Goal: Task Accomplishment & Management: Manage account settings

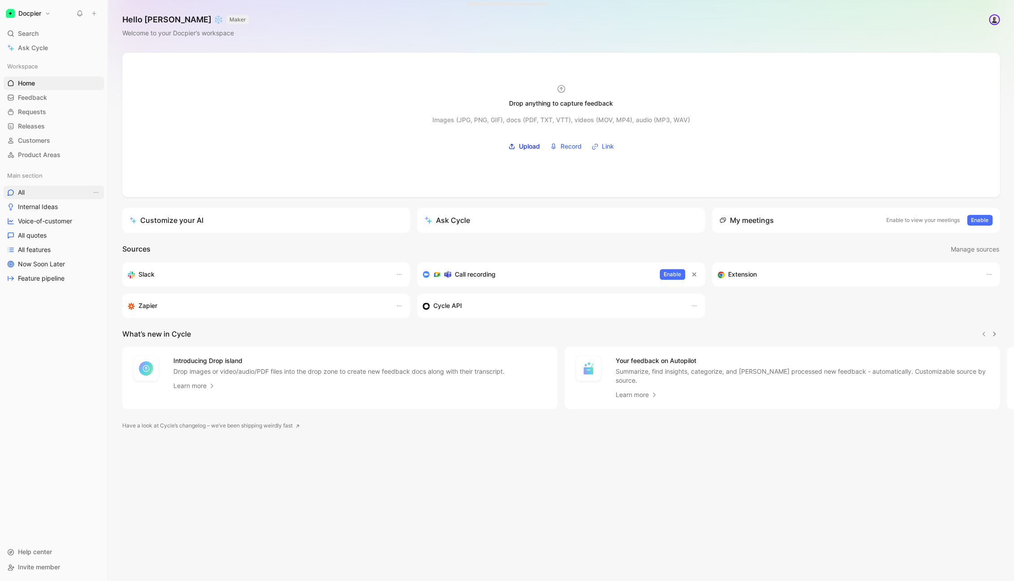
click at [36, 194] on link "All" at bounding box center [54, 192] width 100 height 13
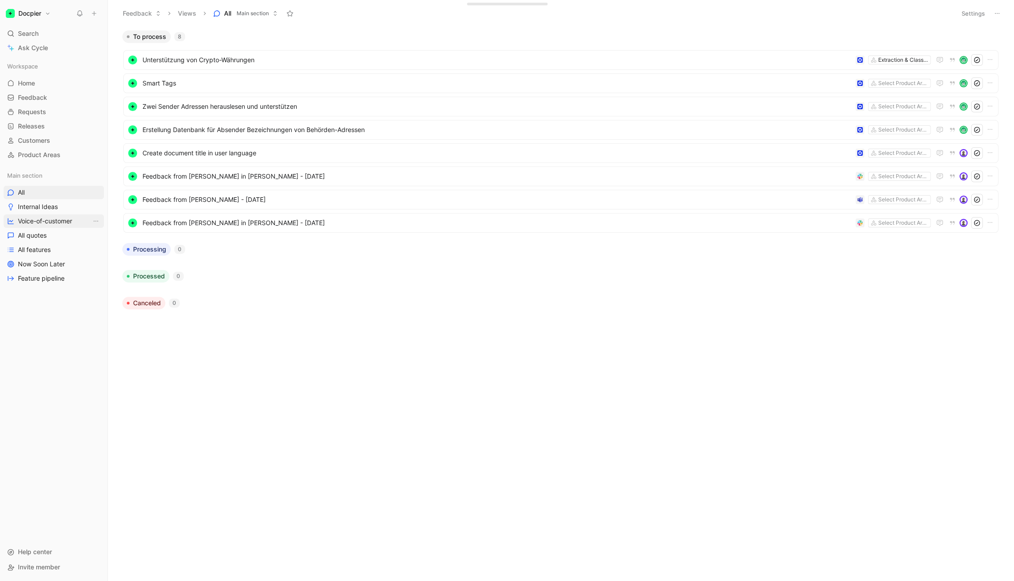
click at [56, 225] on span "Voice-of-customer" at bounding box center [45, 221] width 54 height 9
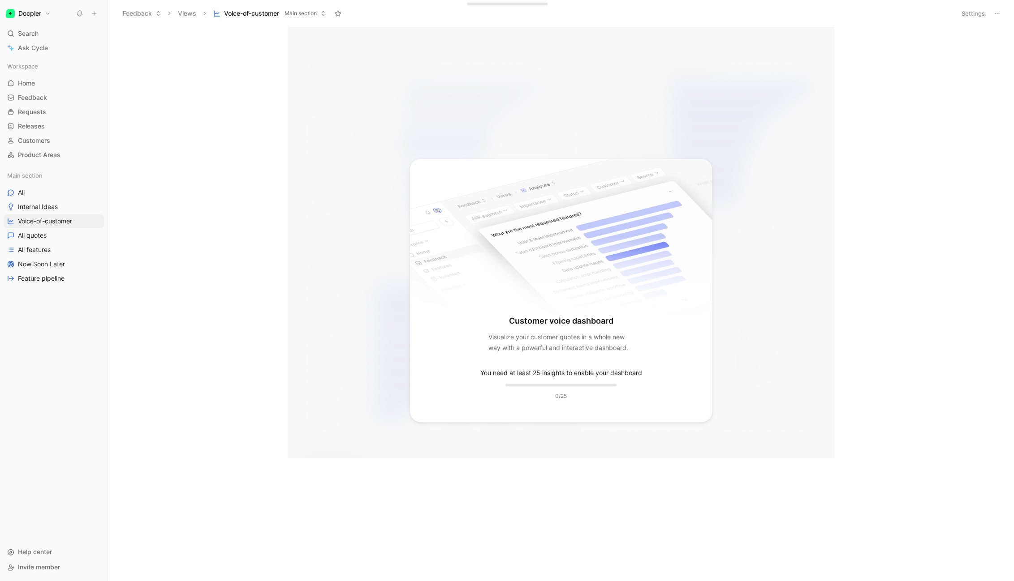
click at [546, 375] on p "You need at least 25 insights to enable your dashboard" at bounding box center [561, 373] width 162 height 11
click at [46, 234] on span "All quotes" at bounding box center [32, 235] width 29 height 9
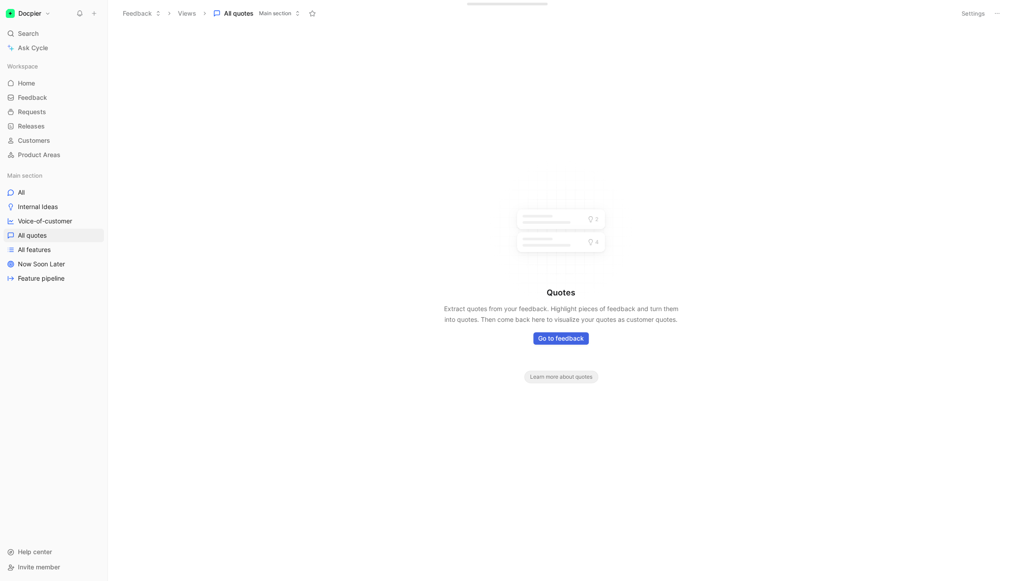
click at [562, 341] on span "Go to feedback" at bounding box center [561, 338] width 46 height 11
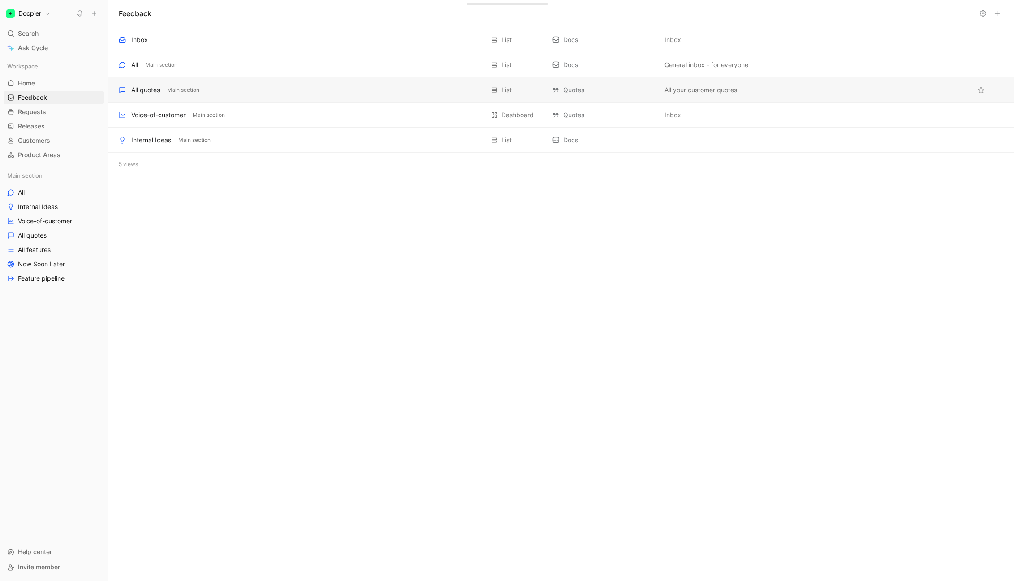
click at [235, 90] on div "All quotes Main section" at bounding box center [301, 90] width 365 height 11
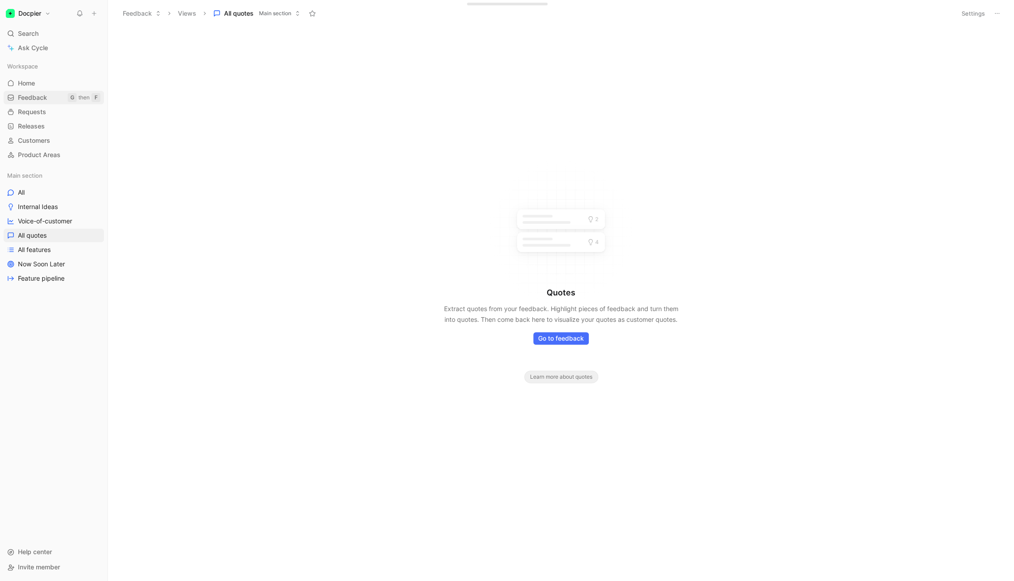
click at [40, 96] on span "Feedback" at bounding box center [32, 97] width 29 height 9
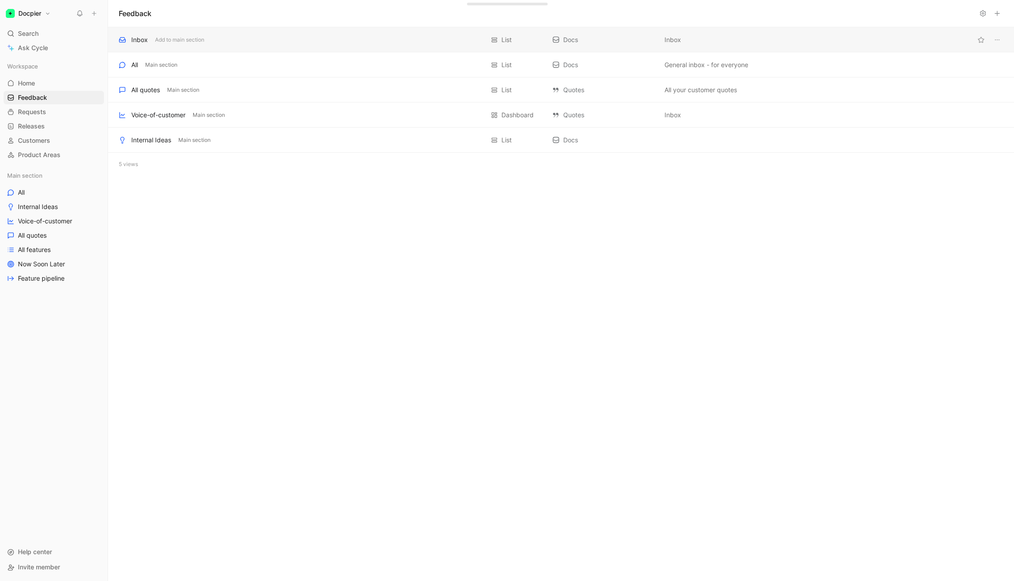
click at [145, 39] on div "Inbox" at bounding box center [139, 39] width 17 height 11
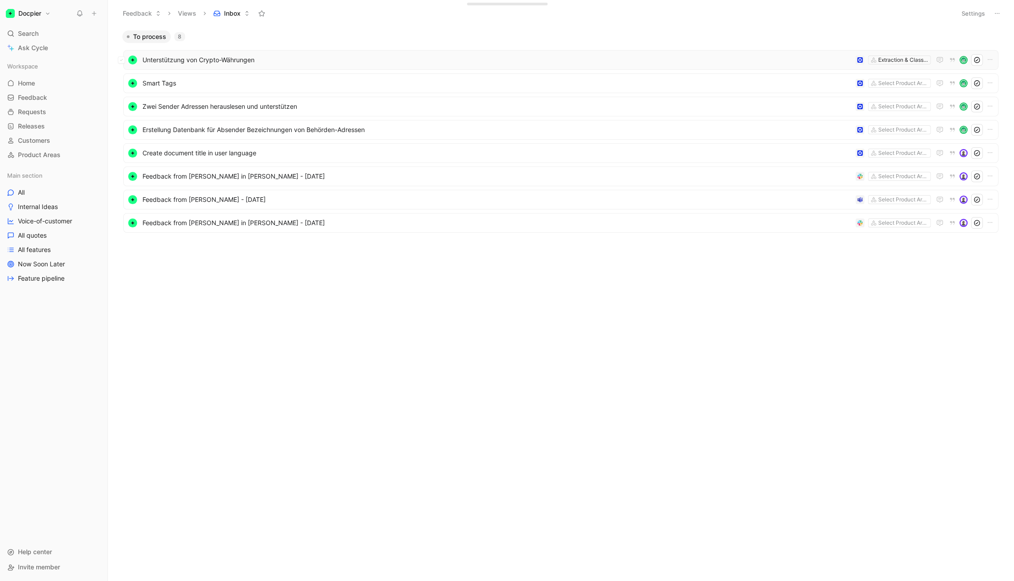
click at [231, 58] on span "Unterstützung von Crypto-Währungen" at bounding box center [496, 60] width 709 height 11
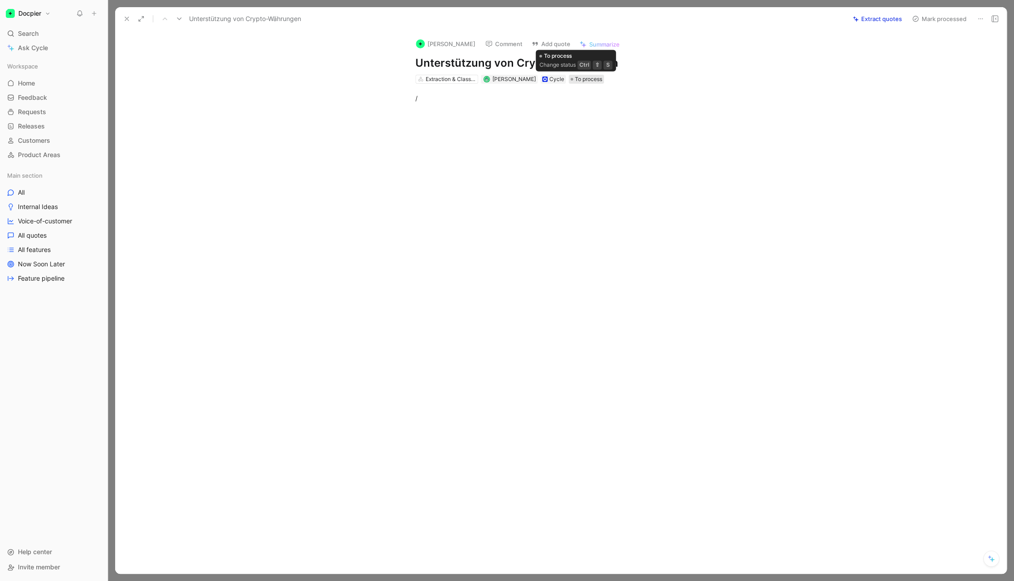
click at [580, 79] on span "To process" at bounding box center [588, 79] width 27 height 9
drag, startPoint x: 509, startPoint y: 81, endPoint x: 512, endPoint y: 124, distance: 42.7
click at [512, 84] on div "[PERSON_NAME]" at bounding box center [513, 79] width 43 height 9
click at [501, 43] on button "Comment" at bounding box center [503, 44] width 45 height 13
click at [533, 42] on button "Add quote" at bounding box center [550, 44] width 47 height 13
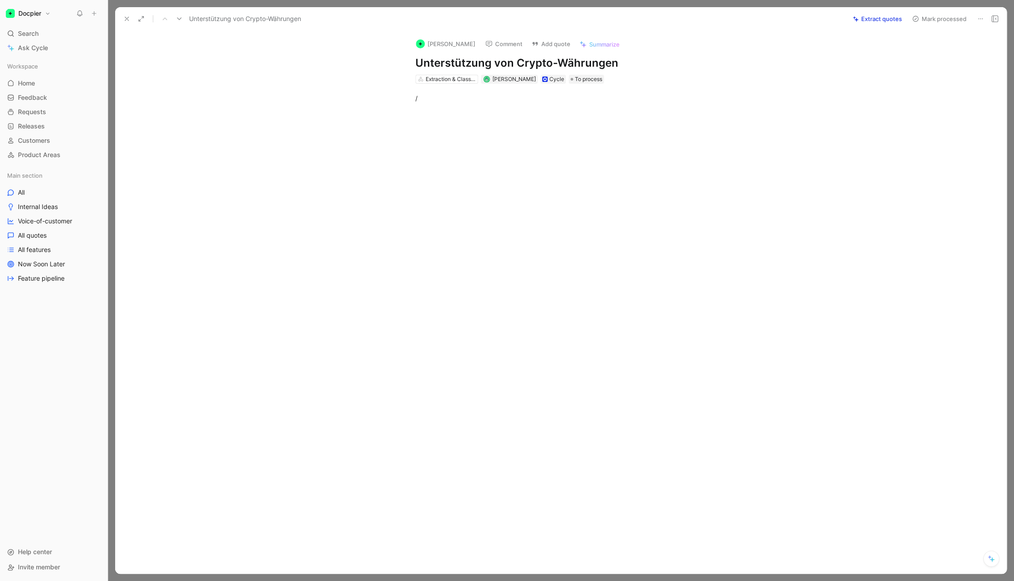
click at [456, 64] on h1 "Unterstützung von Crypto-Währungen" at bounding box center [570, 63] width 310 height 14
click at [882, 94] on div "/" at bounding box center [570, 98] width 872 height 29
click at [977, 21] on icon at bounding box center [980, 18] width 7 height 7
click at [124, 18] on icon at bounding box center [126, 18] width 7 height 7
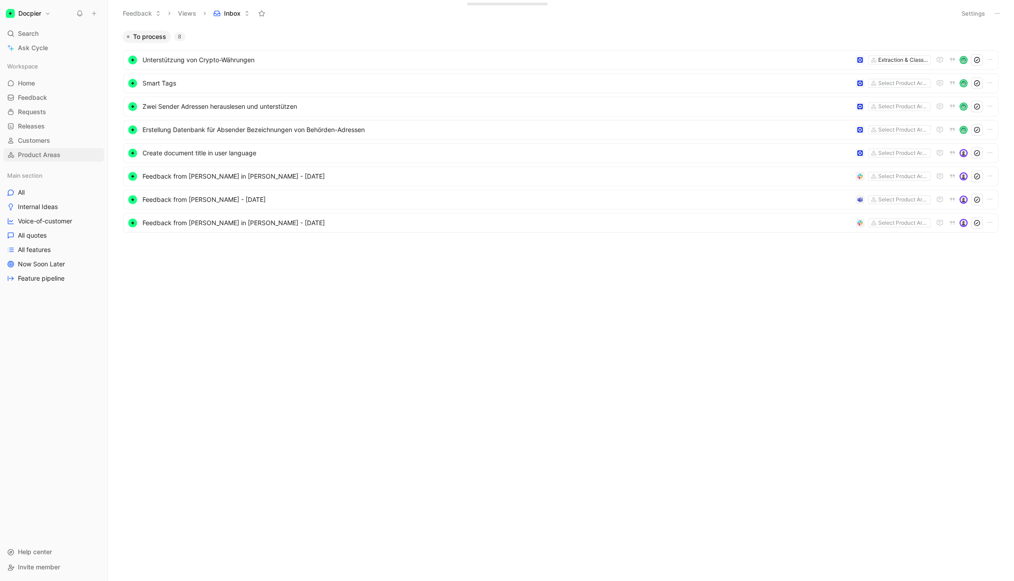
click at [38, 156] on span "Product Areas" at bounding box center [39, 155] width 43 height 9
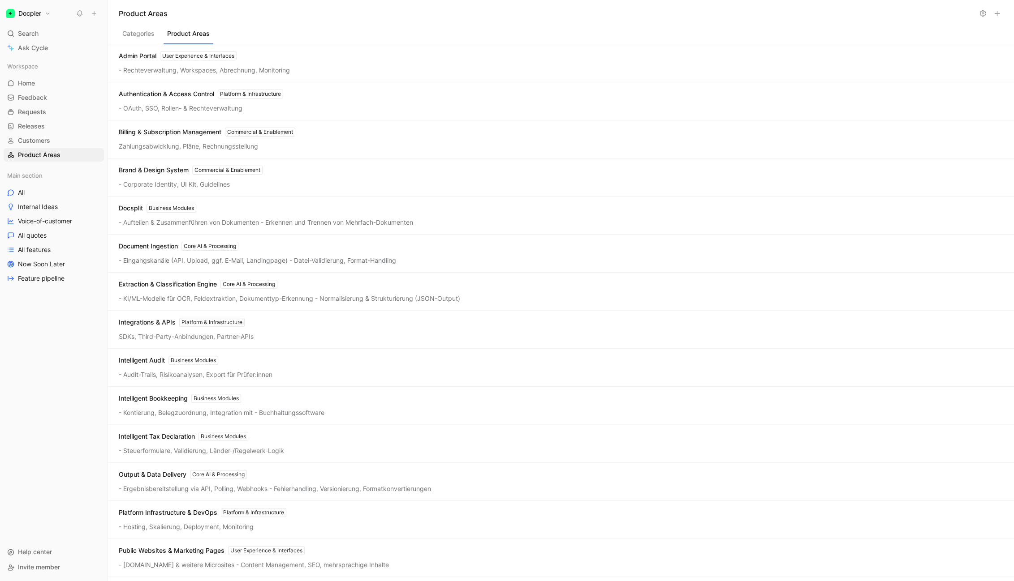
click at [194, 34] on button "Product Areas" at bounding box center [189, 35] width 50 height 17
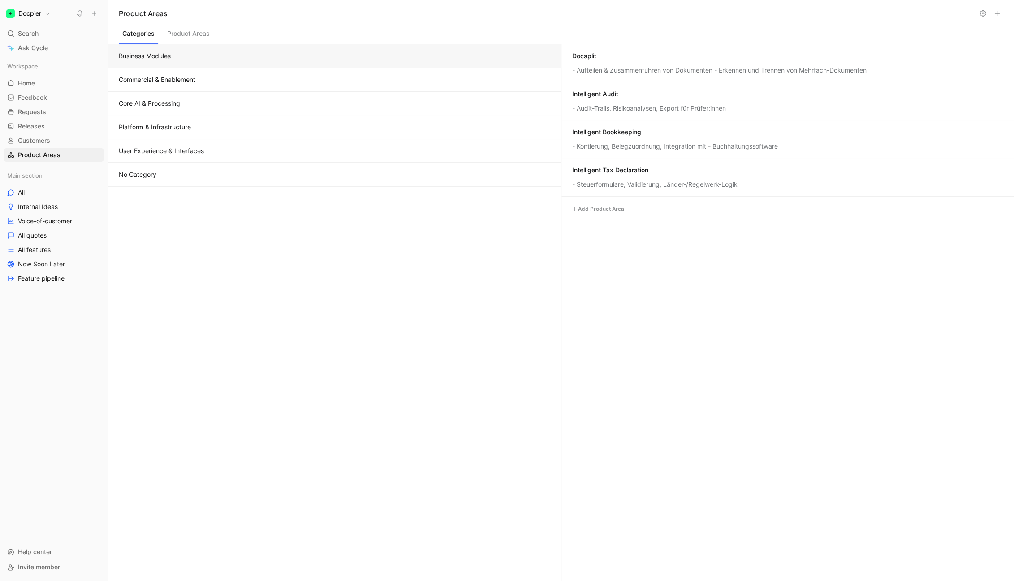
click at [142, 32] on button "Categories" at bounding box center [138, 35] width 39 height 17
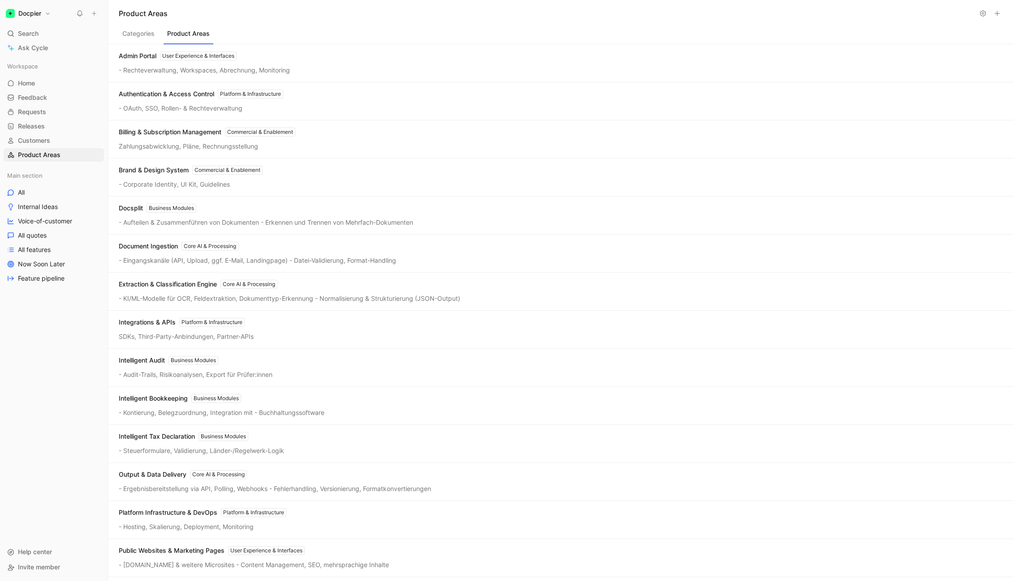
click at [196, 29] on button "Product Areas" at bounding box center [189, 35] width 50 height 17
click at [145, 34] on button "Categories" at bounding box center [138, 35] width 39 height 17
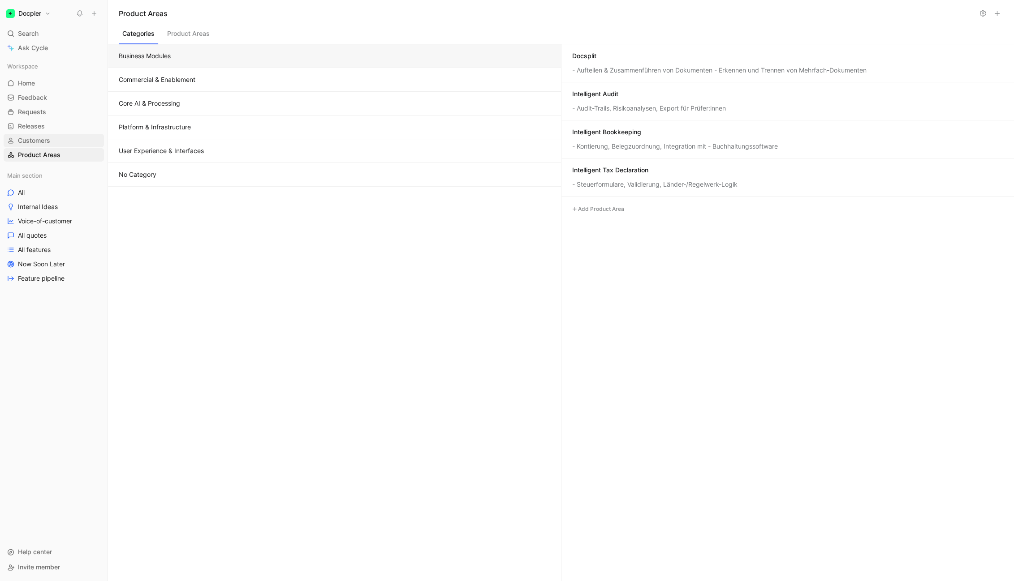
click at [67, 139] on link "Customers" at bounding box center [54, 140] width 100 height 13
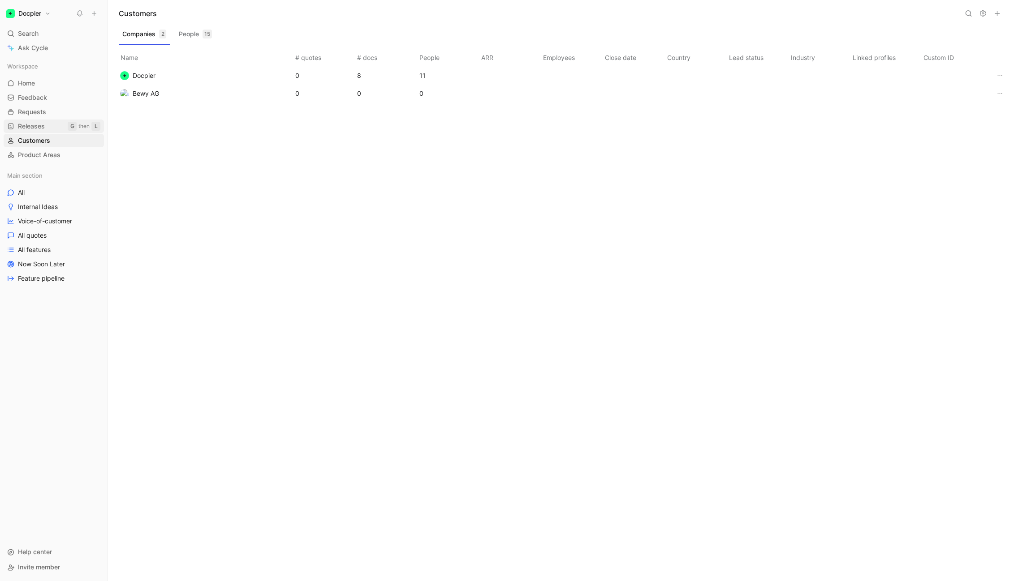
click at [48, 127] on link "Releases G then L" at bounding box center [54, 126] width 100 height 13
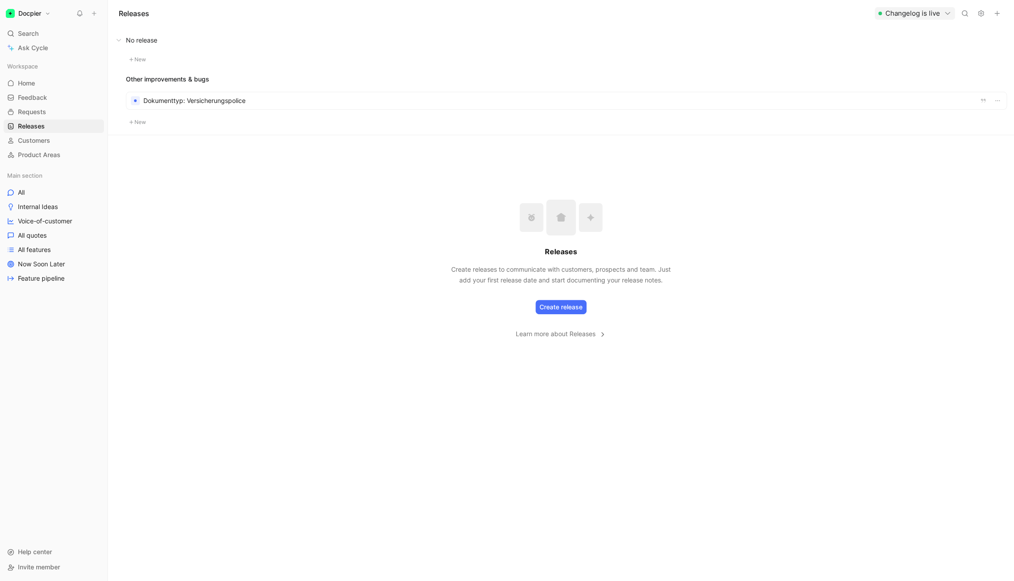
click at [175, 102] on div at bounding box center [566, 100] width 880 height 17
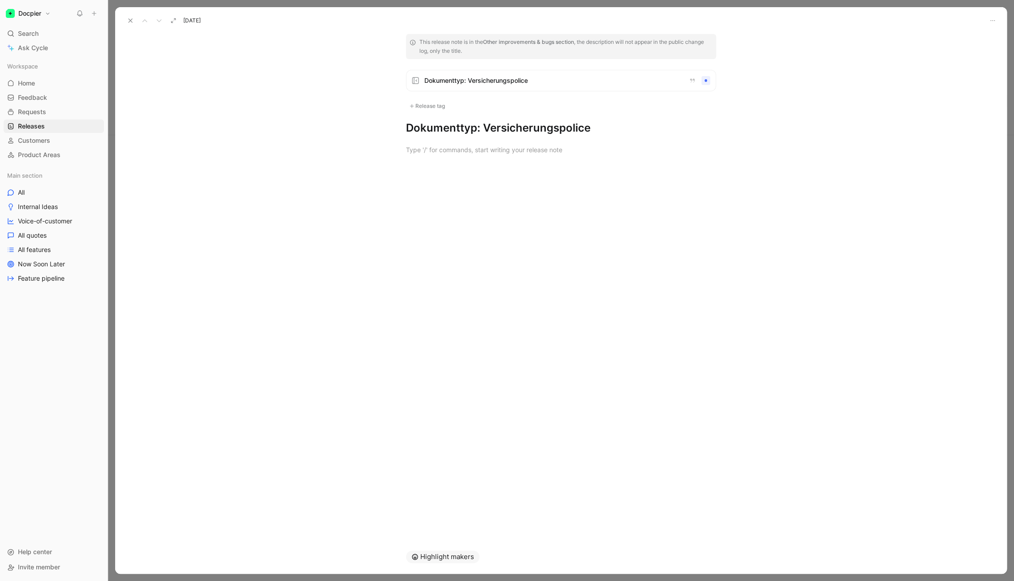
click at [128, 18] on icon at bounding box center [130, 20] width 7 height 7
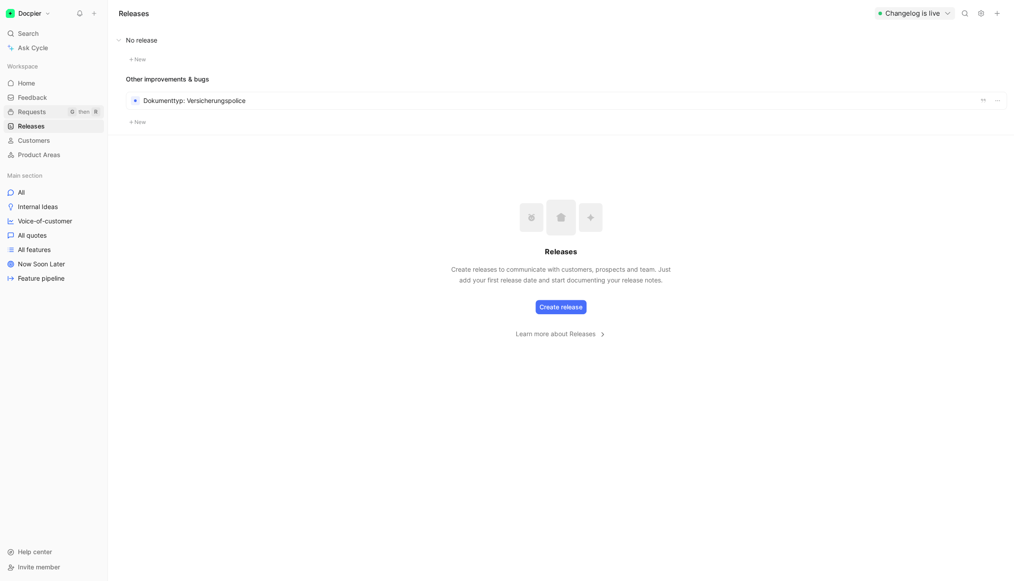
click at [44, 114] on span "Requests" at bounding box center [32, 112] width 28 height 9
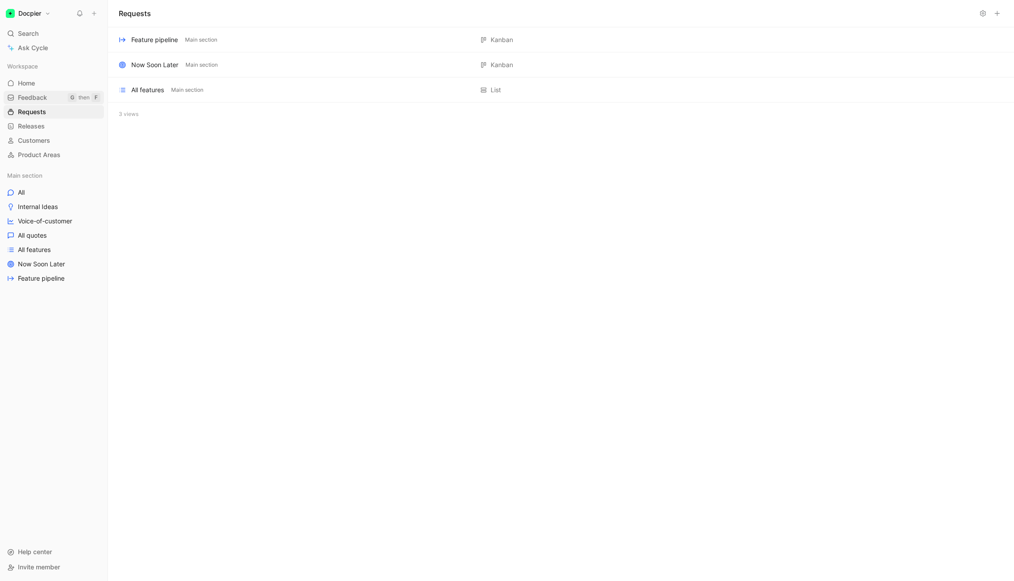
click at [45, 93] on link "Feedback G then F" at bounding box center [54, 97] width 100 height 13
click at [40, 82] on link "Home G then H" at bounding box center [54, 83] width 100 height 13
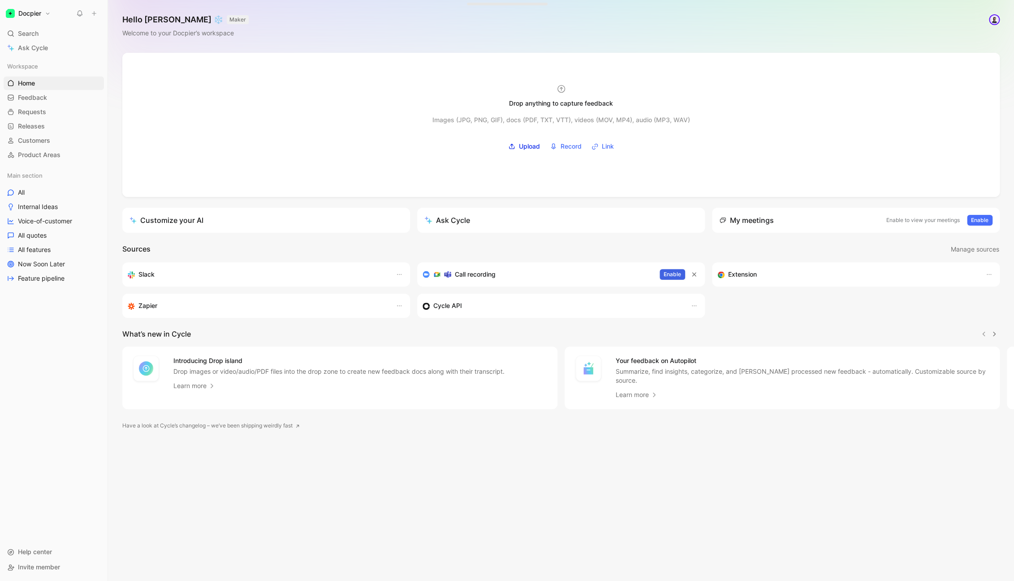
click at [671, 279] on span "Enable" at bounding box center [671, 274] width 17 height 9
click at [28, 81] on span "Home" at bounding box center [26, 83] width 17 height 9
click at [32, 47] on span "Ask Cycle" at bounding box center [33, 48] width 30 height 11
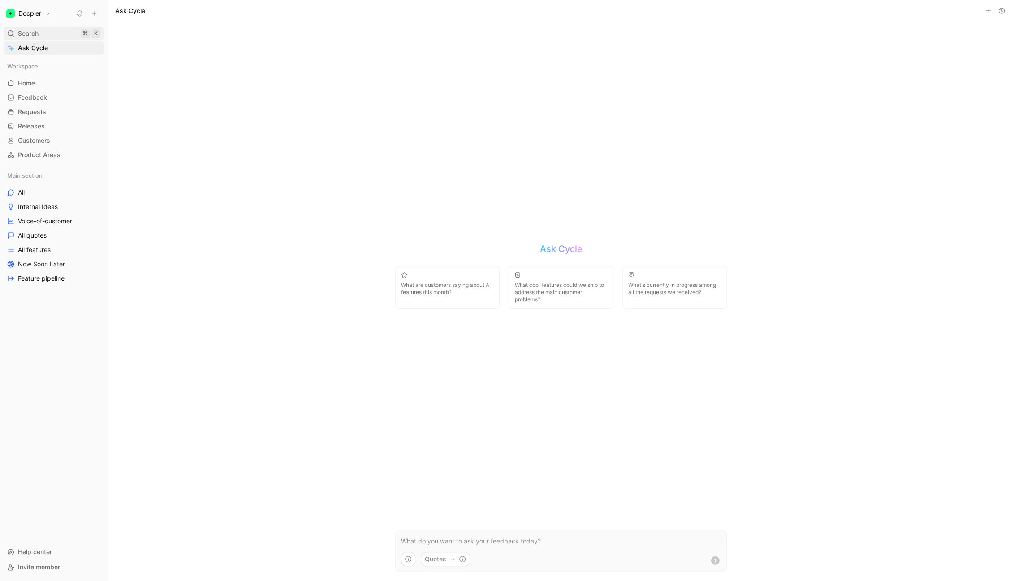
click at [30, 36] on span "Search" at bounding box center [28, 33] width 21 height 11
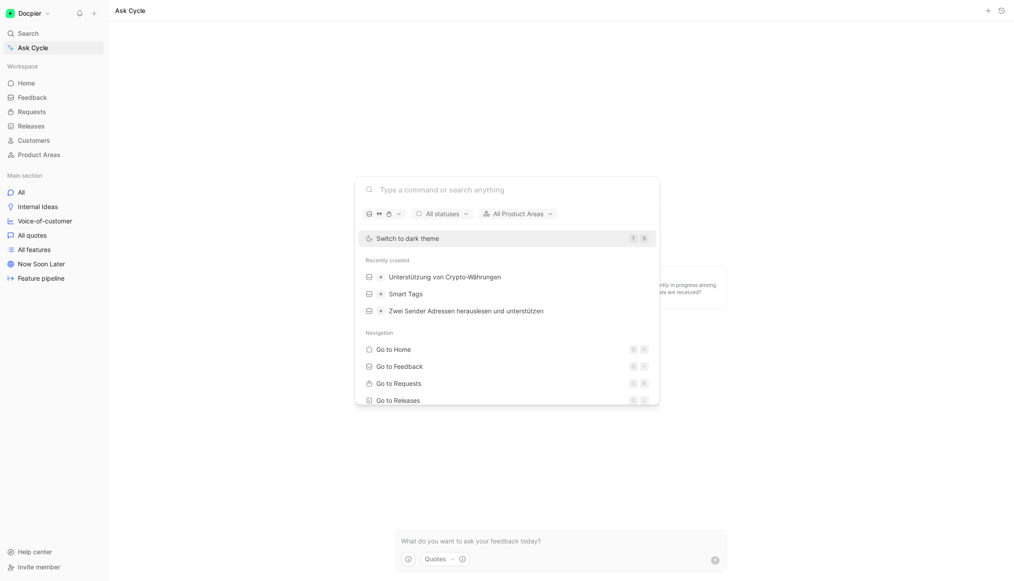
click at [387, 238] on span "Switch to dark theme" at bounding box center [407, 239] width 63 height 8
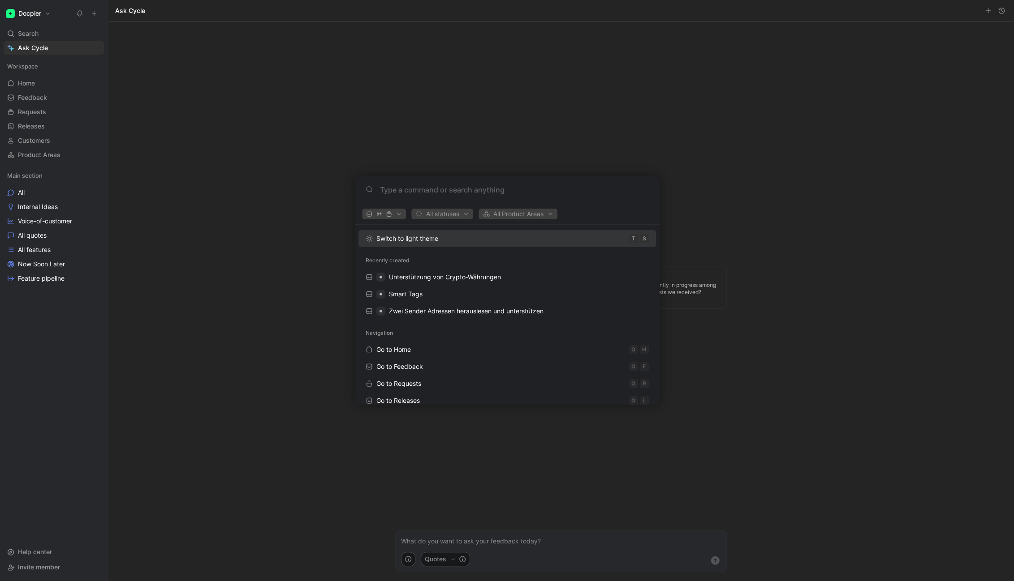
click at [273, 241] on body "Docpier Search ⌘ K Ask Cycle Workspace Home G then H Feedback G then F Requests…" at bounding box center [507, 290] width 1014 height 581
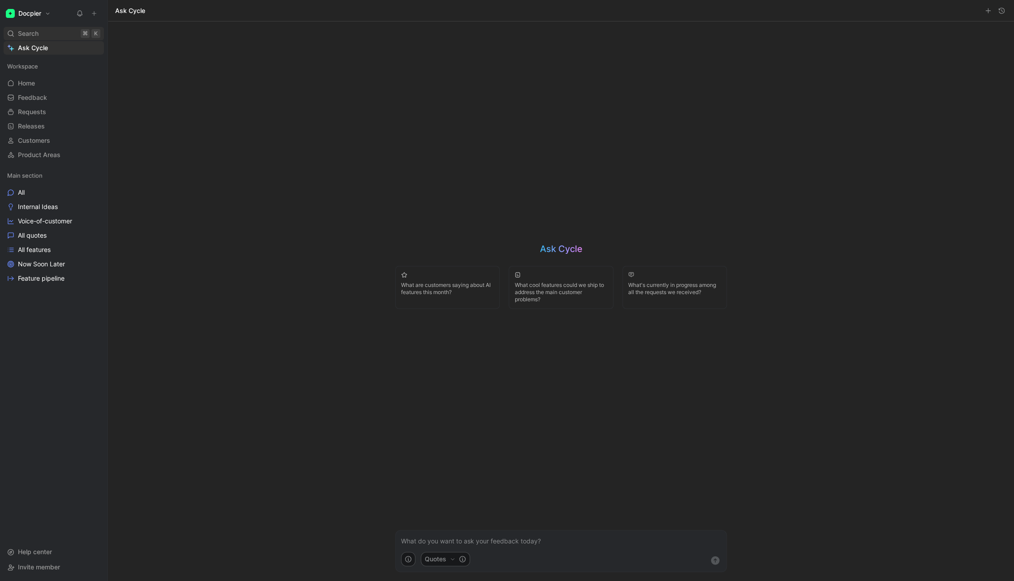
click at [35, 35] on span "Search" at bounding box center [28, 33] width 21 height 11
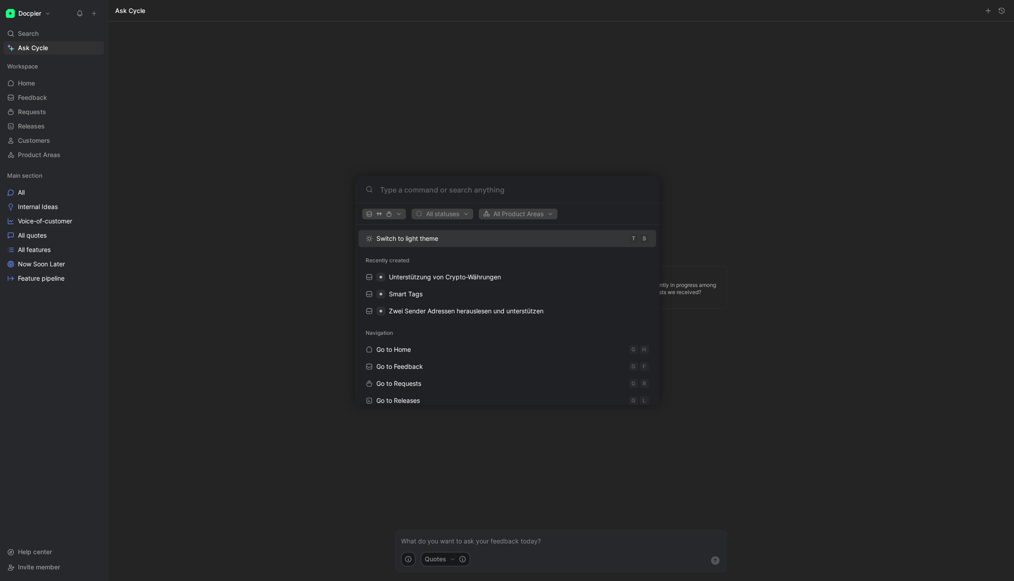
click at [478, 542] on body "Docpier Search ⌘ K Ask Cycle Workspace Home G then H Feedback G then F Requests…" at bounding box center [507, 290] width 1014 height 581
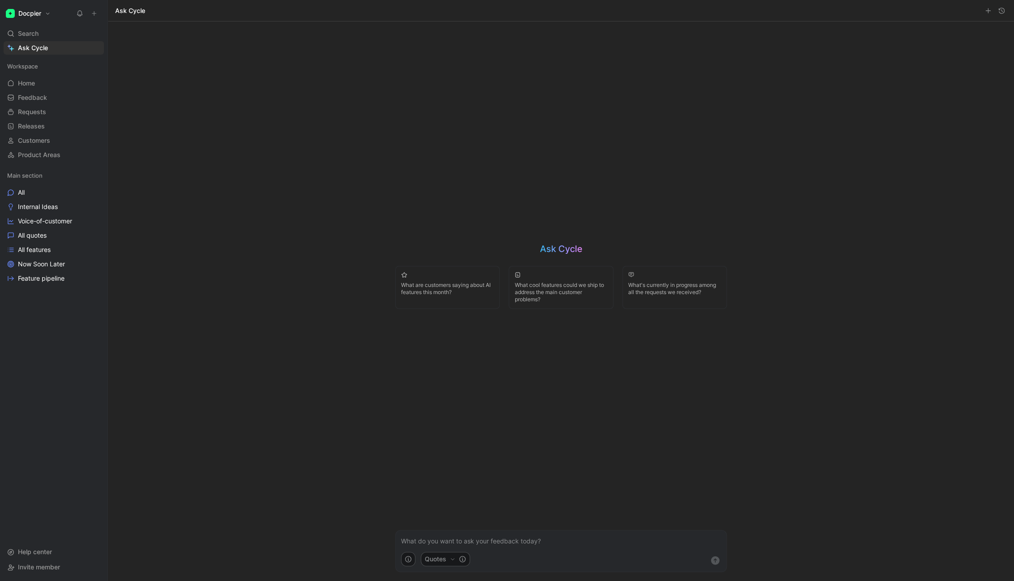
click at [478, 542] on p at bounding box center [561, 541] width 320 height 11
click at [31, 190] on link "All" at bounding box center [54, 192] width 100 height 13
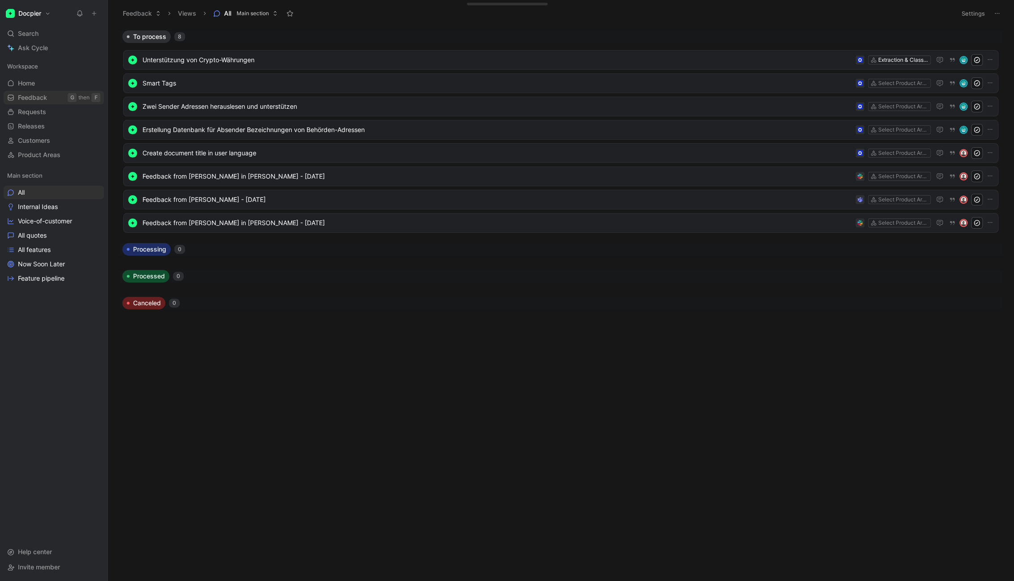
click at [27, 98] on span "Feedback" at bounding box center [32, 97] width 29 height 9
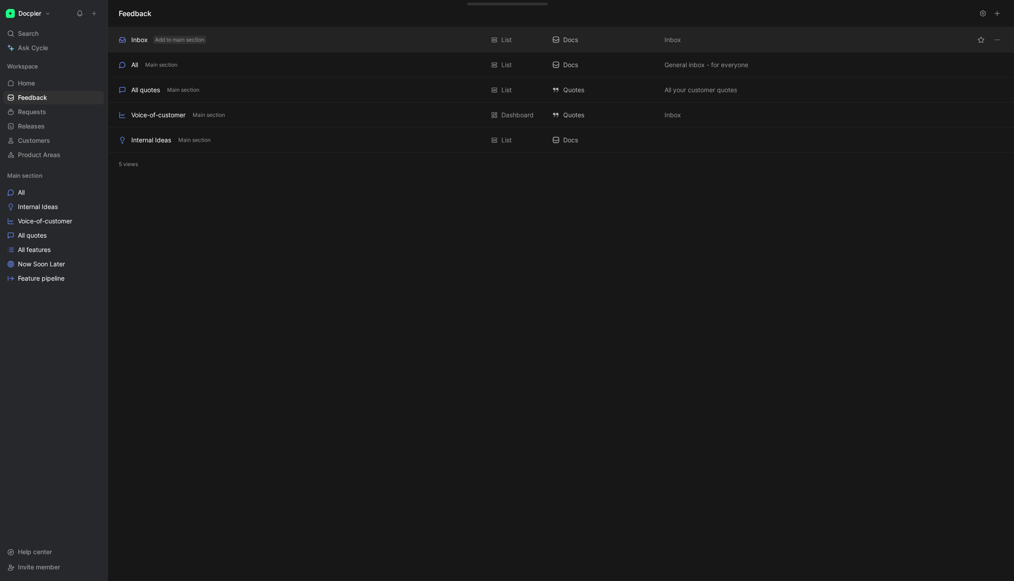
click at [155, 39] on button "Add to main section" at bounding box center [179, 40] width 53 height 8
click at [140, 40] on div "Inbox" at bounding box center [139, 39] width 17 height 11
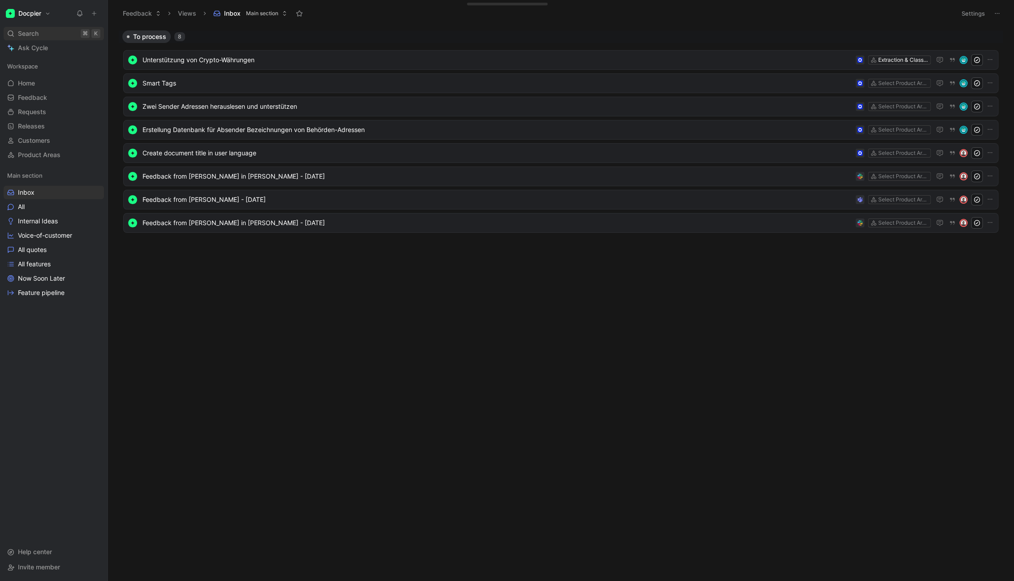
click at [41, 34] on div "Search ⌘ K" at bounding box center [54, 33] width 100 height 13
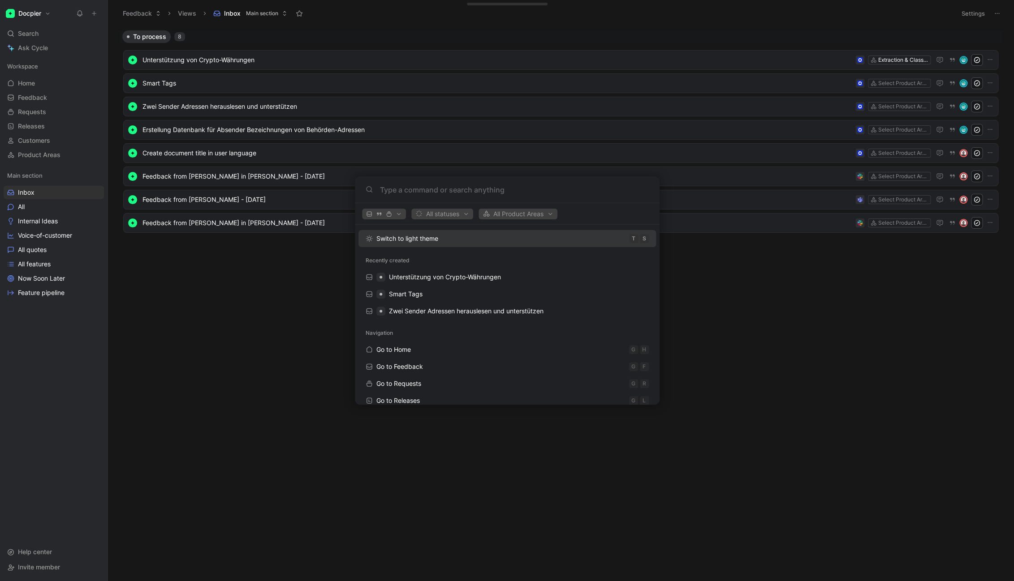
click at [39, 48] on body "Docpier Search ⌘ K Ask Cycle Workspace Home G then H Feedback G then F Requests…" at bounding box center [507, 290] width 1014 height 581
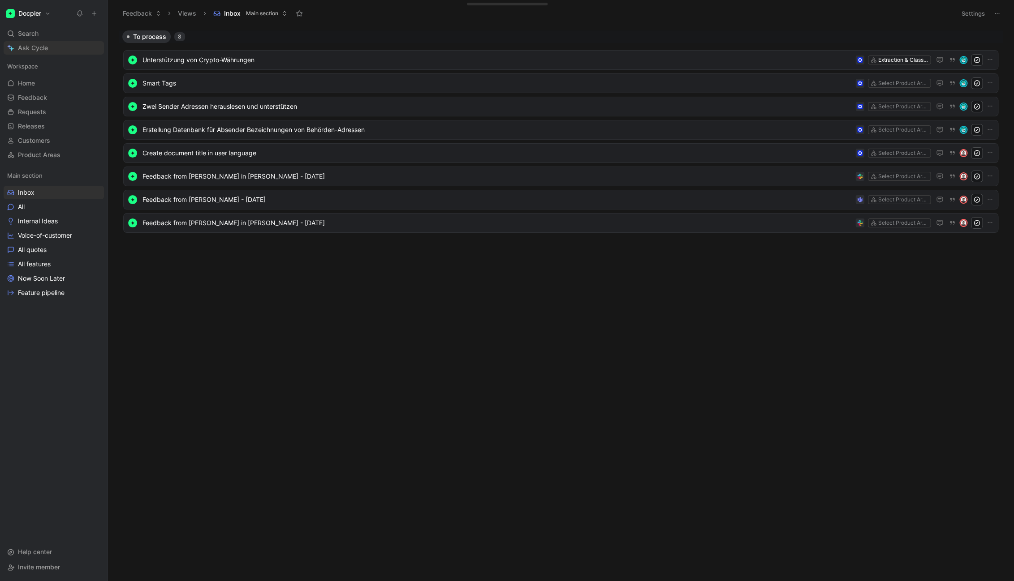
click at [36, 49] on span "Ask Cycle" at bounding box center [33, 48] width 30 height 11
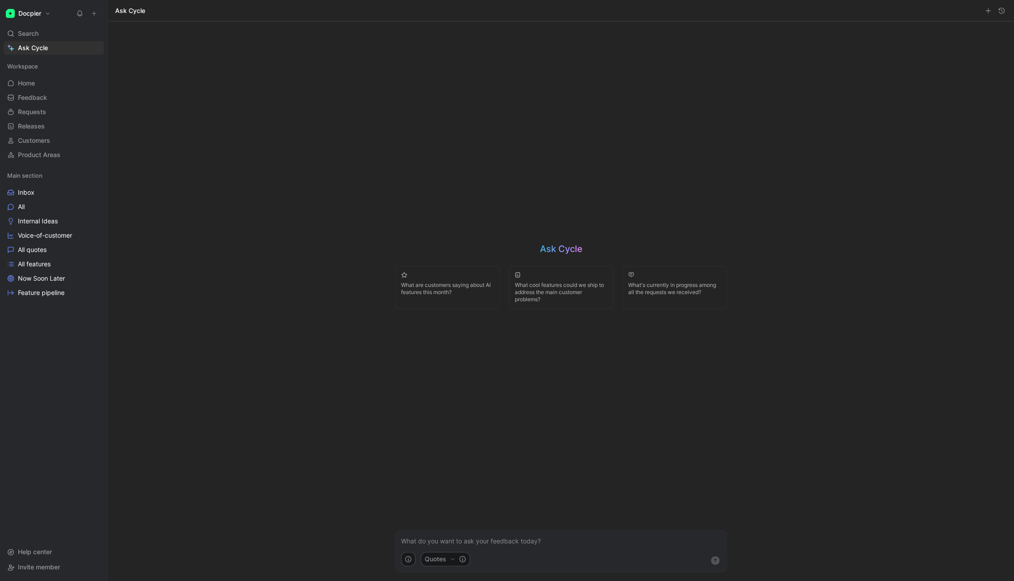
click at [403, 555] on button "button" at bounding box center [408, 559] width 14 height 14
click at [363, 522] on html "Docpier Search ⌘ K Ask Cycle Workspace Home G then H Feedback G then F Requests…" at bounding box center [507, 290] width 1014 height 581
click at [444, 559] on button "Quotes" at bounding box center [445, 559] width 49 height 14
click at [405, 539] on html "Docpier Search ⌘ K Ask Cycle Workspace Home G then H Feedback G then F Requests…" at bounding box center [507, 290] width 1014 height 581
click at [280, 456] on div "Ask Cycle What are customers saying about AI features this month? What cool fea…" at bounding box center [561, 302] width 906 height 560
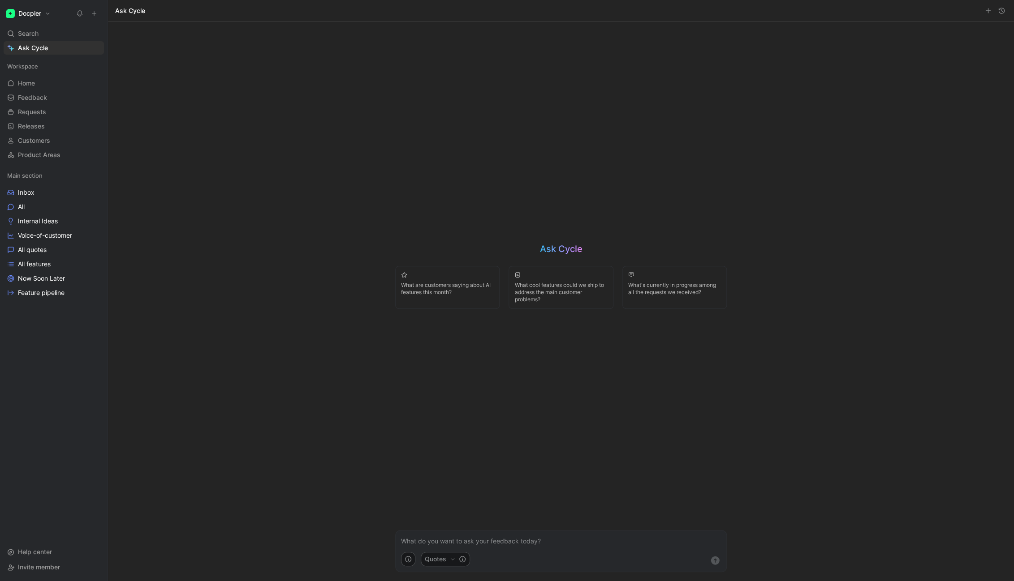
click at [85, 14] on button at bounding box center [79, 13] width 13 height 13
click at [95, 15] on icon at bounding box center [94, 13] width 6 height 6
click at [152, 17] on button "New feedback c" at bounding box center [154, 16] width 96 height 15
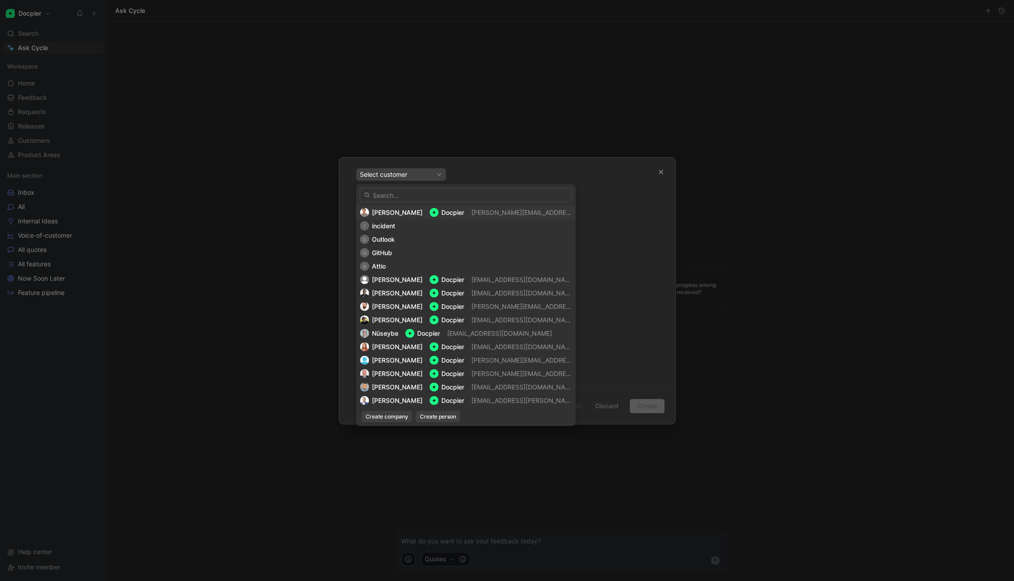
click at [396, 212] on span "[PERSON_NAME]" at bounding box center [397, 213] width 51 height 8
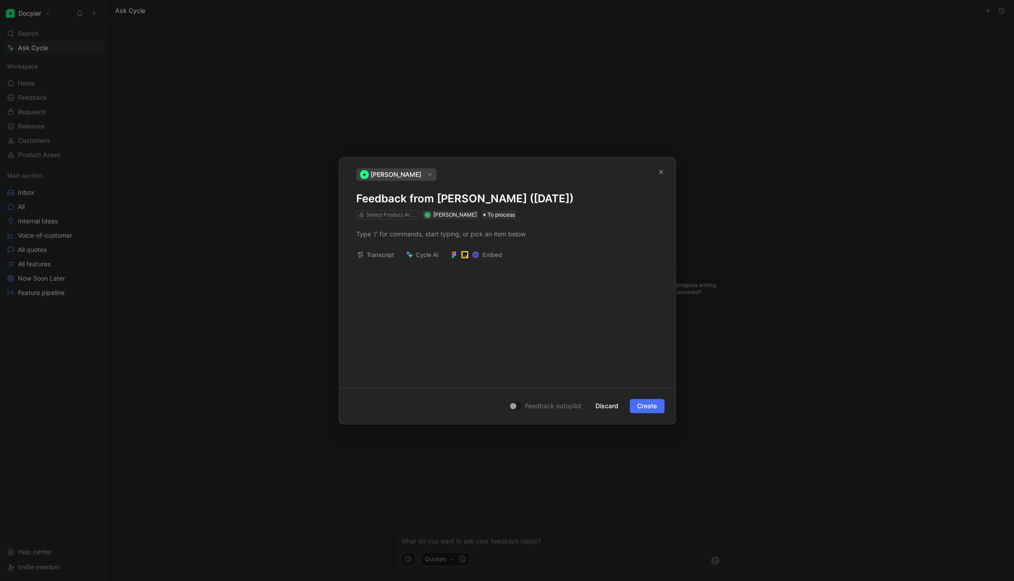
click at [421, 170] on span "[PERSON_NAME]" at bounding box center [395, 174] width 51 height 11
click at [500, 230] on div at bounding box center [507, 233] width 302 height 9
click at [513, 406] on div at bounding box center [513, 406] width 6 height 6
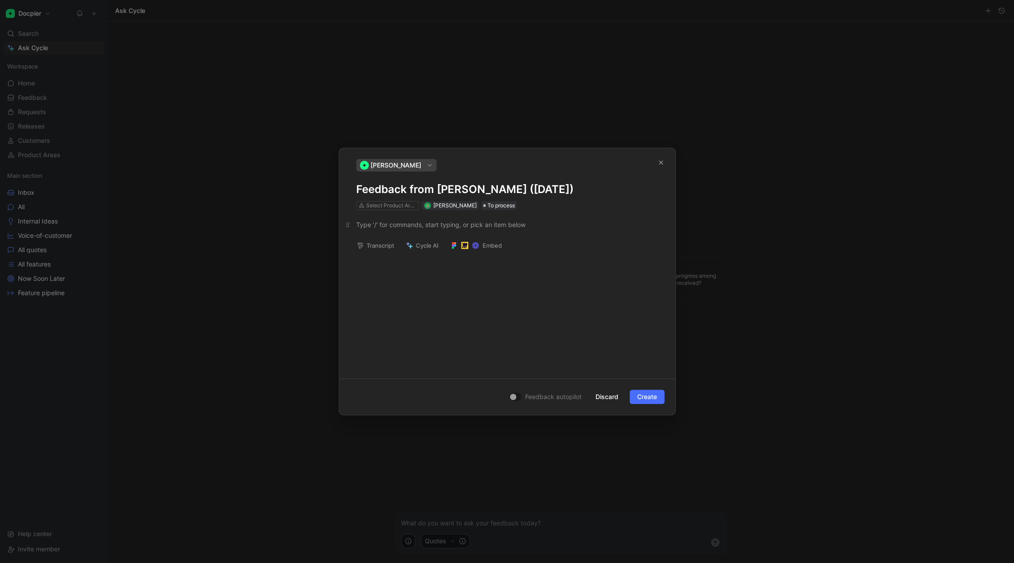
click at [379, 227] on div at bounding box center [507, 224] width 302 height 9
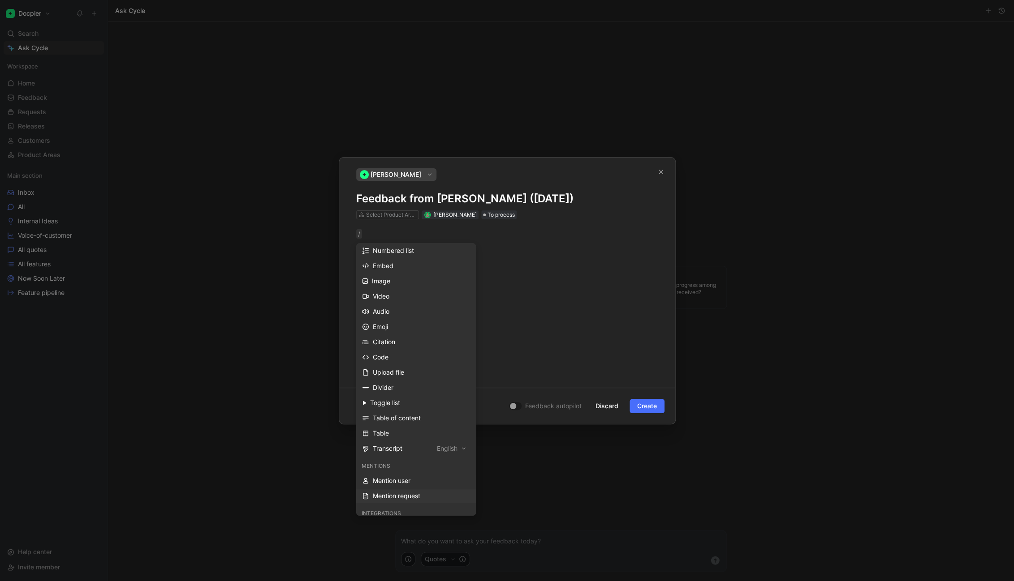
scroll to position [134, 0]
click at [412, 473] on div "Mention request" at bounding box center [422, 472] width 98 height 11
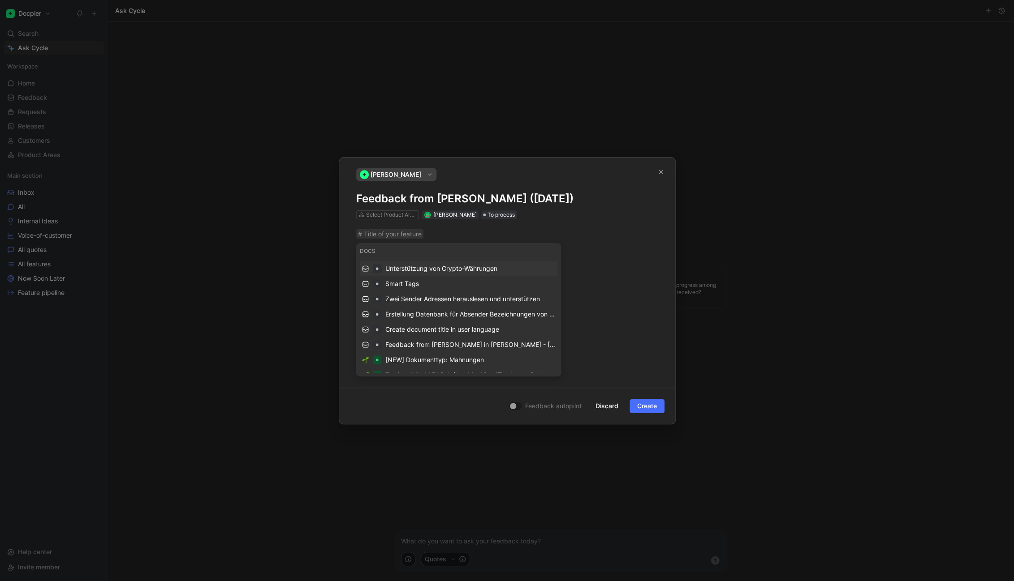
click at [609, 322] on div "#" at bounding box center [507, 300] width 336 height 161
click at [610, 408] on span "Discard" at bounding box center [606, 406] width 23 height 11
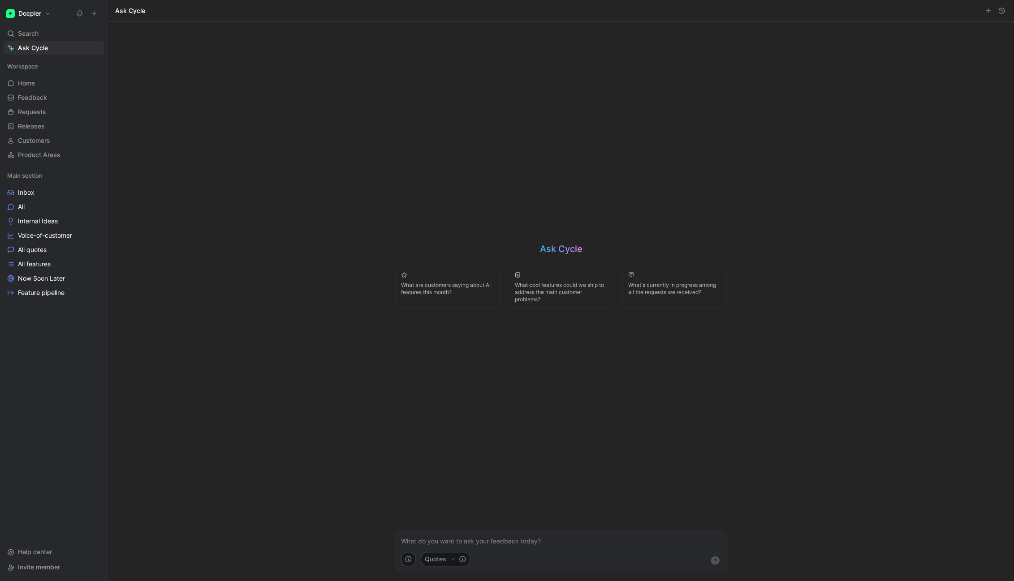
click at [97, 16] on button at bounding box center [94, 13] width 13 height 13
click at [152, 34] on button "New request r" at bounding box center [154, 32] width 96 height 15
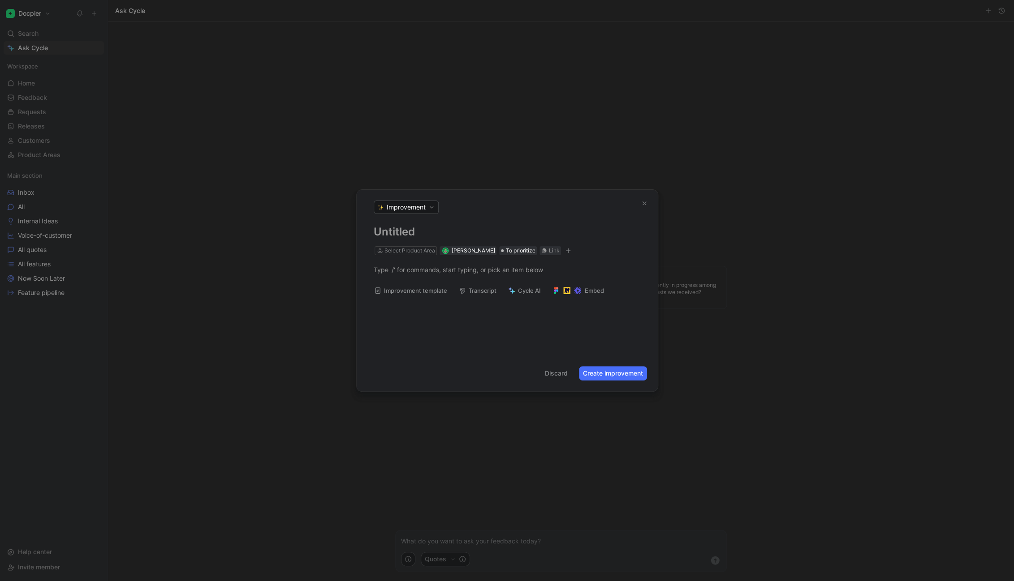
click at [399, 205] on span "Improvement" at bounding box center [406, 207] width 39 height 9
click at [401, 238] on div "Bug" at bounding box center [417, 239] width 82 height 14
click at [403, 233] on h1 at bounding box center [507, 232] width 267 height 14
click at [644, 205] on icon "button" at bounding box center [644, 203] width 6 height 6
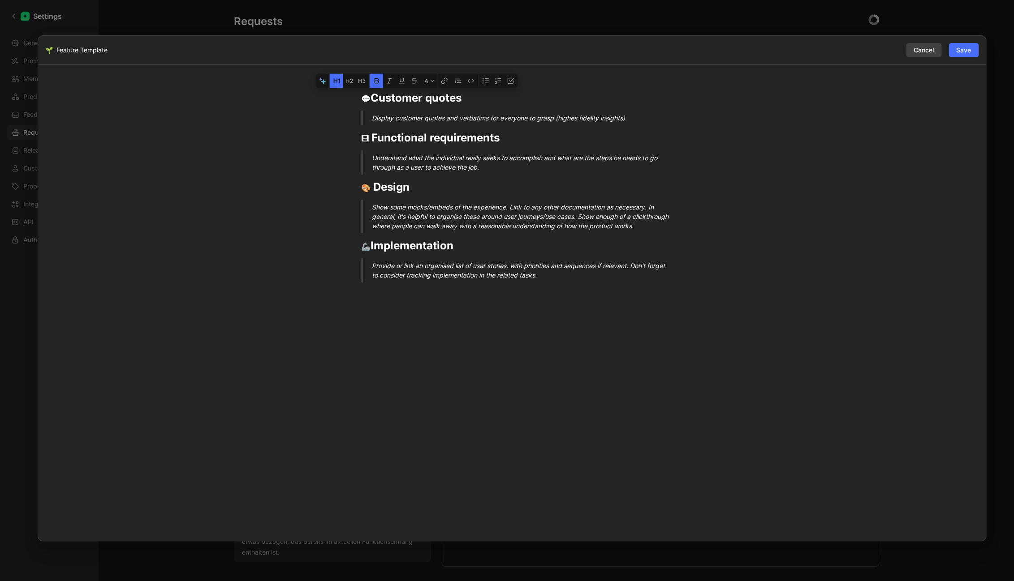
click at [919, 53] on span "Cancel" at bounding box center [923, 50] width 20 height 11
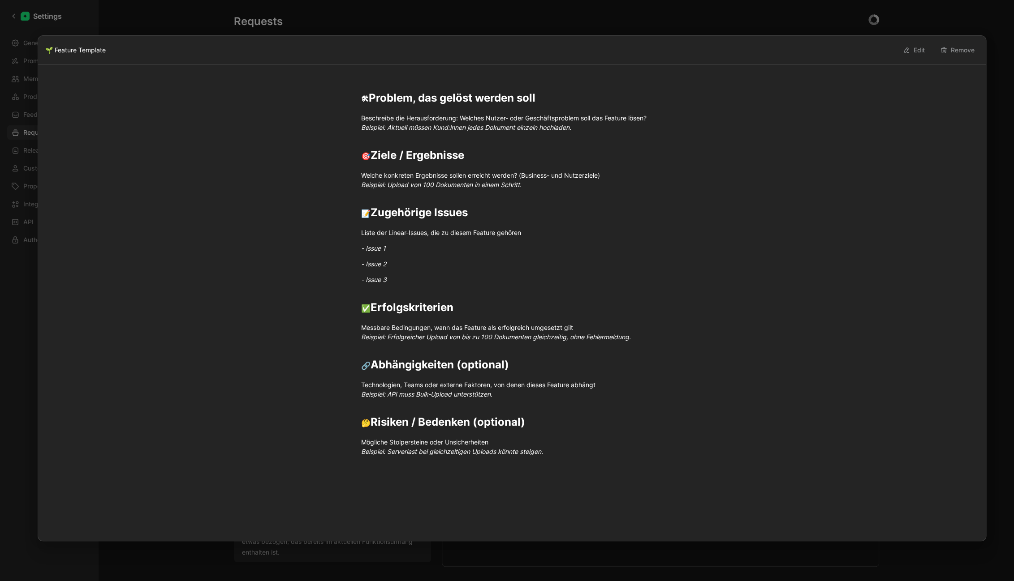
click at [145, 1] on div at bounding box center [507, 290] width 1014 height 581
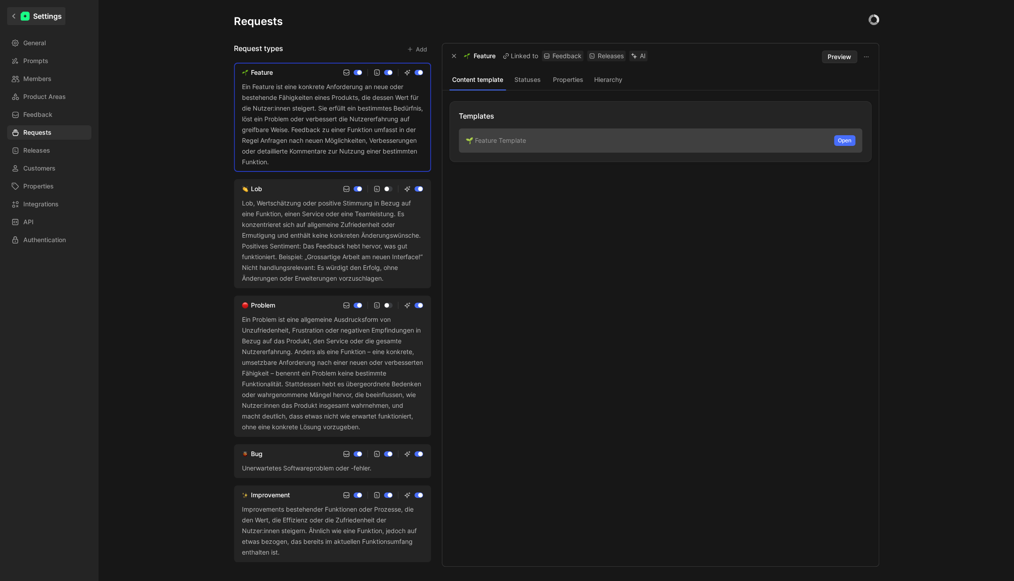
click at [11, 13] on link "Settings" at bounding box center [36, 16] width 58 height 18
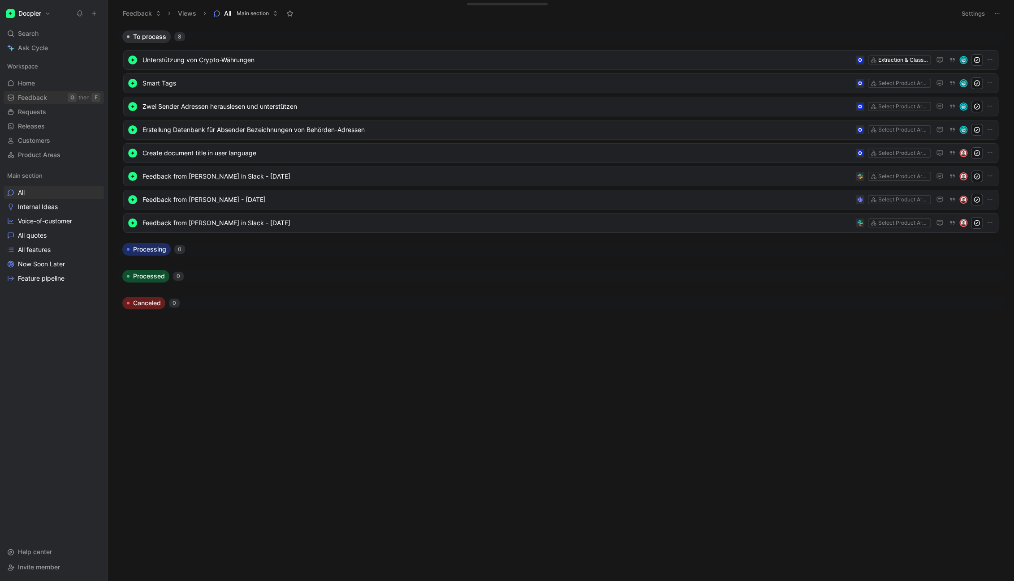
click at [40, 99] on span "Feedback" at bounding box center [32, 97] width 29 height 9
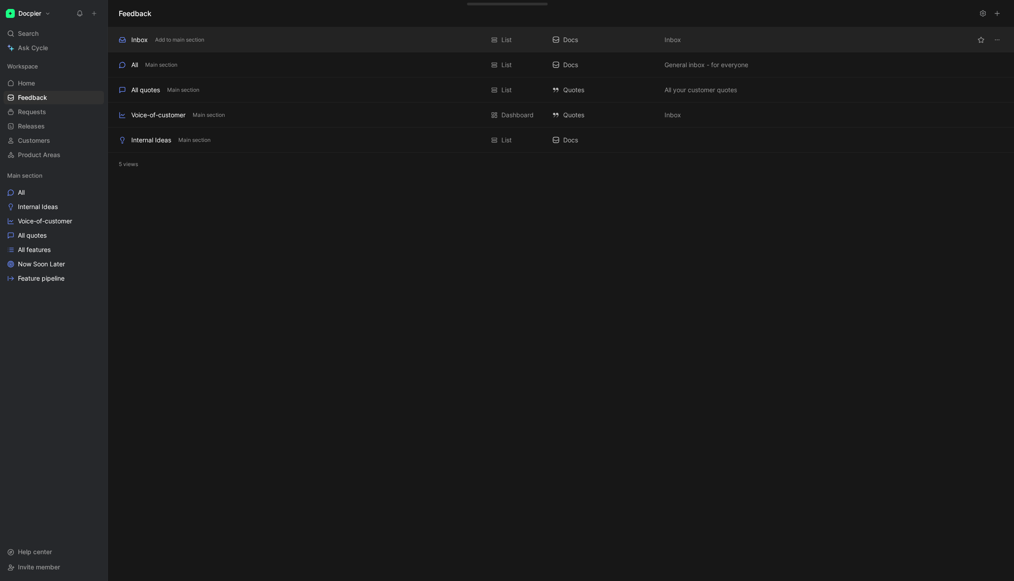
click at [144, 34] on div "Inbox Add to main section List Docs Inbox" at bounding box center [561, 39] width 906 height 25
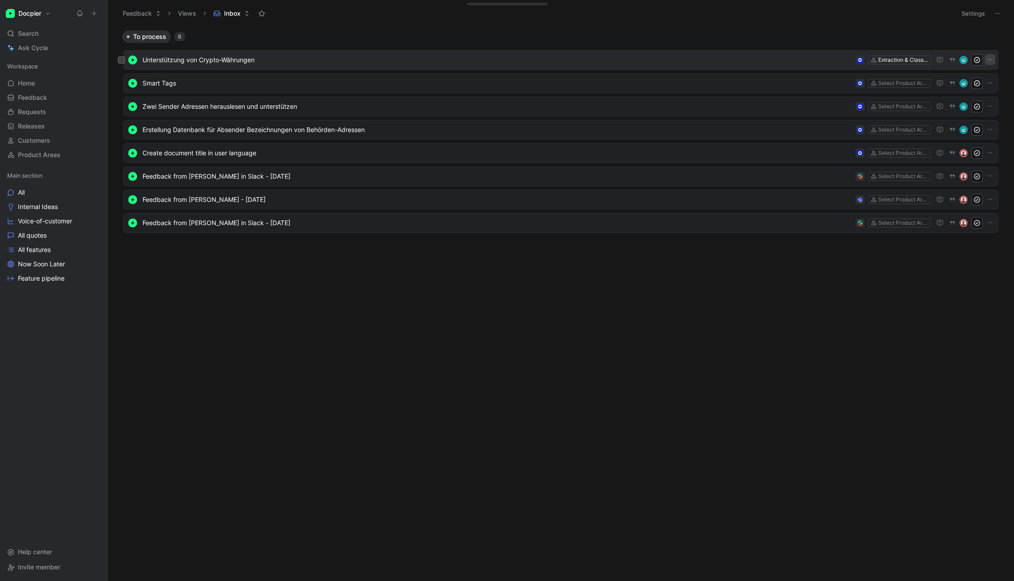
click at [988, 59] on icon "button" at bounding box center [989, 59] width 7 height 7
click at [993, 61] on icon "button" at bounding box center [989, 59] width 7 height 7
click at [947, 59] on button "button" at bounding box center [952, 60] width 11 height 10
click at [125, 59] on button at bounding box center [121, 59] width 7 height 7
click at [592, 563] on button "button" at bounding box center [588, 561] width 11 height 9
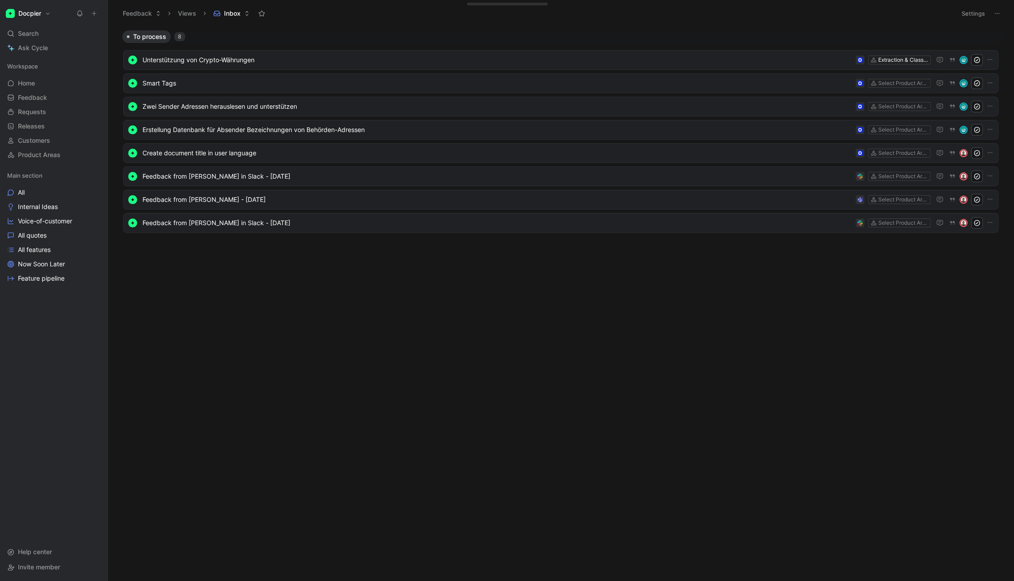
click at [226, 17] on span "Inbox" at bounding box center [232, 13] width 17 height 9
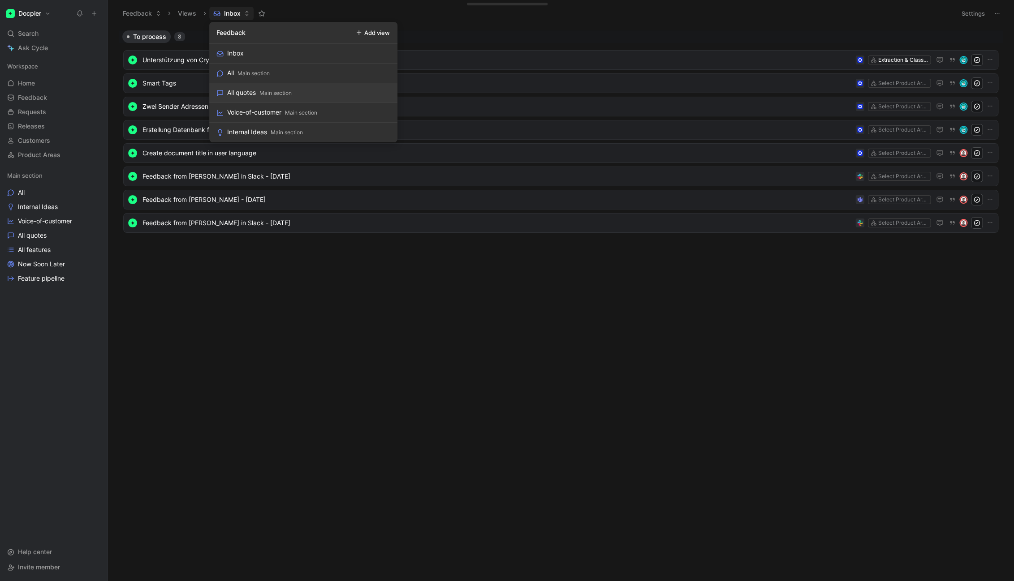
click at [250, 88] on div "All quotes" at bounding box center [241, 92] width 29 height 11
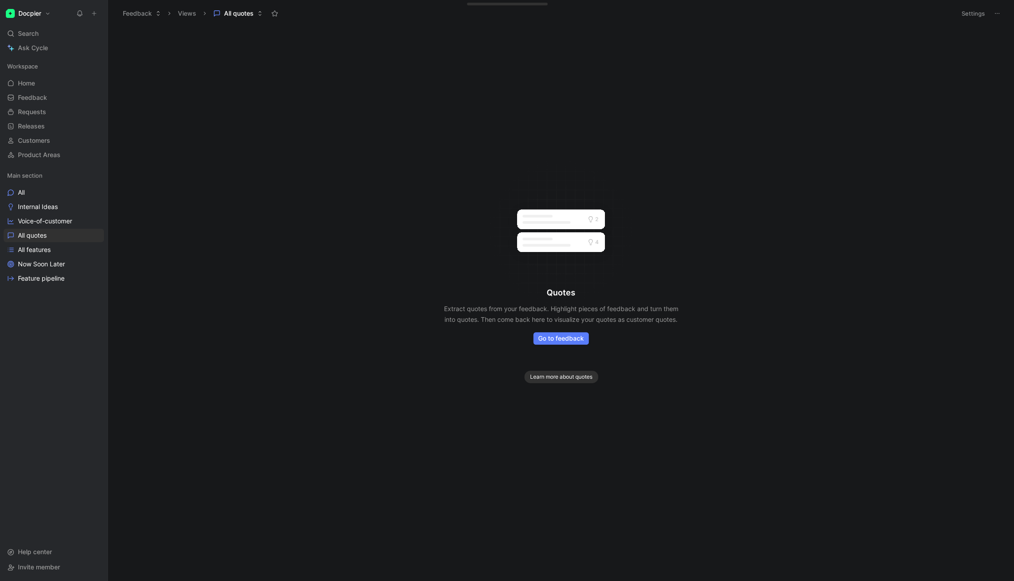
click at [571, 344] on span "Go to feedback" at bounding box center [561, 338] width 46 height 11
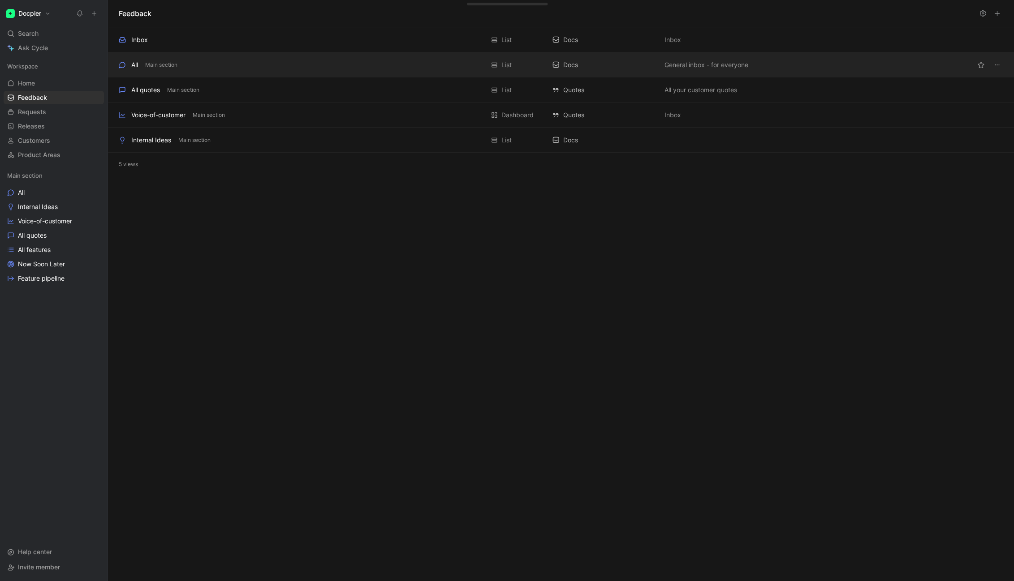
click at [234, 69] on div "All Main section" at bounding box center [301, 65] width 365 height 11
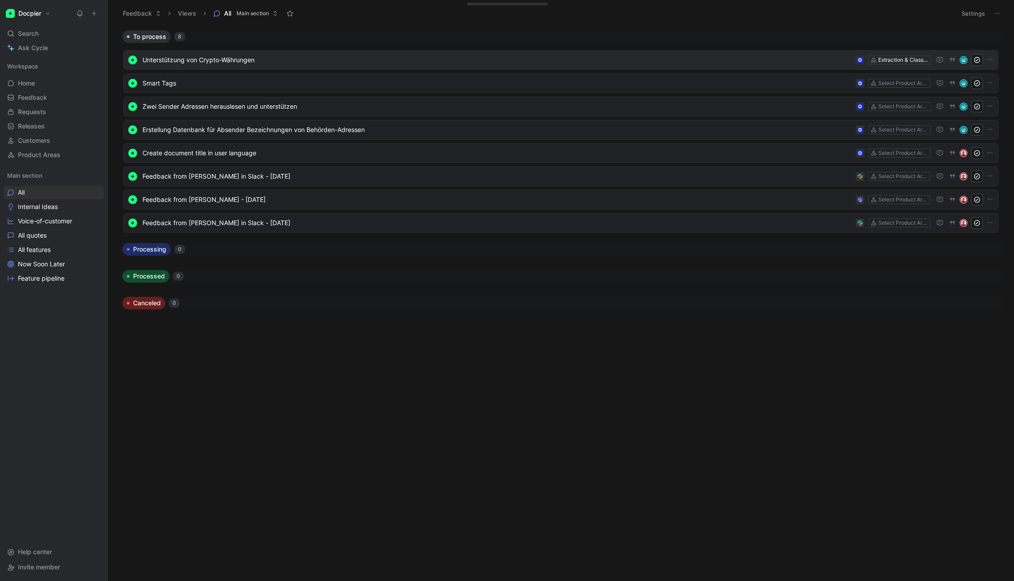
click at [297, 62] on span "Unterstützung von Crypto-Währungen" at bounding box center [496, 60] width 709 height 11
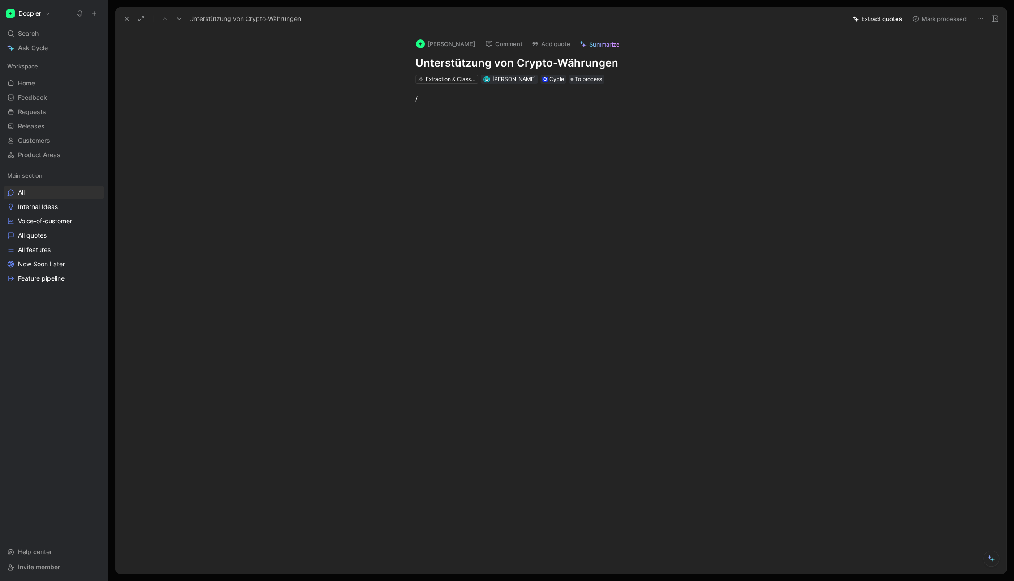
click at [589, 148] on div at bounding box center [570, 200] width 872 height 174
click at [863, 83] on div "[PERSON_NAME] Comment Add quote Summarize Unterstützung von Crypto-Währungen Ex…" at bounding box center [560, 302] width 891 height 543
click at [981, 17] on icon at bounding box center [980, 18] width 7 height 7
drag, startPoint x: 719, startPoint y: 146, endPoint x: 684, endPoint y: 133, distance: 36.7
click at [543, 43] on button "Add quote" at bounding box center [550, 44] width 47 height 13
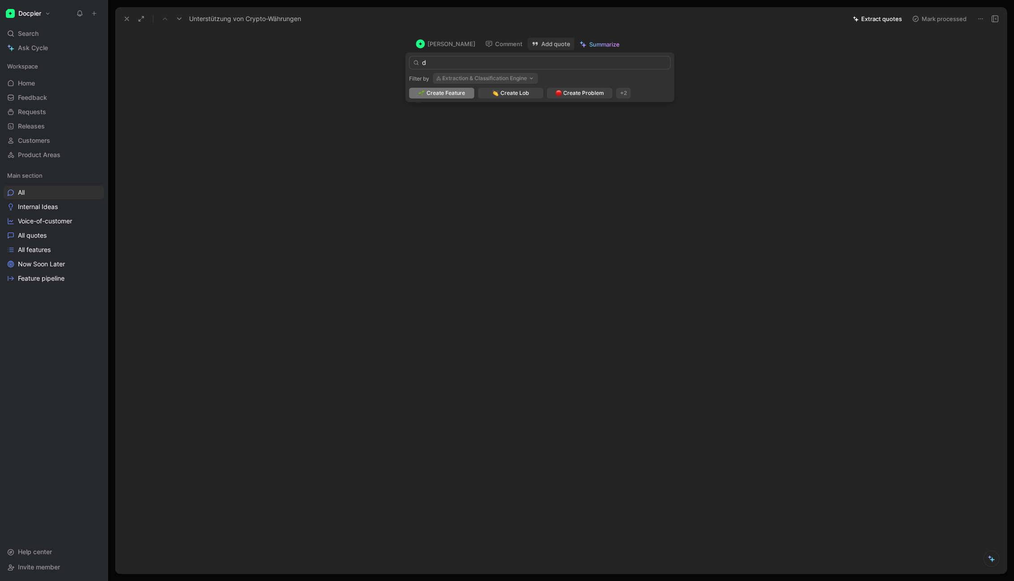
type input "d"
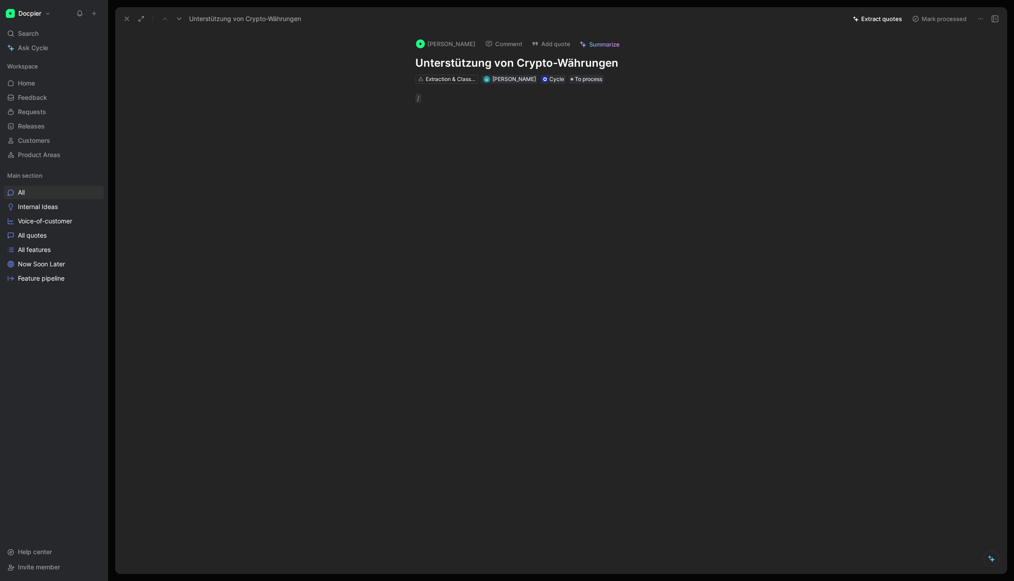
click at [534, 45] on button "Add quote" at bounding box center [550, 44] width 47 height 13
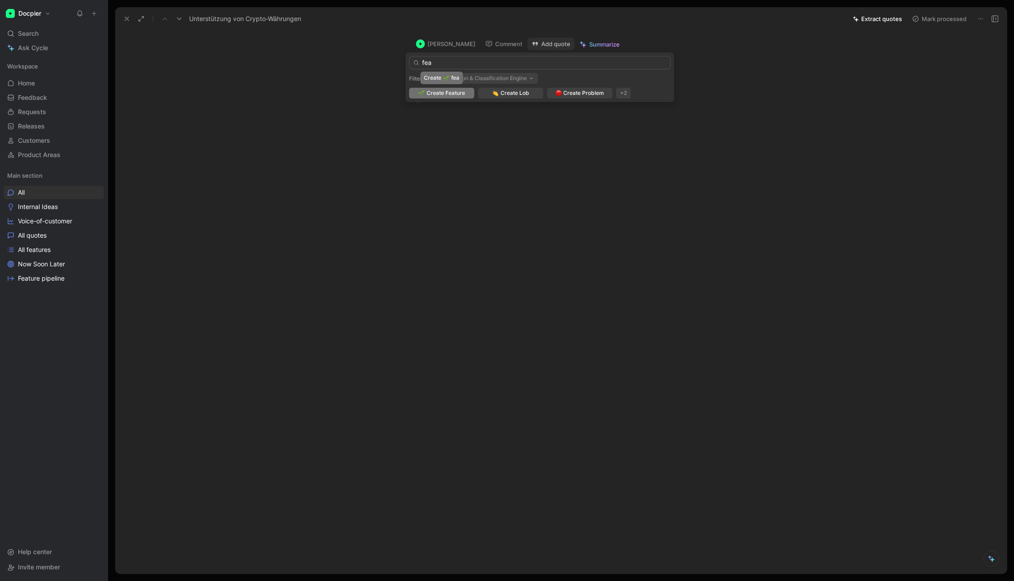
type input "fea"
click at [432, 91] on span "Create Feature" at bounding box center [445, 93] width 39 height 9
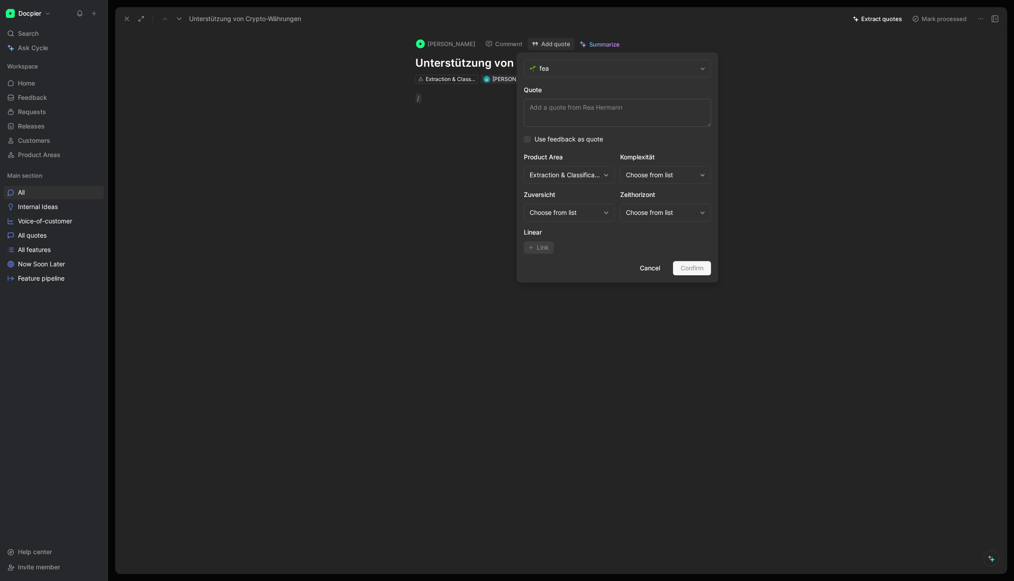
click at [547, 73] on span "fea" at bounding box center [617, 68] width 157 height 11
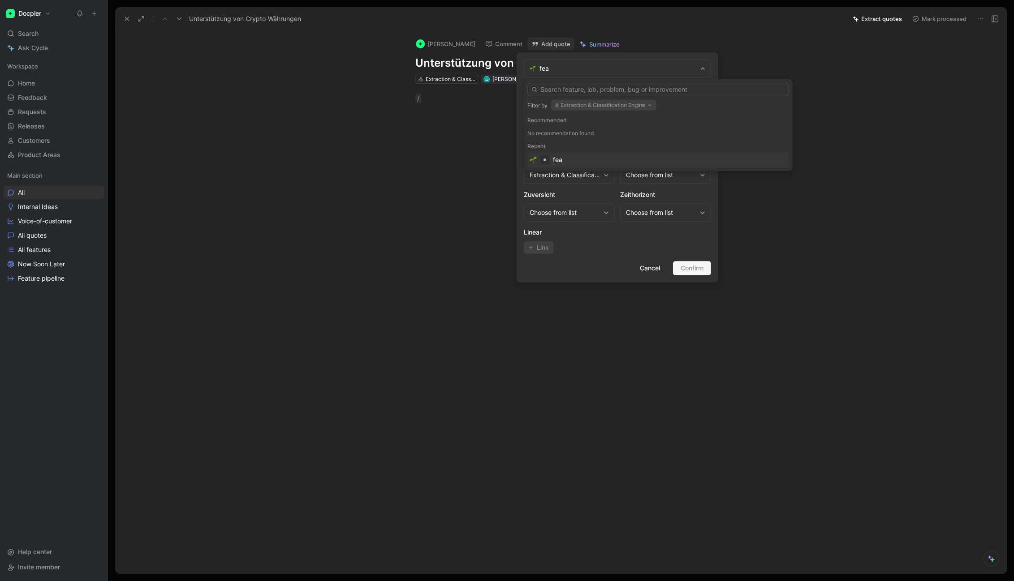
click at [569, 162] on div "fea" at bounding box center [657, 160] width 257 height 11
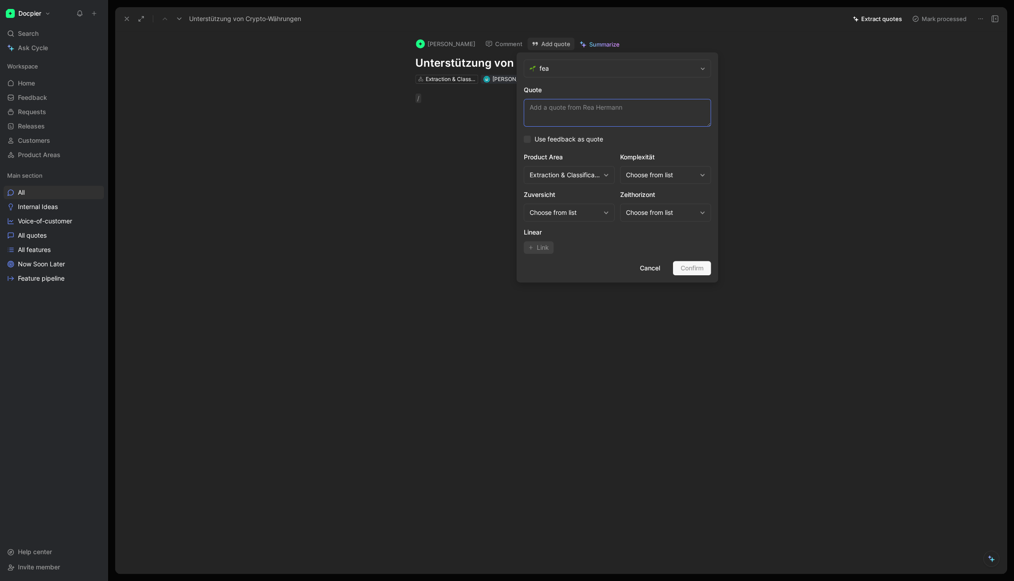
click at [556, 104] on textarea "Quote" at bounding box center [617, 113] width 187 height 28
drag, startPoint x: 591, startPoint y: 57, endPoint x: 636, endPoint y: 101, distance: 63.0
click at [636, 101] on form "fea Quote Use feedback as quote Product Area Extraction & Classification Engine…" at bounding box center [618, 167] width 202 height 230
click at [579, 114] on textarea "Quote" at bounding box center [617, 113] width 187 height 28
drag, startPoint x: 575, startPoint y: 56, endPoint x: 612, endPoint y: 60, distance: 37.4
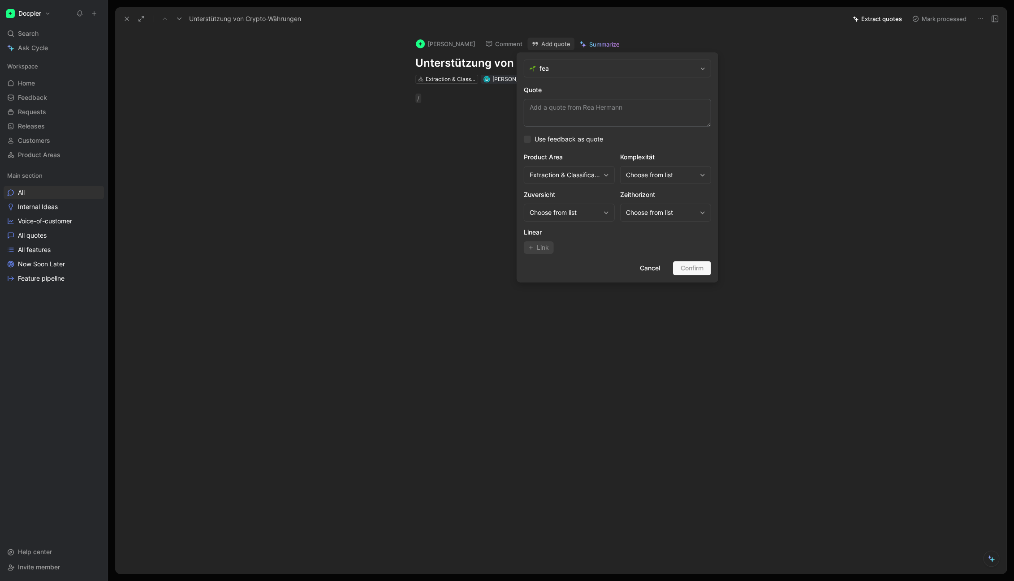
click at [612, 60] on form "fea Quote Use feedback as quote Product Area Extraction & Classification Engine…" at bounding box center [618, 167] width 202 height 230
click at [554, 136] on span "Use feedback as quote" at bounding box center [568, 139] width 69 height 11
click at [524, 134] on input "Use feedback as quote" at bounding box center [524, 134] width 0 height 0
type textarea "/"
click at [577, 143] on span "Use feedback as quote" at bounding box center [568, 139] width 69 height 11
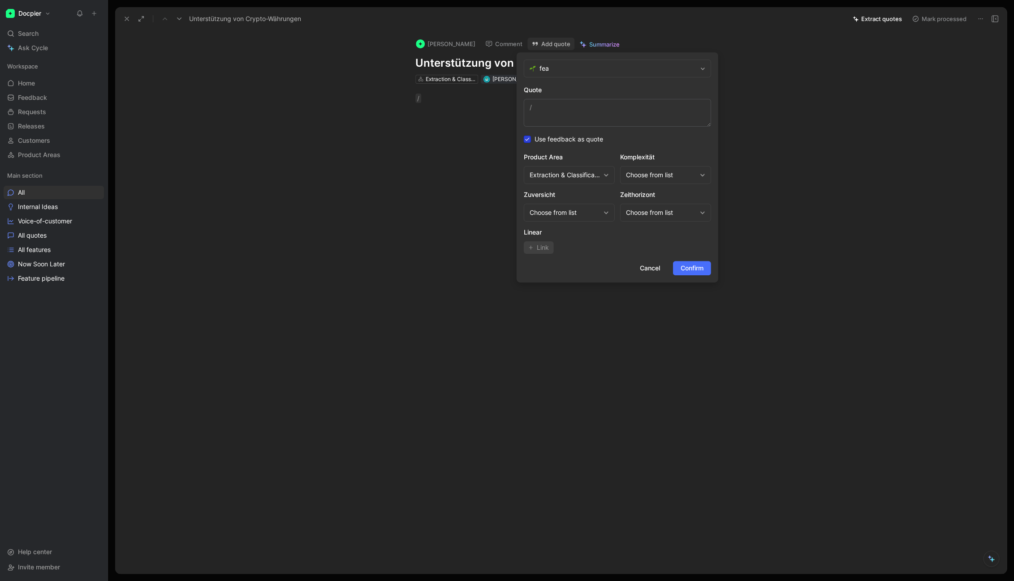
click at [524, 134] on input "Use feedback as quote" at bounding box center [524, 134] width 0 height 0
click at [553, 106] on textarea "Quote" at bounding box center [617, 113] width 187 height 28
drag, startPoint x: 570, startPoint y: 57, endPoint x: 646, endPoint y: 56, distance: 75.7
click at [646, 56] on form "fea Quote Use feedback as quote Product Area Extraction & Classification Engine…" at bounding box center [618, 167] width 202 height 230
click at [604, 109] on textarea "Quote" at bounding box center [617, 113] width 187 height 28
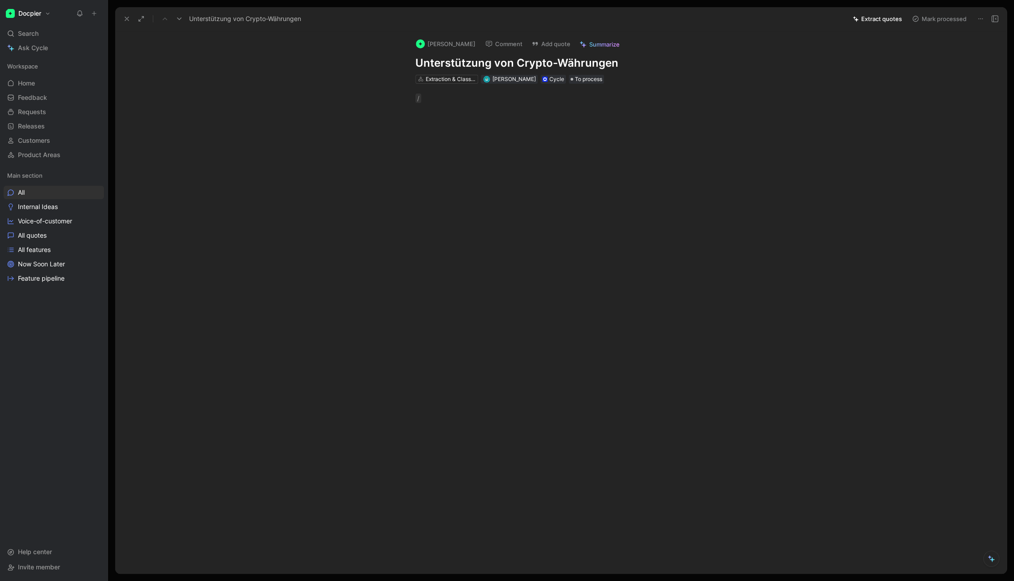
click at [566, 63] on h1 "Unterstützung von Crypto-Währungen" at bounding box center [570, 63] width 310 height 14
click at [547, 47] on button "Add quote" at bounding box center [550, 44] width 47 height 13
click at [882, 21] on button "Extract quotes" at bounding box center [876, 19] width 57 height 13
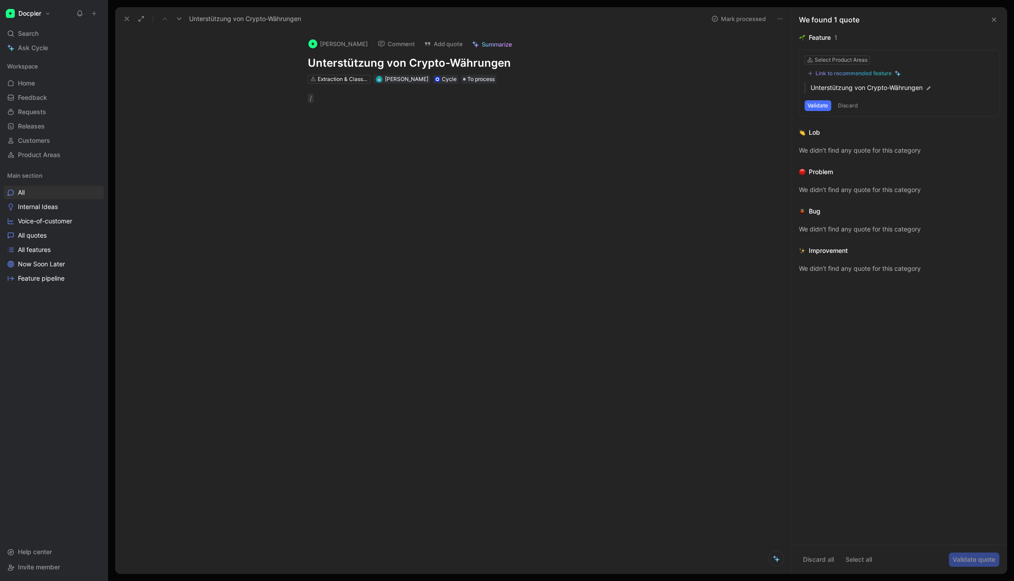
click at [812, 106] on button "Validate" at bounding box center [817, 105] width 27 height 11
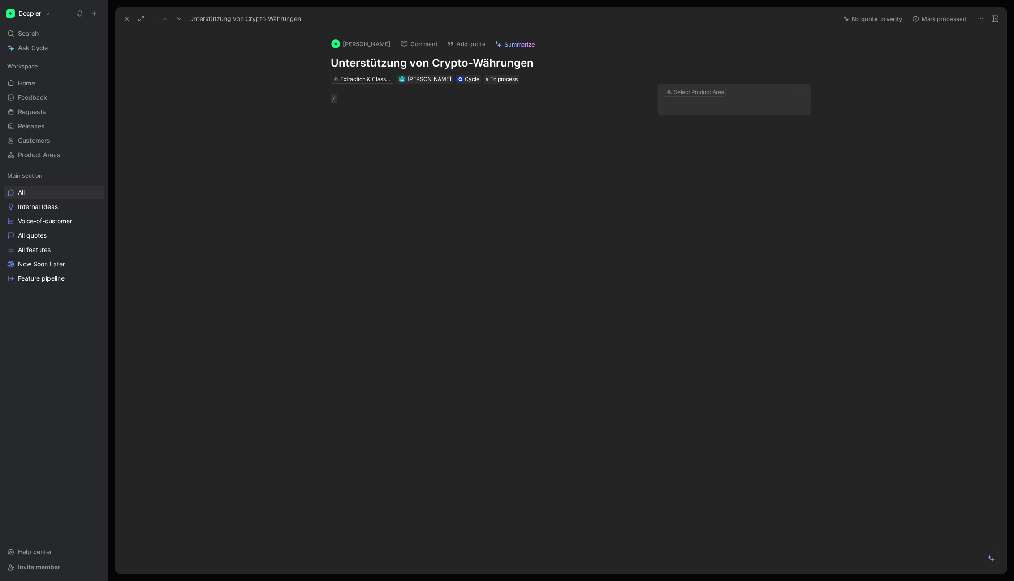
click at [696, 102] on p at bounding box center [733, 105] width 141 height 11
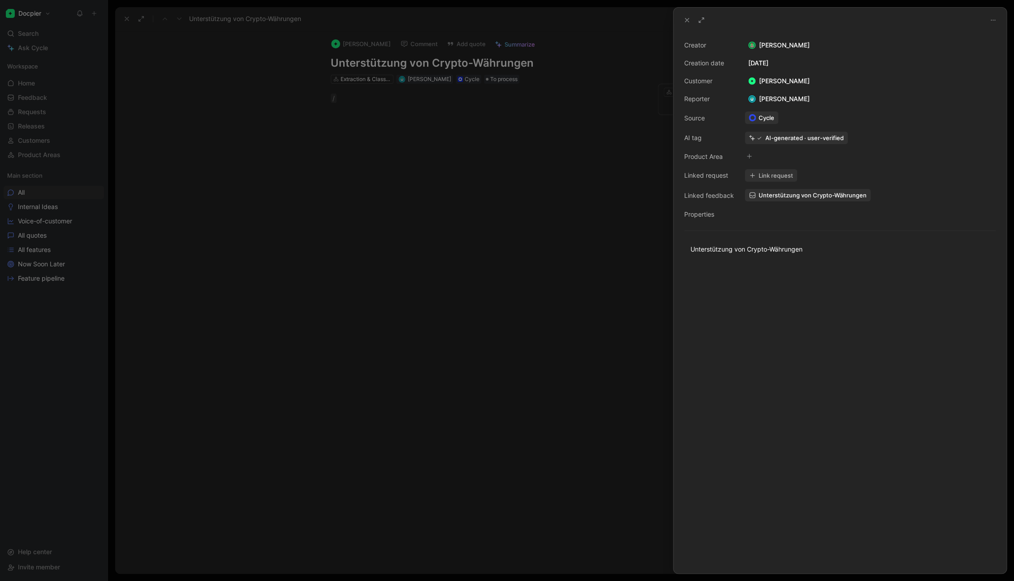
click at [762, 174] on button "Link request" at bounding box center [771, 175] width 52 height 13
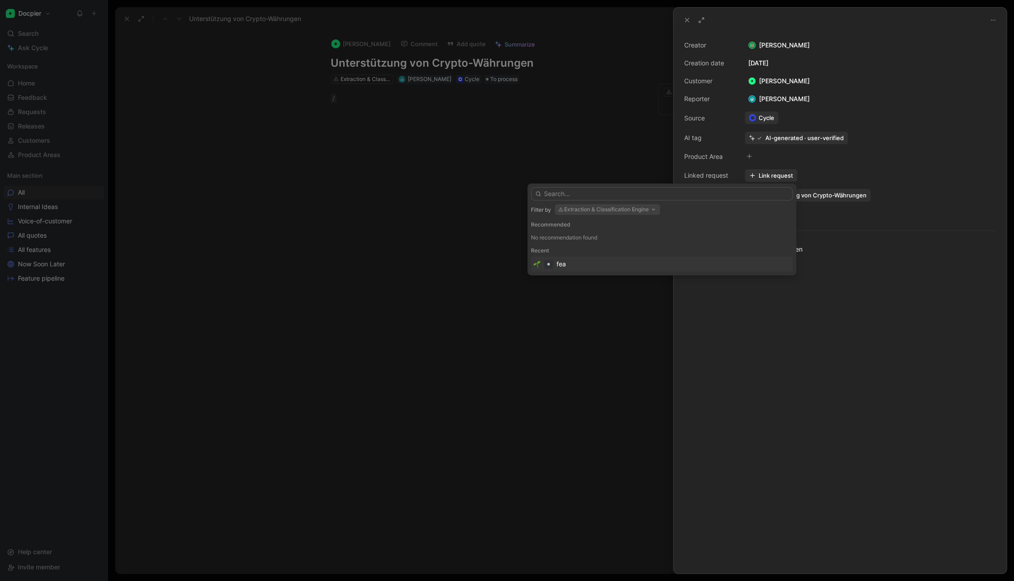
click at [579, 263] on div "fea" at bounding box center [661, 264] width 257 height 11
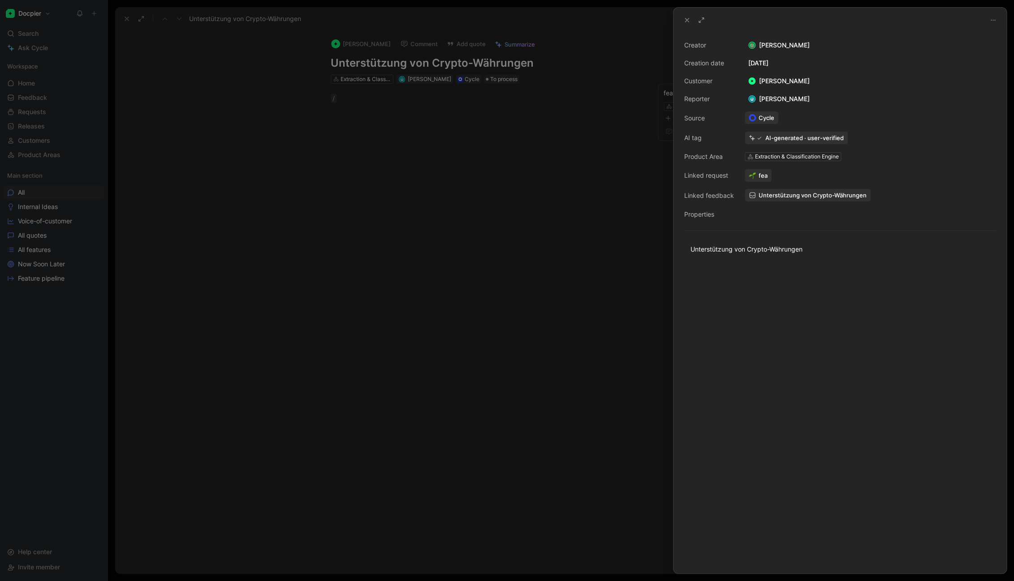
click at [585, 215] on div at bounding box center [507, 290] width 1014 height 581
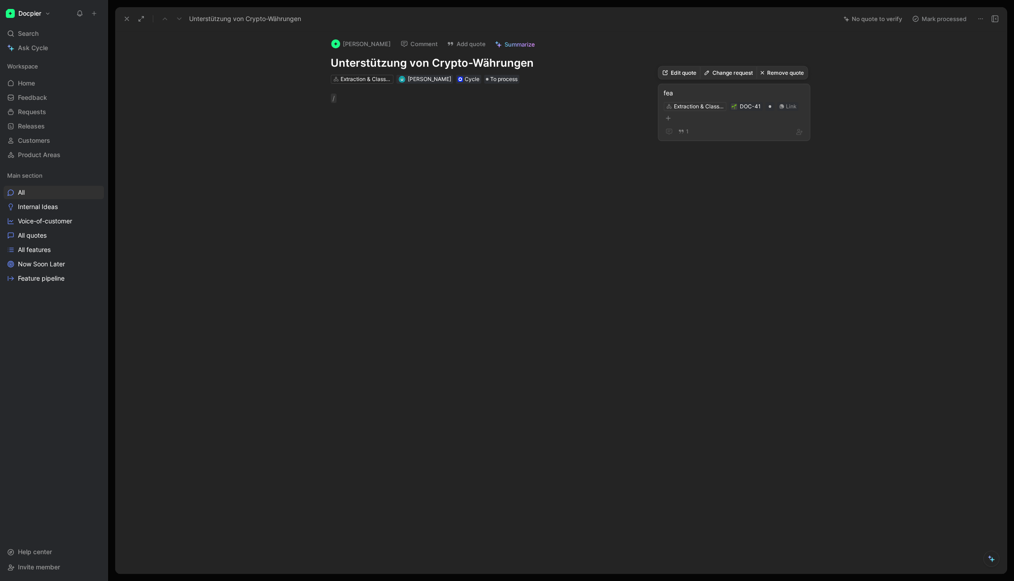
click at [735, 69] on button "Change request" at bounding box center [728, 73] width 56 height 13
click at [745, 105] on div "DOC-41" at bounding box center [750, 106] width 21 height 9
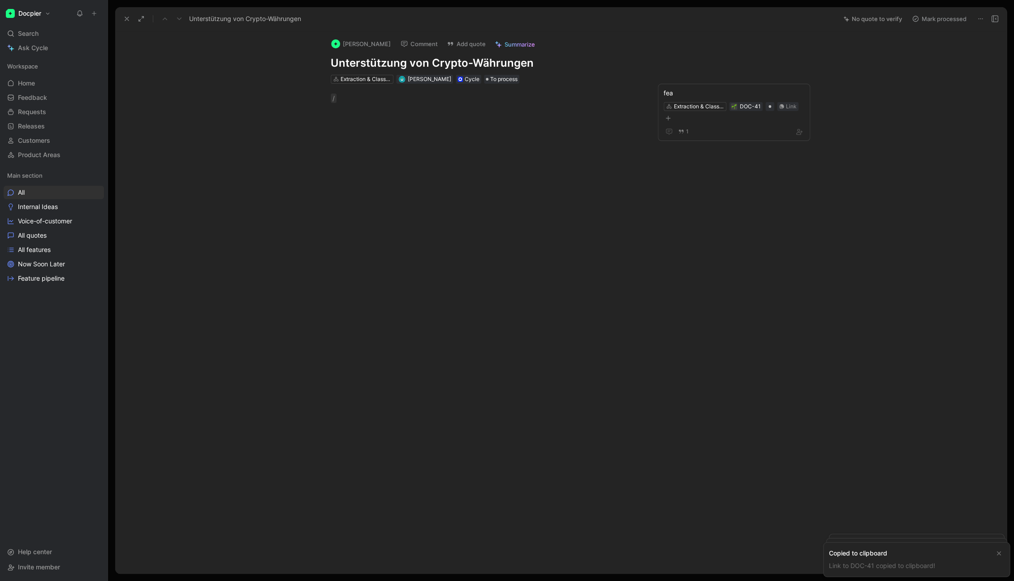
click at [713, 183] on div at bounding box center [485, 200] width 703 height 174
click at [448, 183] on div at bounding box center [485, 200] width 703 height 174
click at [35, 108] on link "Requests G then R" at bounding box center [54, 111] width 100 height 13
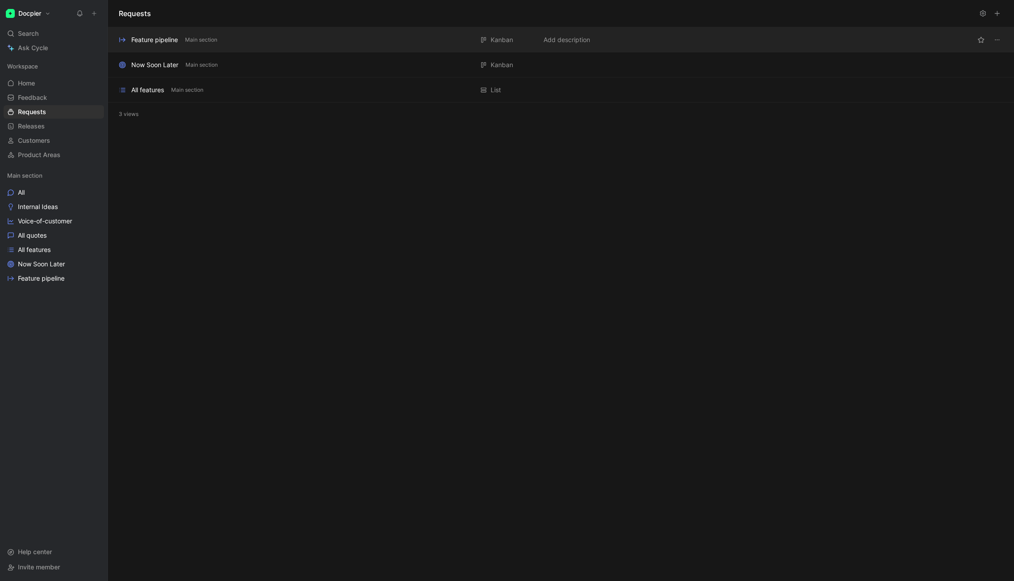
click at [145, 43] on div "Feature pipeline" at bounding box center [154, 39] width 47 height 11
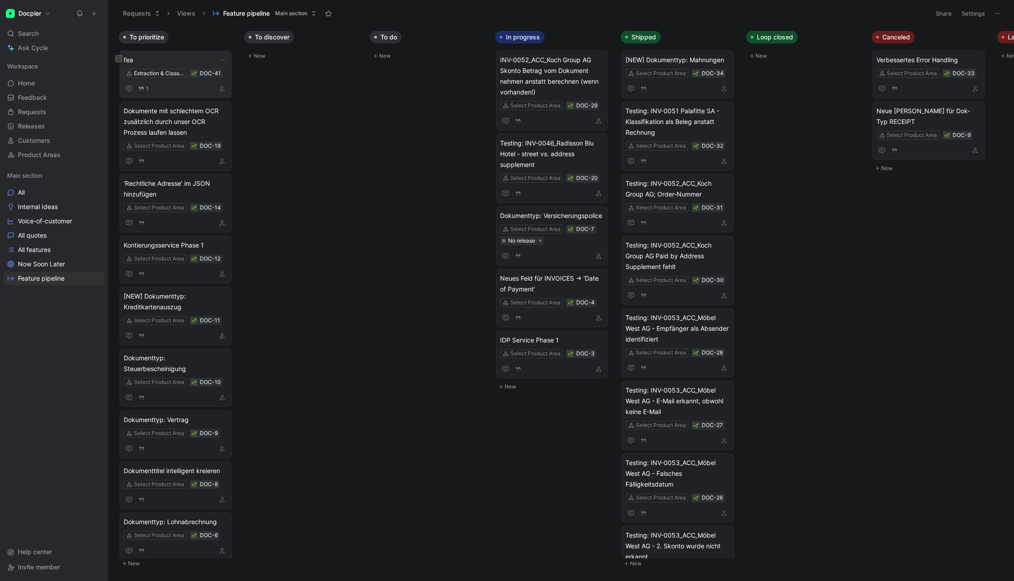
click at [190, 87] on div "1" at bounding box center [176, 88] width 104 height 11
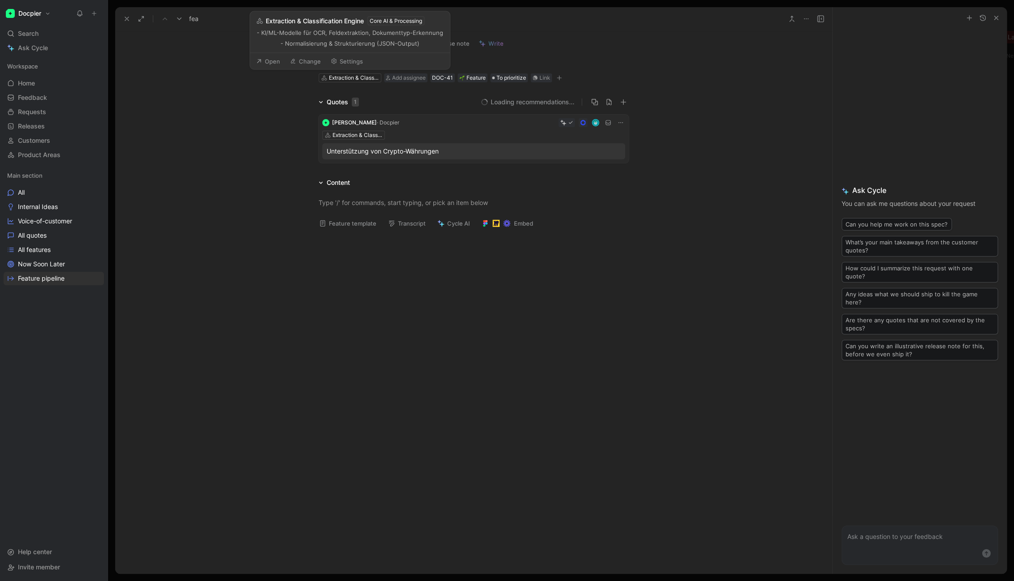
click at [225, 92] on div "Comment Add cover Add release note Write fea Extraction & Classification Engine…" at bounding box center [473, 302] width 717 height 543
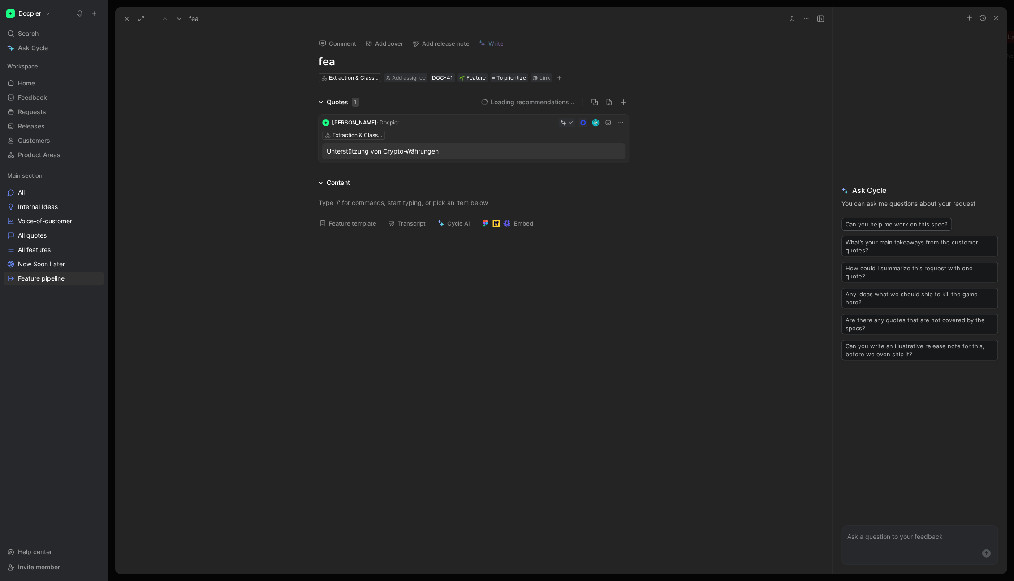
click at [356, 61] on h1 "fea" at bounding box center [474, 62] width 310 height 14
drag, startPoint x: 346, startPoint y: 64, endPoint x: 280, endPoint y: 60, distance: 66.4
click at [280, 60] on div "Comment Add cover Add release note Write fea Extraction & Classification Engine…" at bounding box center [473, 302] width 717 height 543
click at [336, 224] on button "Feature template" at bounding box center [347, 223] width 65 height 13
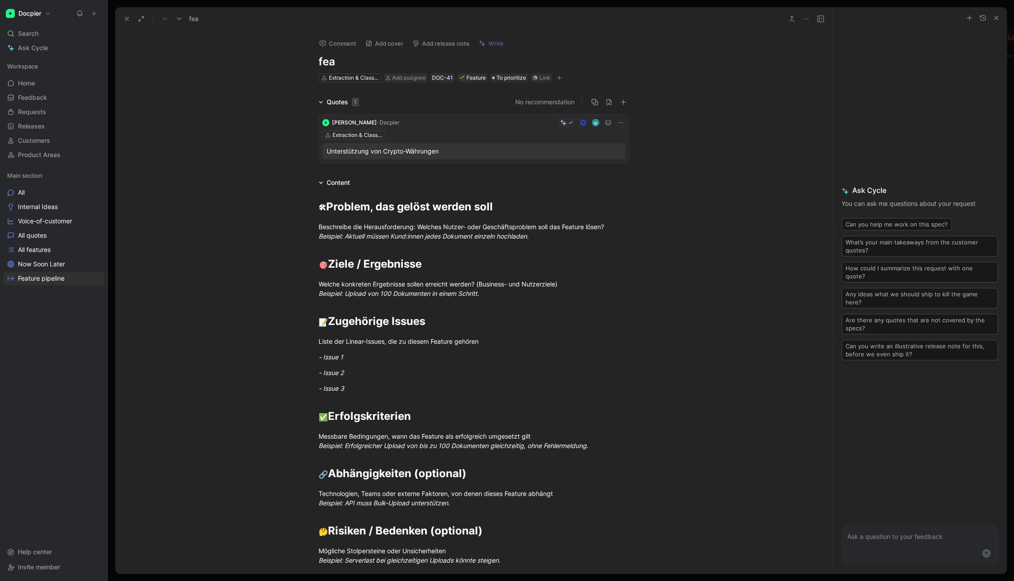
click at [334, 63] on h1 "fea" at bounding box center [474, 62] width 310 height 14
click at [371, 153] on div "Unterstützung von Crypto-Währungen" at bounding box center [474, 151] width 294 height 11
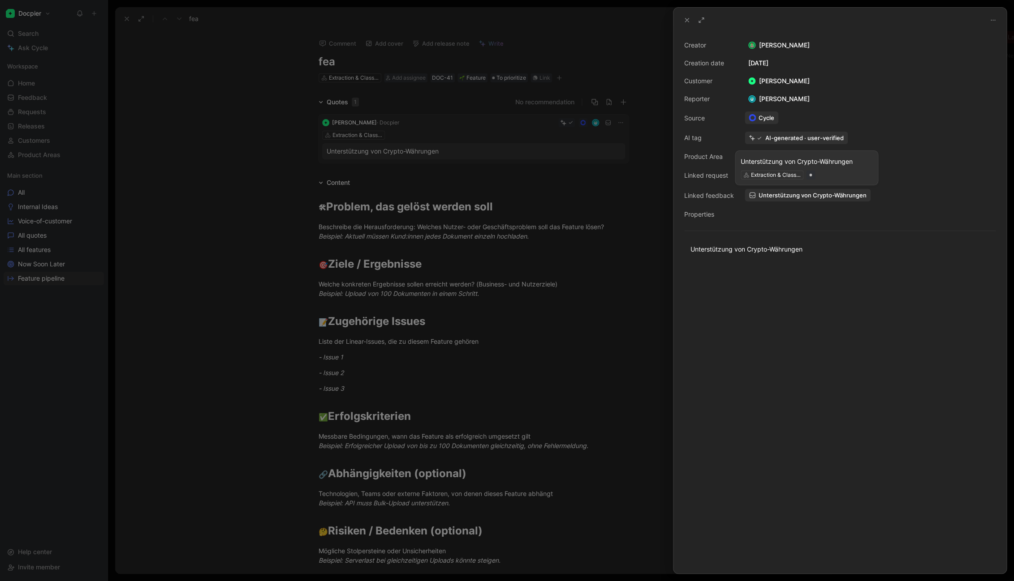
click at [858, 194] on span "Unterstützung von Crypto-Währungen" at bounding box center [812, 195] width 108 height 8
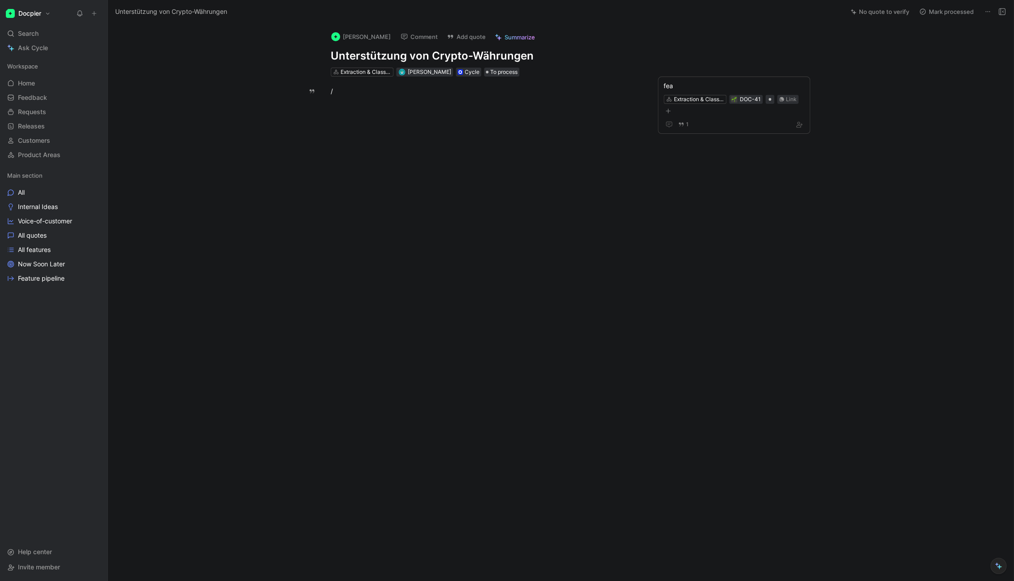
click at [542, 55] on h1 "Unterstützung von Crypto-Währungen" at bounding box center [486, 56] width 310 height 14
drag, startPoint x: 620, startPoint y: 211, endPoint x: 656, endPoint y: 144, distance: 75.6
click at [619, 209] on div at bounding box center [485, 193] width 717 height 174
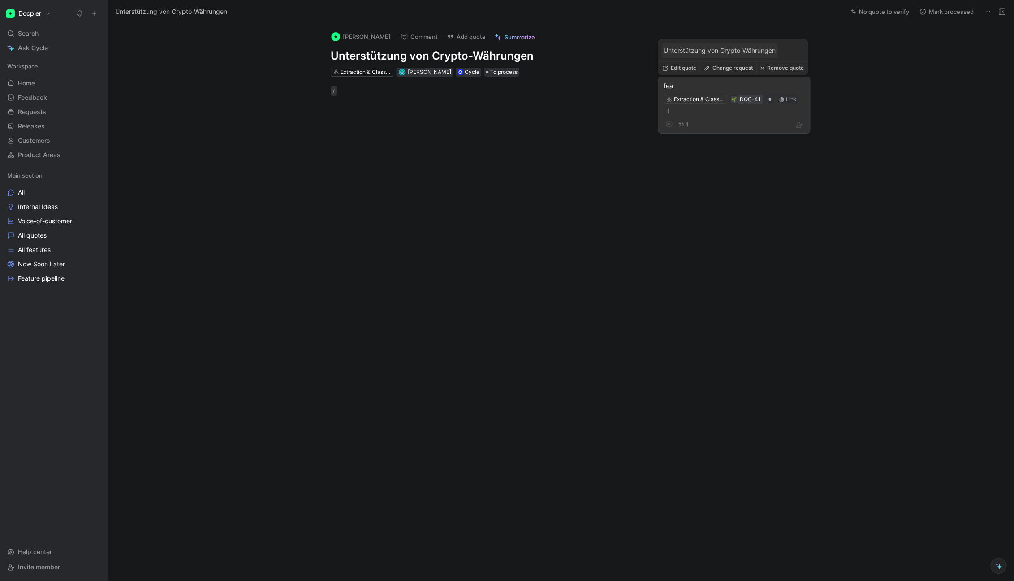
click at [740, 100] on div "DOC-41" at bounding box center [750, 99] width 21 height 9
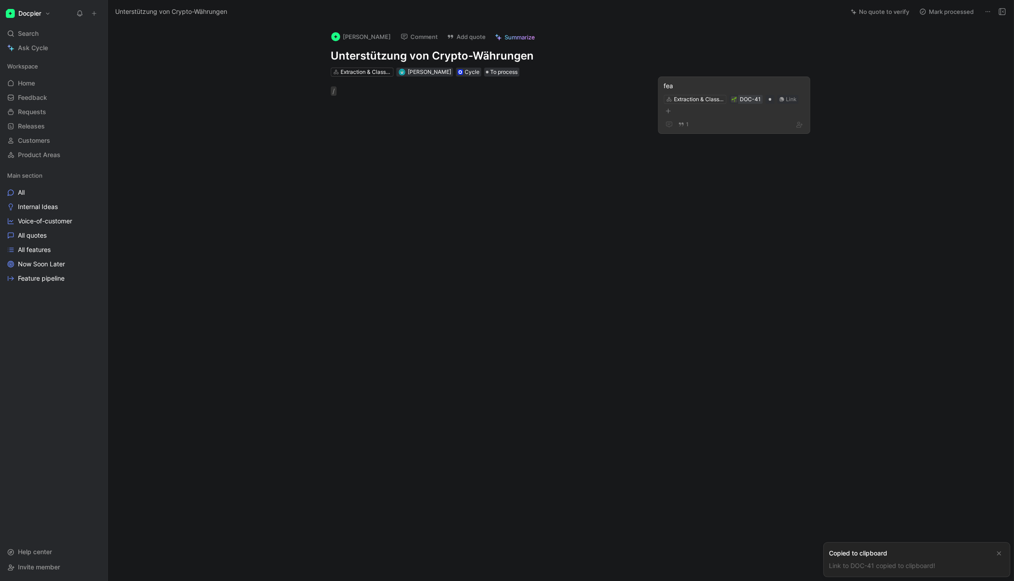
click at [740, 100] on div "DOC-41" at bounding box center [750, 99] width 21 height 9
click at [758, 112] on div "Extraction & Classification Engine DOC-41 Link" at bounding box center [734, 105] width 142 height 22
click at [688, 134] on div "fea Extraction & Classification Engine DOC-41 Link 1" at bounding box center [734, 109] width 152 height 65
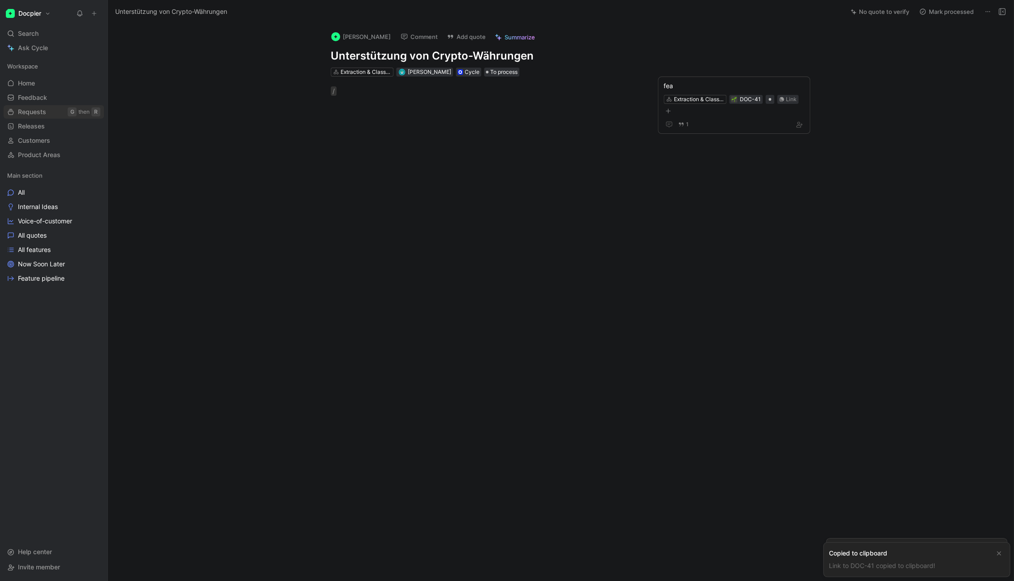
click at [42, 113] on span "Requests" at bounding box center [32, 112] width 28 height 9
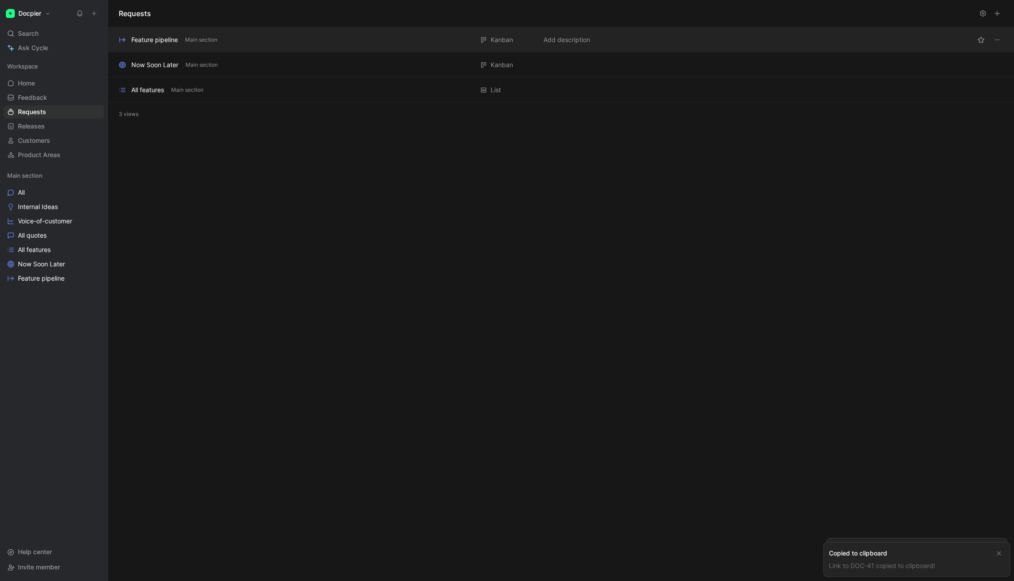
click at [158, 48] on div "Feature pipeline Main section [GEOGRAPHIC_DATA] Add description" at bounding box center [561, 39] width 906 height 25
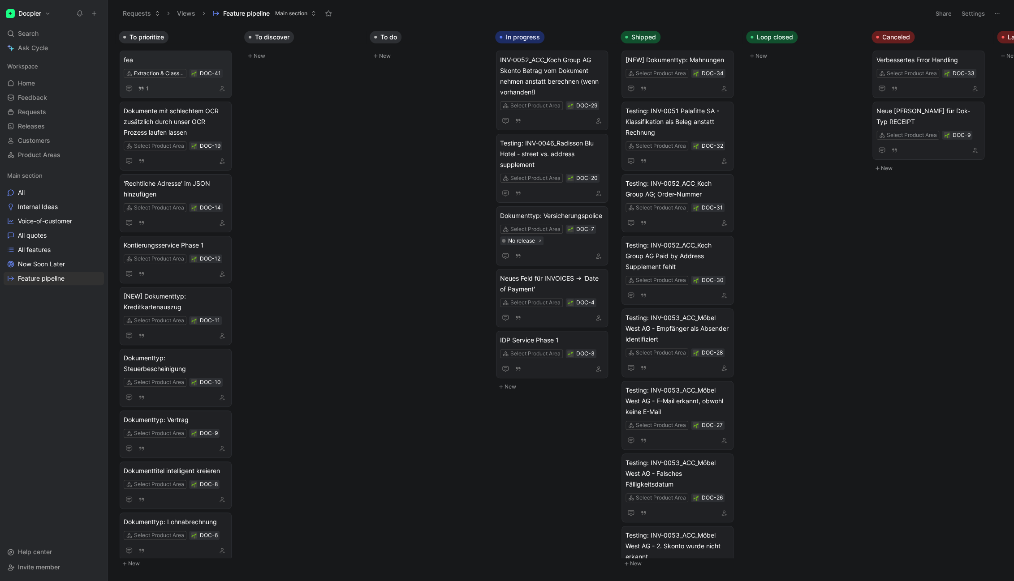
click at [177, 63] on span "fea" at bounding box center [176, 60] width 104 height 11
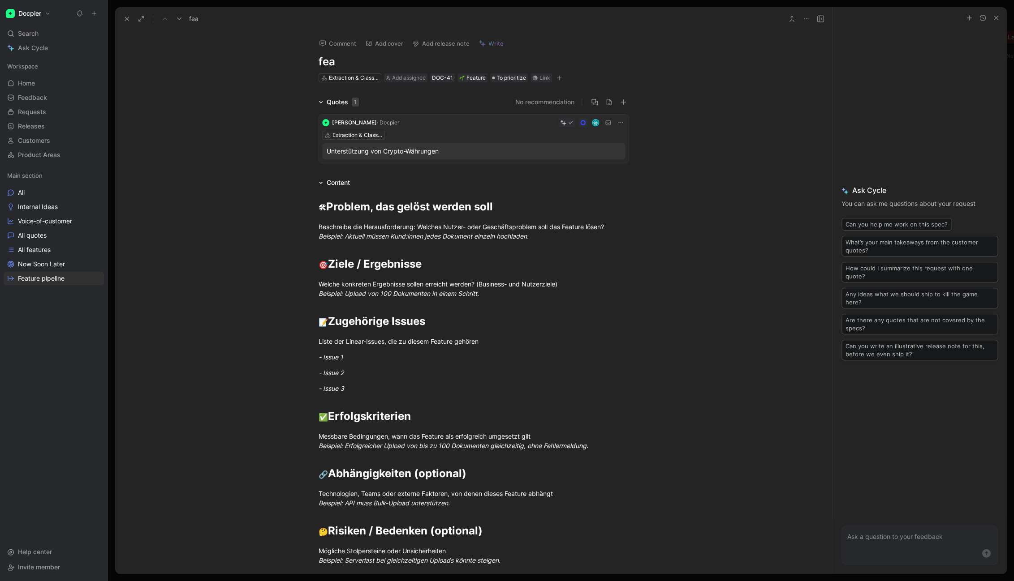
click at [331, 60] on h1 "fea" at bounding box center [474, 62] width 310 height 14
click at [392, 230] on div "Beschreibe die Herausforderung: Welches Nutzer- oder Geschäftsproblem soll das …" at bounding box center [474, 231] width 310 height 19
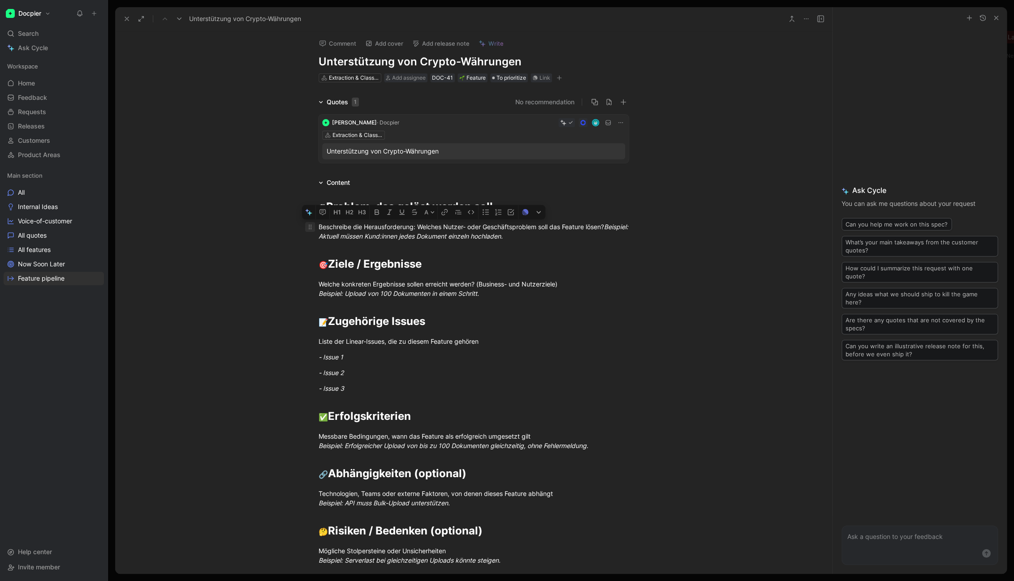
drag, startPoint x: 563, startPoint y: 236, endPoint x: 312, endPoint y: 224, distance: 251.1
click at [312, 224] on p "Beschreibe die Herausforderung: Welches Nutzer- oder Geschäftsproblem soll das …" at bounding box center [473, 232] width 344 height 24
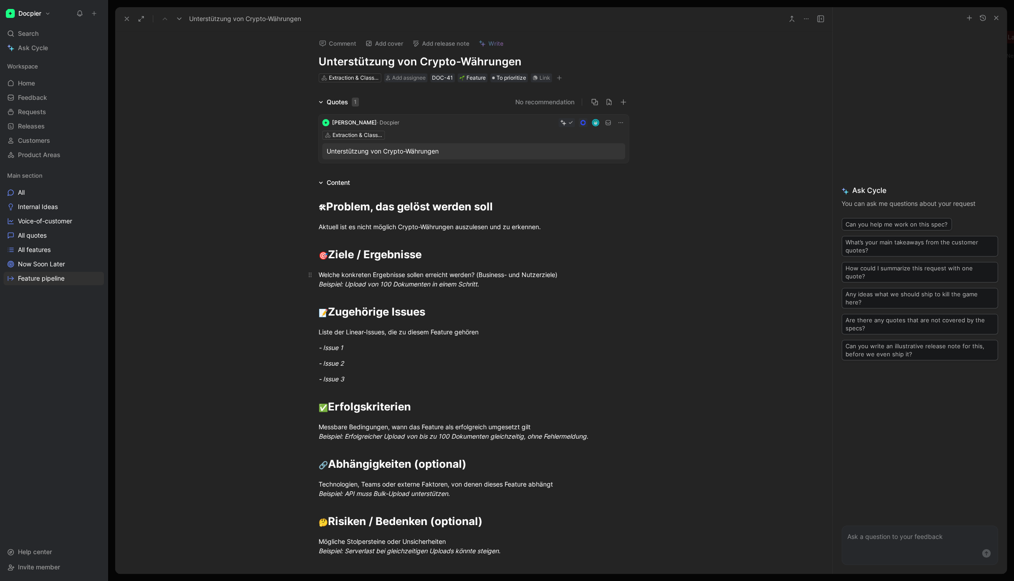
click at [406, 287] on em "Beispiel: Upload von 100 Dokumenten in einem Schritt." at bounding box center [399, 284] width 160 height 8
drag, startPoint x: 489, startPoint y: 286, endPoint x: 310, endPoint y: 270, distance: 179.1
click at [310, 270] on p "Welche konkreten Ergebnisse sollen erreicht werden? (Business- und Nutzerziele)…" at bounding box center [473, 279] width 344 height 24
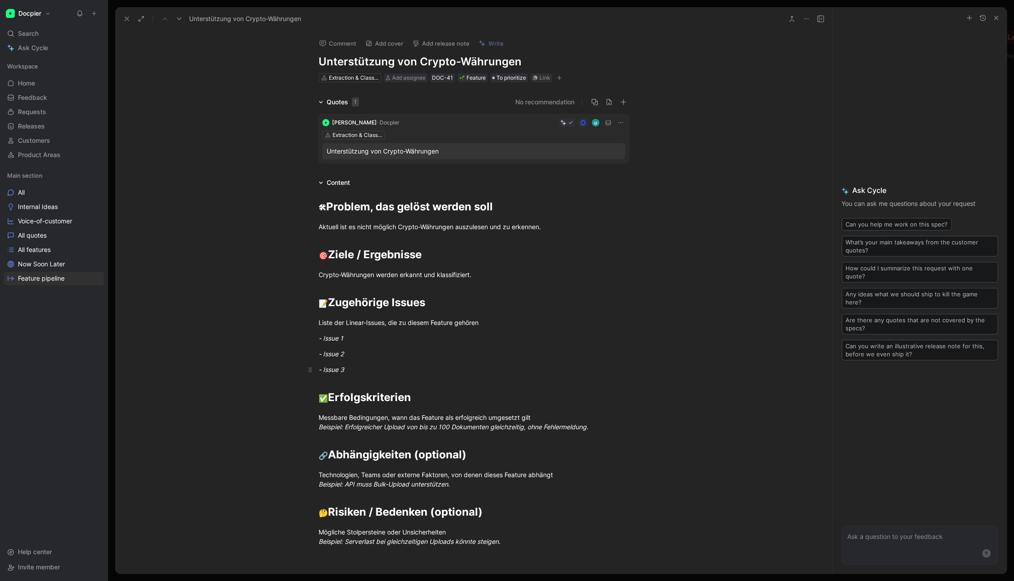
click at [373, 368] on div "- Issue 3" at bounding box center [474, 369] width 310 height 9
click at [411, 323] on div "Liste der Linear-Issues, die zu diesem Feature gehören" at bounding box center [474, 322] width 310 height 9
click at [383, 360] on p "- Issue 2" at bounding box center [473, 354] width 344 height 15
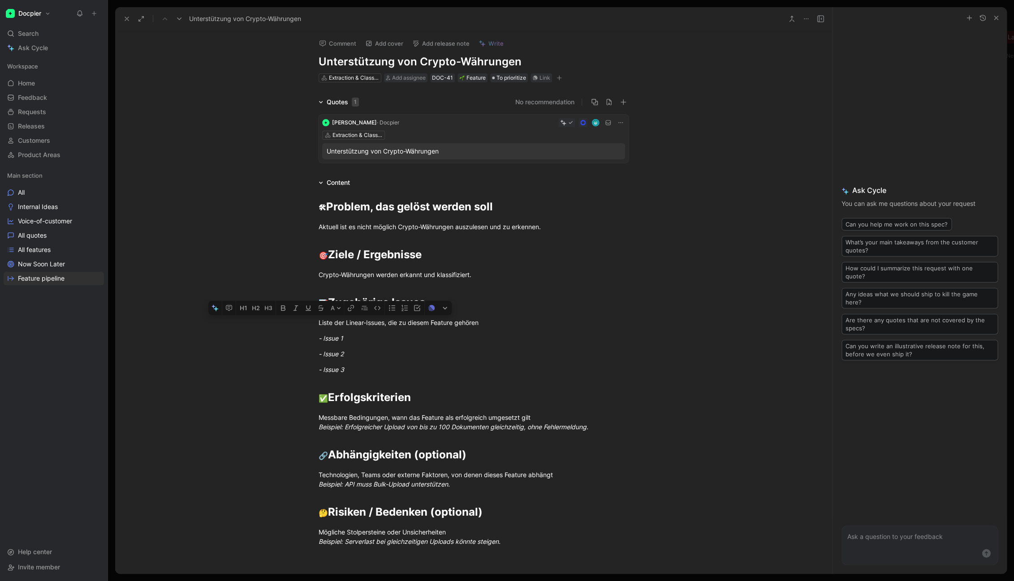
drag, startPoint x: 358, startPoint y: 377, endPoint x: 312, endPoint y: 315, distance: 77.5
click at [312, 315] on div "🛠 Problem, das gelöst werden soll Aktuell ist es nicht möglich Crypto-Währungen…" at bounding box center [473, 372] width 717 height 368
click at [370, 357] on div "- Issue 2" at bounding box center [474, 353] width 310 height 9
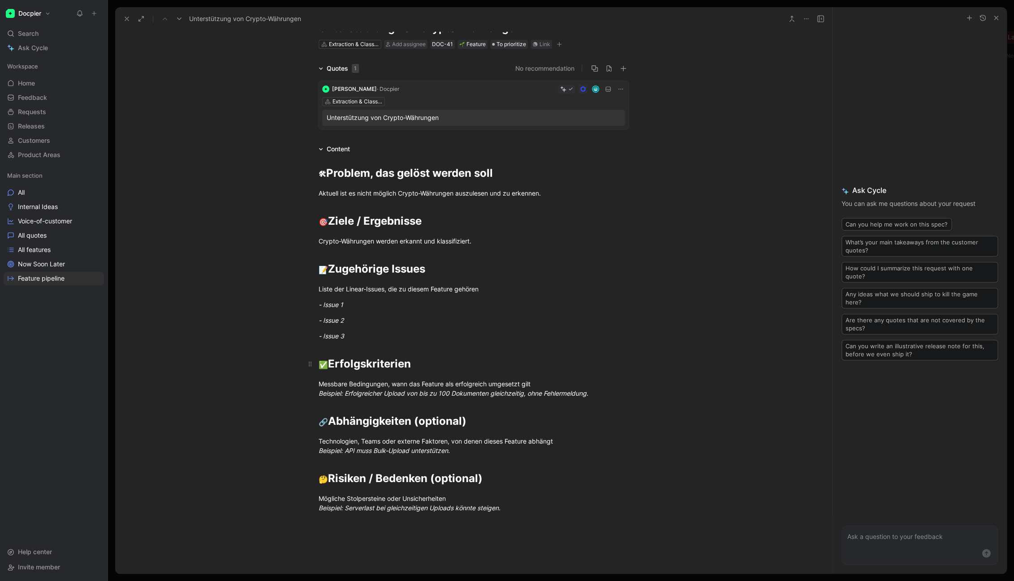
scroll to position [47, 0]
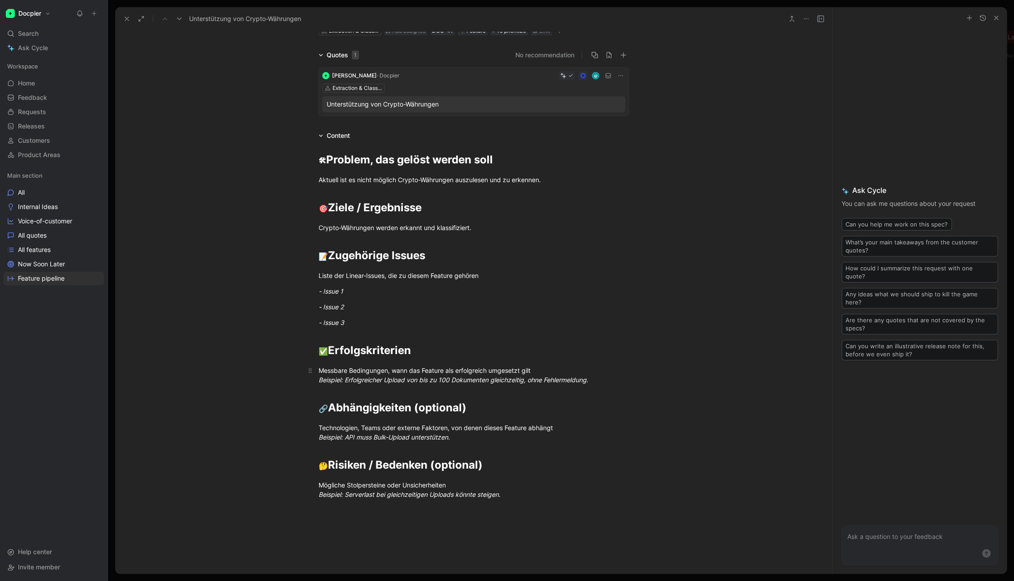
click at [365, 376] on em "Beispiel: Erfolgreicher Upload von bis zu 100 Dokumenten gleichzeitig, ohne Feh…" at bounding box center [454, 380] width 270 height 8
click at [276, 349] on div "🛠 Problem, das gelöst werden soll Aktuell ist es nicht möglich Crypto-Währungen…" at bounding box center [473, 325] width 717 height 368
click at [394, 383] on em "Beispiel: Erfolgreicher Upload von bis zu 100 Dokumenten gleichzeitig, ohne Feh…" at bounding box center [454, 380] width 270 height 8
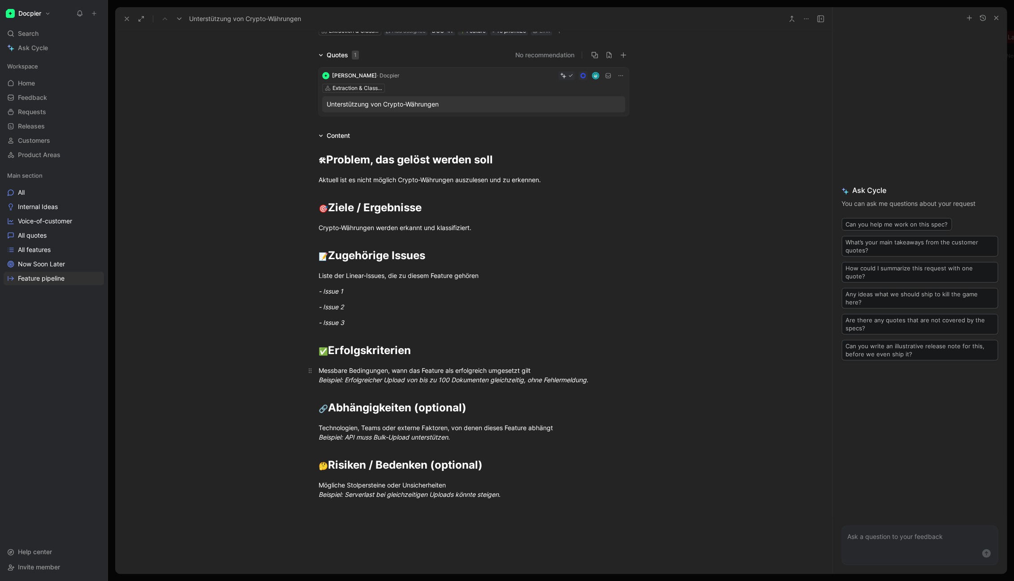
click at [394, 383] on em "Beispiel: Erfolgreicher Upload von bis zu 100 Dokumenten gleichzeitig, ohne Feh…" at bounding box center [454, 380] width 270 height 8
click at [284, 370] on div "🛠 Problem, das gelöst werden soll Aktuell ist es nicht möglich Crypto-Währungen…" at bounding box center [473, 325] width 717 height 368
click at [334, 373] on div "Messbare Bedingungen, wann das Feature als erfolgreich umgesetzt gilt Beispiel:…" at bounding box center [474, 375] width 310 height 19
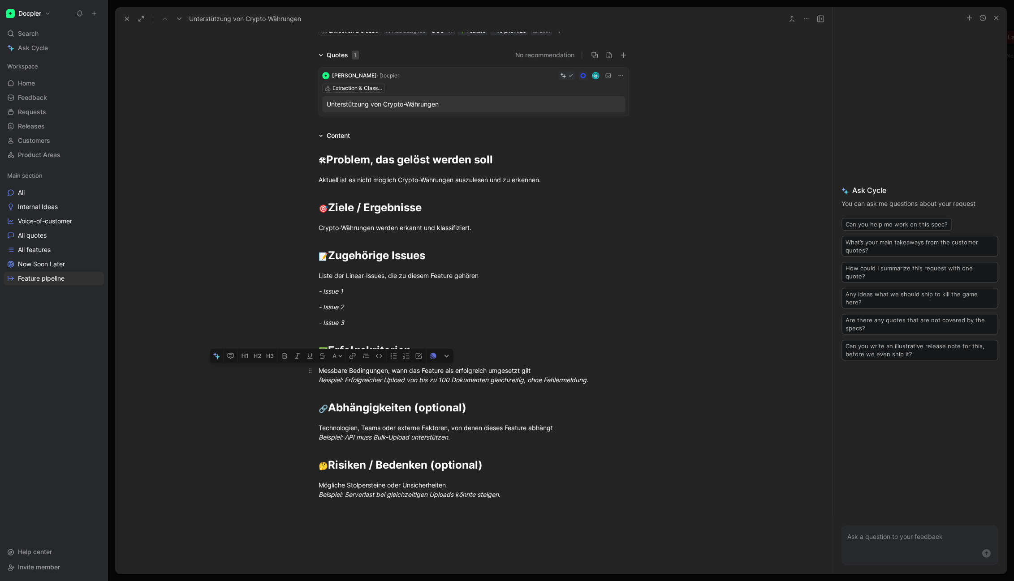
click at [556, 387] on p "Messbare Bedingungen, wann das Feature als erfolgreich umgesetzt gilt Beispiel:…" at bounding box center [473, 375] width 344 height 24
drag, startPoint x: 597, startPoint y: 381, endPoint x: 304, endPoint y: 362, distance: 294.0
click at [304, 362] on div "🛠 Problem, das gelöst werden soll Aktuell ist es nicht möglich Crypto-Währungen…" at bounding box center [473, 325] width 717 height 368
click at [409, 231] on div "Crypto-Währungen werden erkannt und klassifiziert." at bounding box center [474, 227] width 310 height 9
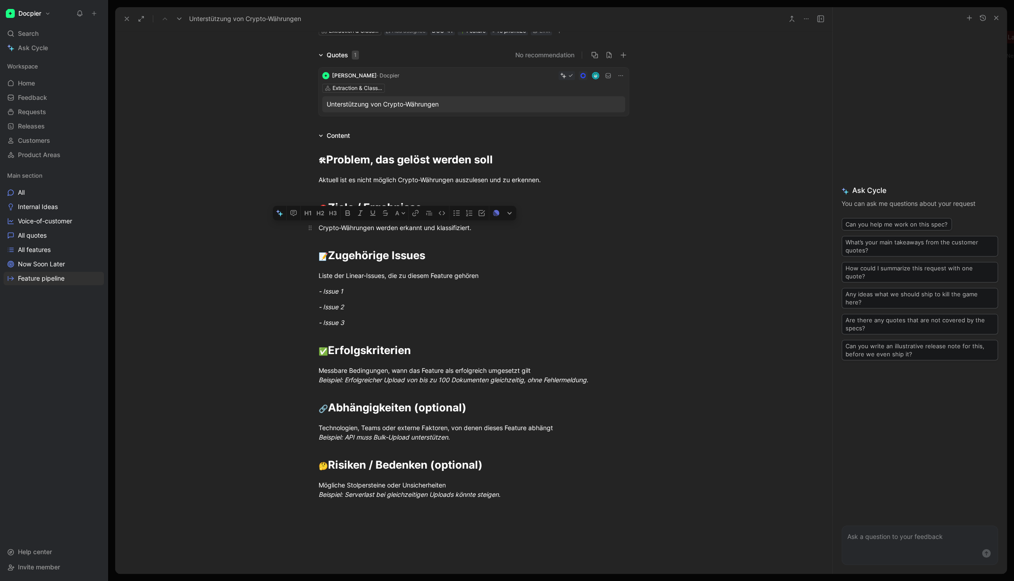
click at [409, 231] on div "Crypto-Währungen werden erkannt und klassifiziert." at bounding box center [474, 227] width 310 height 9
copy div "Crypto-Währungen werden erkannt und klassifiziert."
click at [578, 382] on em "Beispiel: Erfolgreicher Upload von bis zu 100 Dokumenten gleichzeitig, ohne Feh…" at bounding box center [454, 380] width 270 height 8
drag, startPoint x: 563, startPoint y: 381, endPoint x: 306, endPoint y: 374, distance: 256.8
click at [306, 374] on p "Messbare Bedingungen, wann das Feature als erfolgreich umgesetzt gilt Beispiel:…" at bounding box center [473, 375] width 344 height 24
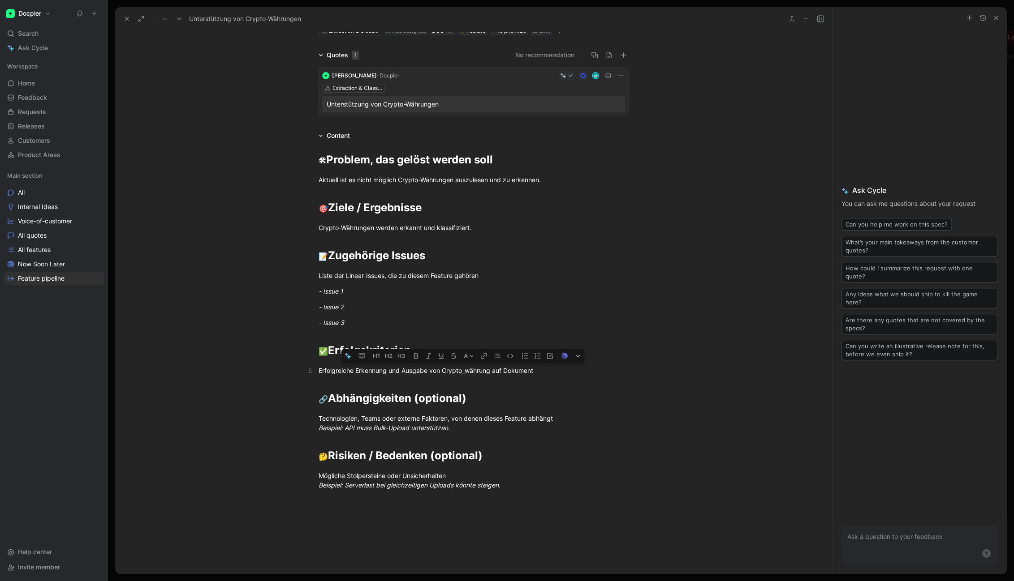
drag, startPoint x: 466, startPoint y: 374, endPoint x: 462, endPoint y: 370, distance: 5.7
click at [462, 370] on div "Erfolgreiche Erkennung und Ausgabe von Crypto_währung auf Dokument" at bounding box center [474, 370] width 310 height 9
click at [462, 434] on p "Technologien, Teams oder externe Faktoren, von denen dieses Feature abhängt Bei…" at bounding box center [473, 423] width 344 height 24
click at [519, 486] on div "Mögliche Stolpersteine oder Unsicherheiten Beispiel: Serverlast bei gleichzeiti…" at bounding box center [474, 480] width 310 height 19
drag, startPoint x: 523, startPoint y: 492, endPoint x: 299, endPoint y: 387, distance: 247.5
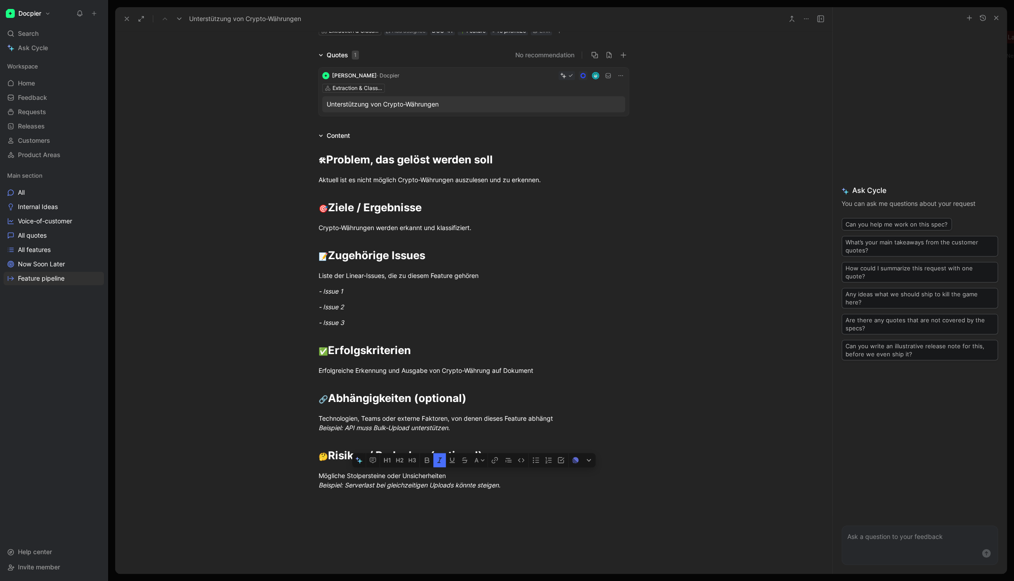
click at [299, 387] on div "🛠 Problem, das gelöst werden soll Aktuell ist es nicht möglich Crypto-Währungen…" at bounding box center [473, 320] width 717 height 359
click at [296, 391] on div "🛠 Problem, das gelöst werden soll Aktuell ist es nicht möglich Crypto-Währungen…" at bounding box center [473, 320] width 717 height 359
drag, startPoint x: 319, startPoint y: 399, endPoint x: 582, endPoint y: 476, distance: 274.3
click at [578, 482] on div "🛠 Problem, das gelöst werden soll Aktuell ist es nicht möglich Crypto-Währungen…" at bounding box center [473, 320] width 717 height 359
drag, startPoint x: 522, startPoint y: 461, endPoint x: 320, endPoint y: 385, distance: 215.6
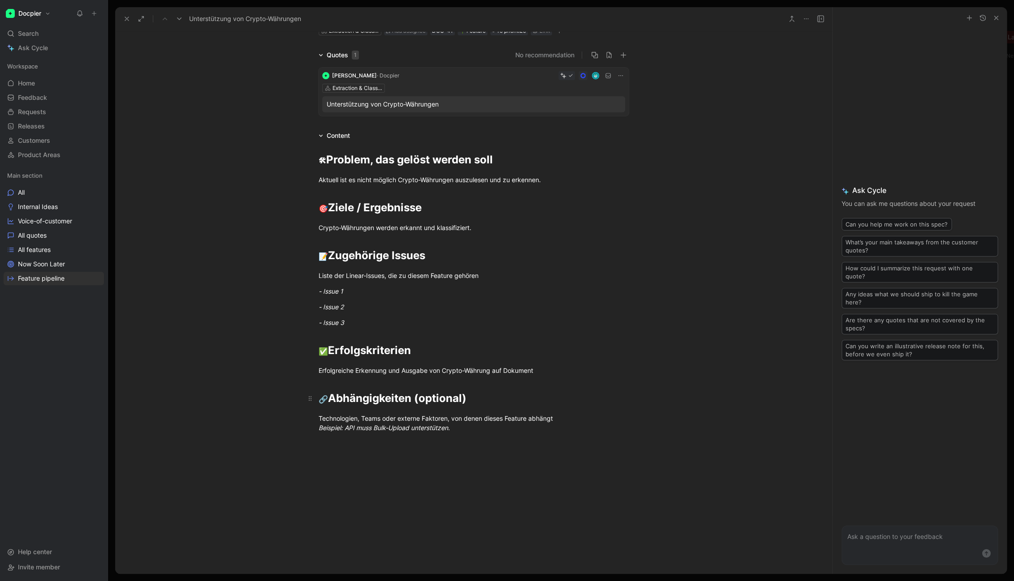
click at [320, 385] on div "🛠 Problem, das gelöst werden soll Aktuell ist es nicht möglich Crypto-Währungen…" at bounding box center [473, 308] width 717 height 334
drag, startPoint x: 319, startPoint y: 395, endPoint x: 491, endPoint y: 441, distance: 179.1
click at [509, 447] on div "🛠 Problem, das gelöst werden soll Aktuell ist es nicht möglich Crypto-Währungen…" at bounding box center [473, 308] width 717 height 334
click at [462, 432] on div "Technologien, Teams oder externe Faktoren, von denen dieses Feature abhängt Bei…" at bounding box center [474, 423] width 310 height 19
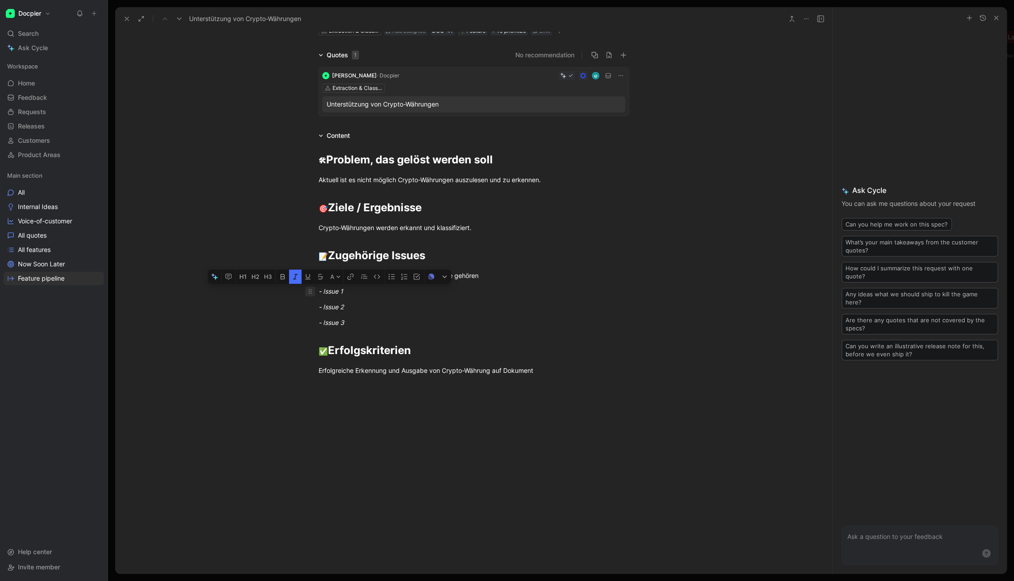
drag, startPoint x: 374, startPoint y: 294, endPoint x: 310, endPoint y: 288, distance: 63.9
click at [310, 288] on p "- Issue 1" at bounding box center [473, 291] width 344 height 15
click at [430, 277] on icon "button" at bounding box center [430, 276] width 7 height 7
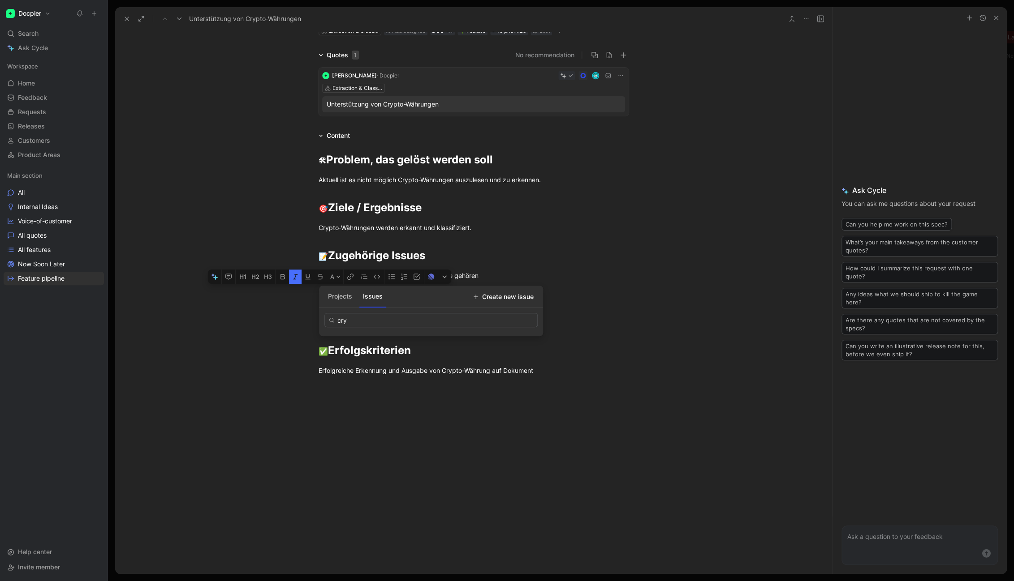
type input "cr"
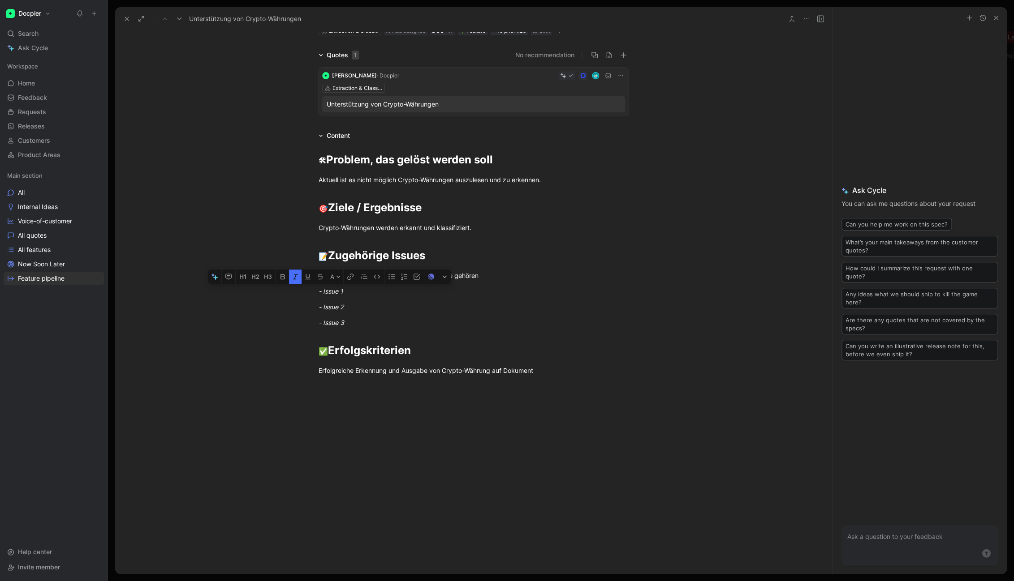
click at [251, 379] on div "🛠 Problem, das gelöst werden soll Aktuell ist es nicht möglich Crypto-Währungen…" at bounding box center [473, 291] width 717 height 301
click at [242, 138] on div "Content 🛠 Problem, das gelöst werden soll Aktuell ist es nicht möglich Crypto-W…" at bounding box center [473, 373] width 717 height 486
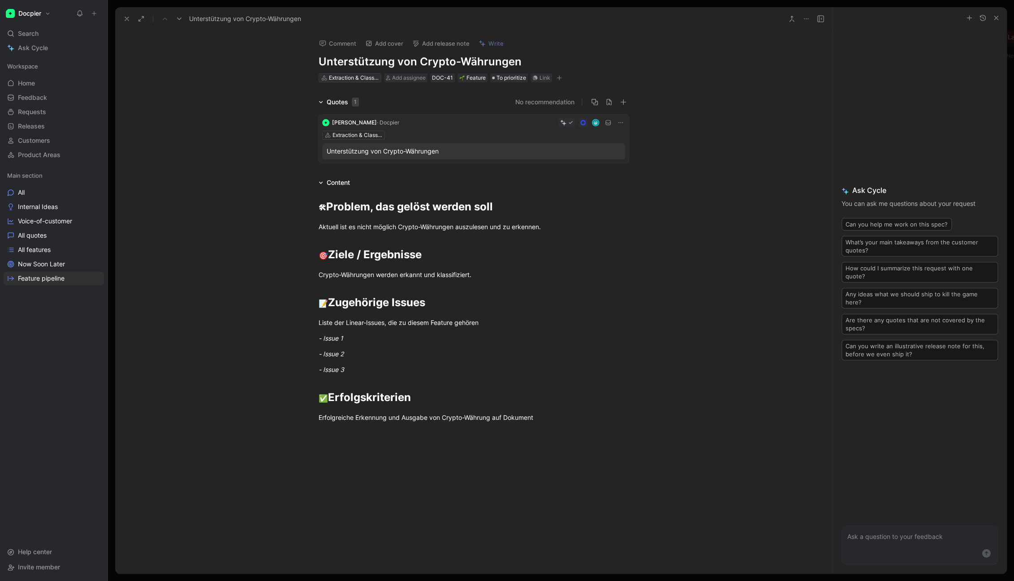
click at [358, 80] on div "Extraction & Classification Engine" at bounding box center [354, 77] width 50 height 9
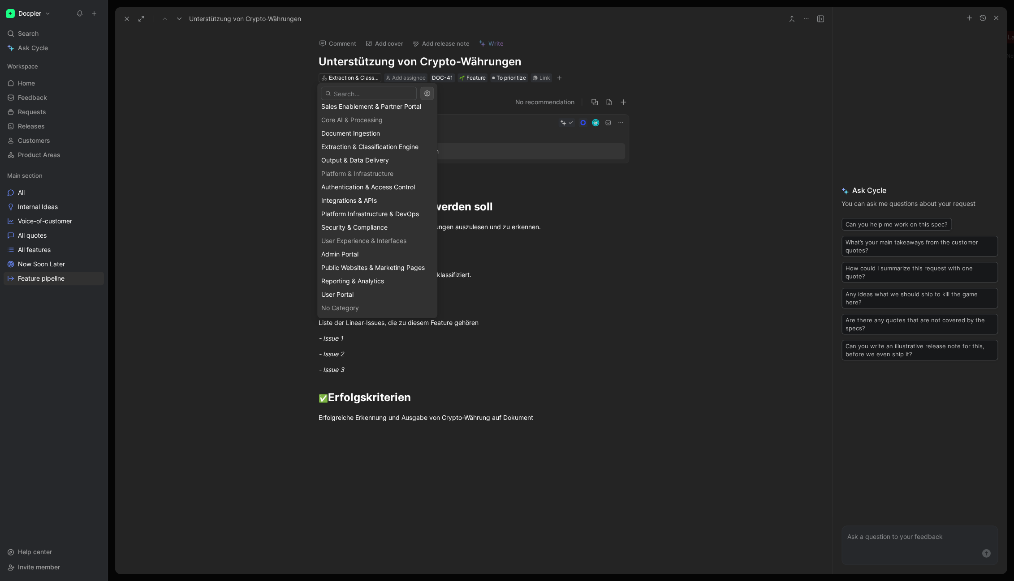
scroll to position [125, 0]
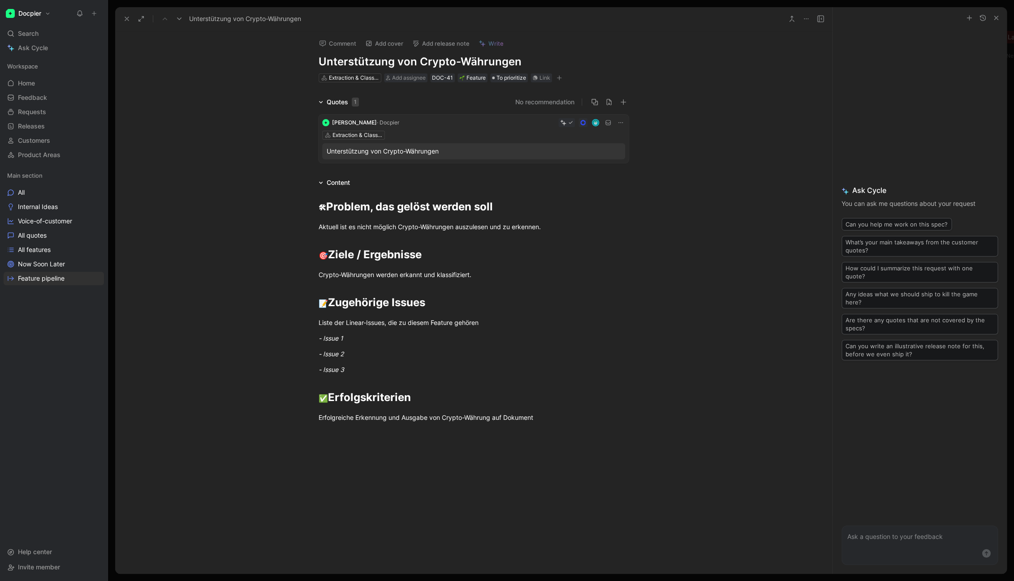
click at [129, 18] on icon at bounding box center [126, 18] width 7 height 7
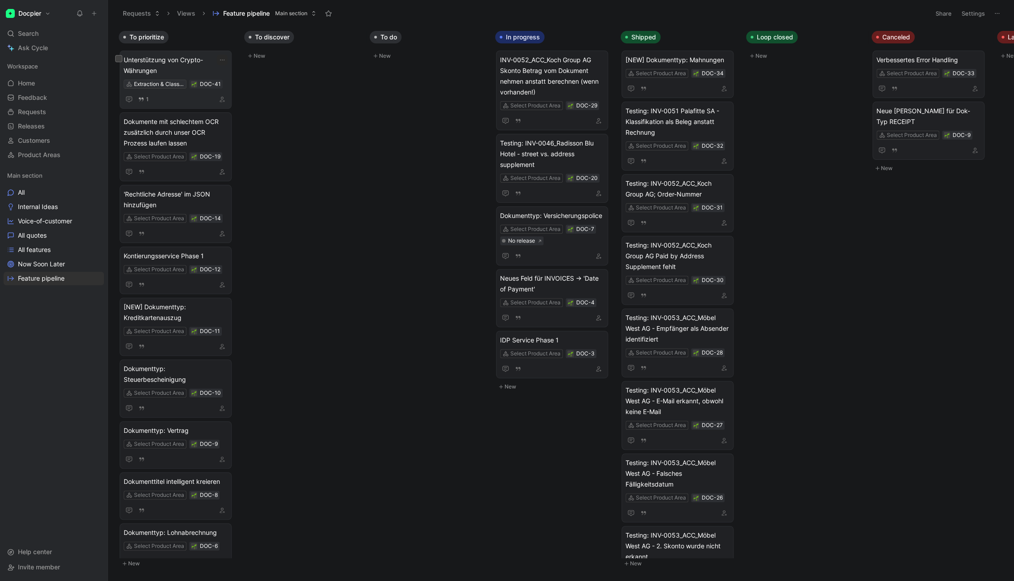
click at [155, 84] on div "Extraction & Classification Engine" at bounding box center [159, 84] width 50 height 9
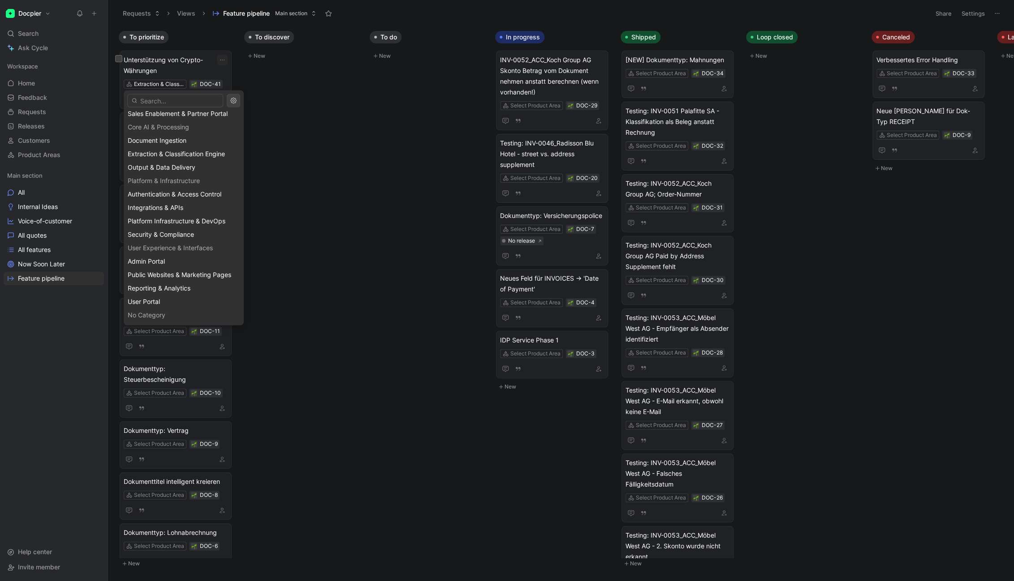
scroll to position [125, 0]
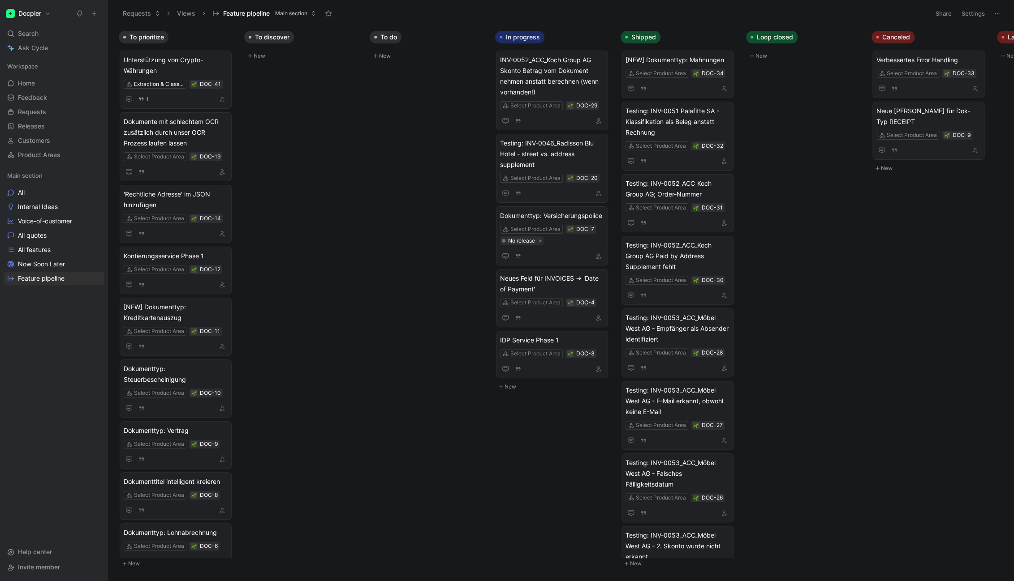
click at [143, 12] on button "Requests" at bounding box center [141, 13] width 45 height 13
click at [141, 45] on span "Requests" at bounding box center [146, 46] width 27 height 8
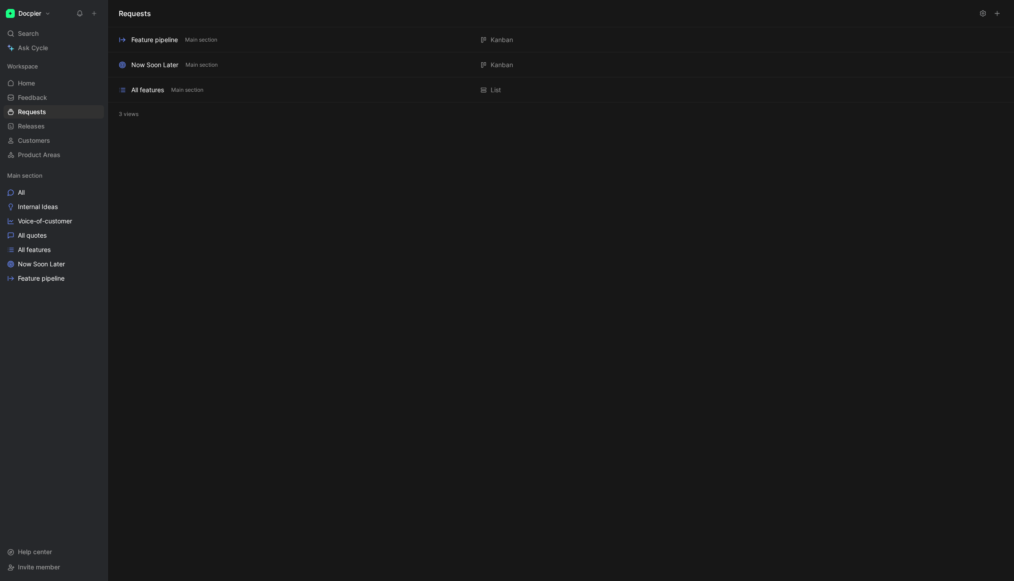
click at [138, 10] on h1 "Requests" at bounding box center [135, 13] width 32 height 11
click at [241, 183] on div "Requests Feature pipeline Main section [GEOGRAPHIC_DATA] Add description Now So…" at bounding box center [561, 290] width 906 height 581
click at [542, 397] on div "Requests Feature pipeline Main section [GEOGRAPHIC_DATA] Add description Now So…" at bounding box center [561, 290] width 906 height 581
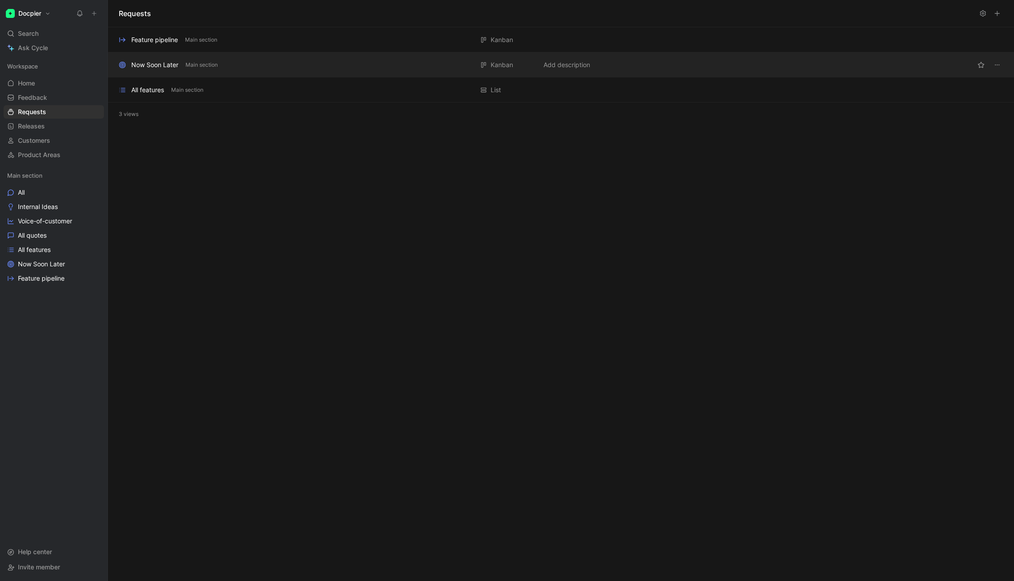
click at [326, 69] on div "Now Soon Later Main section" at bounding box center [296, 65] width 354 height 11
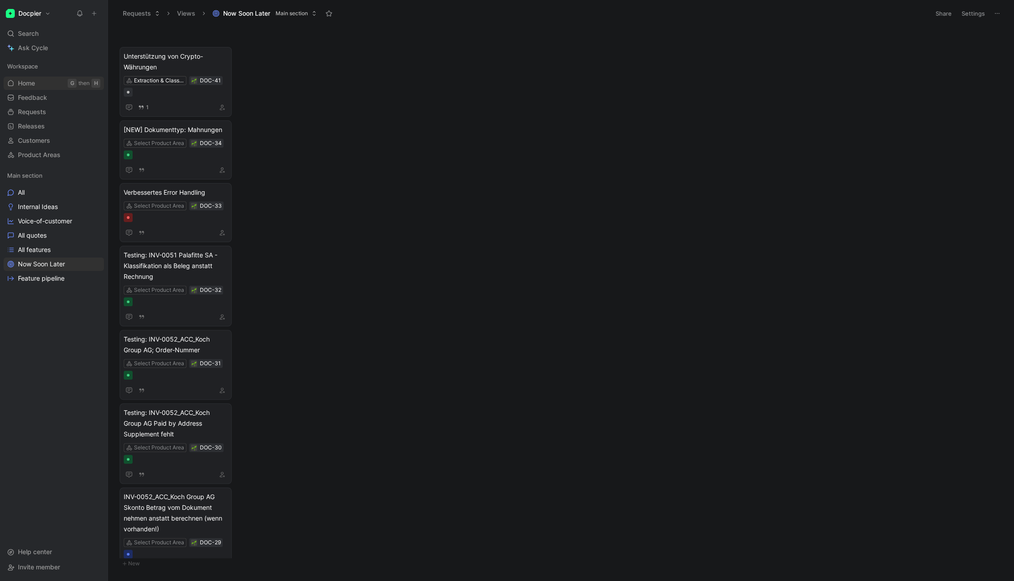
click at [35, 82] on span "Home" at bounding box center [26, 83] width 17 height 9
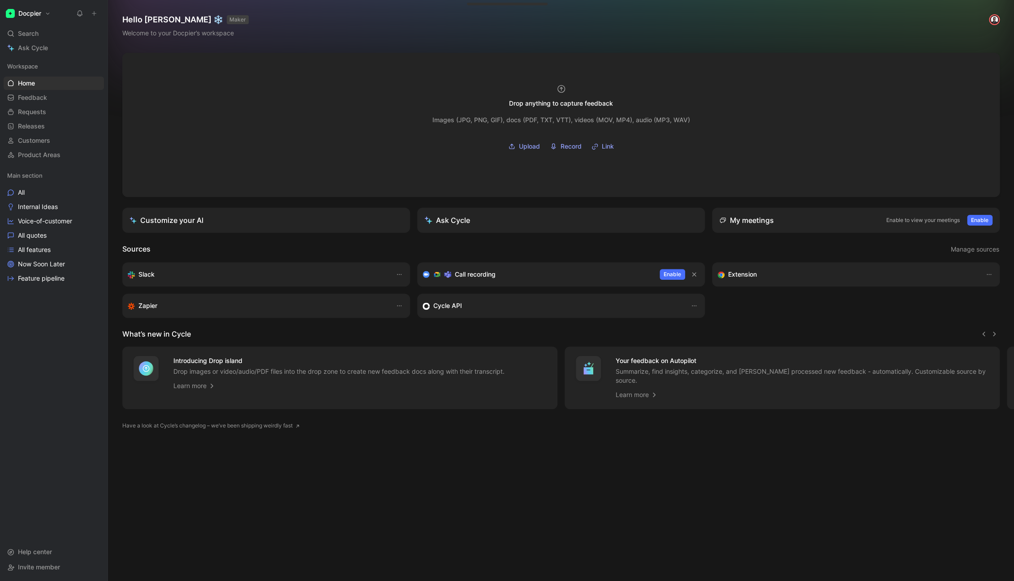
click at [34, 17] on button "Docpier" at bounding box center [28, 13] width 49 height 13
click at [35, 89] on div "Workspace settings G then S" at bounding box center [61, 92] width 110 height 14
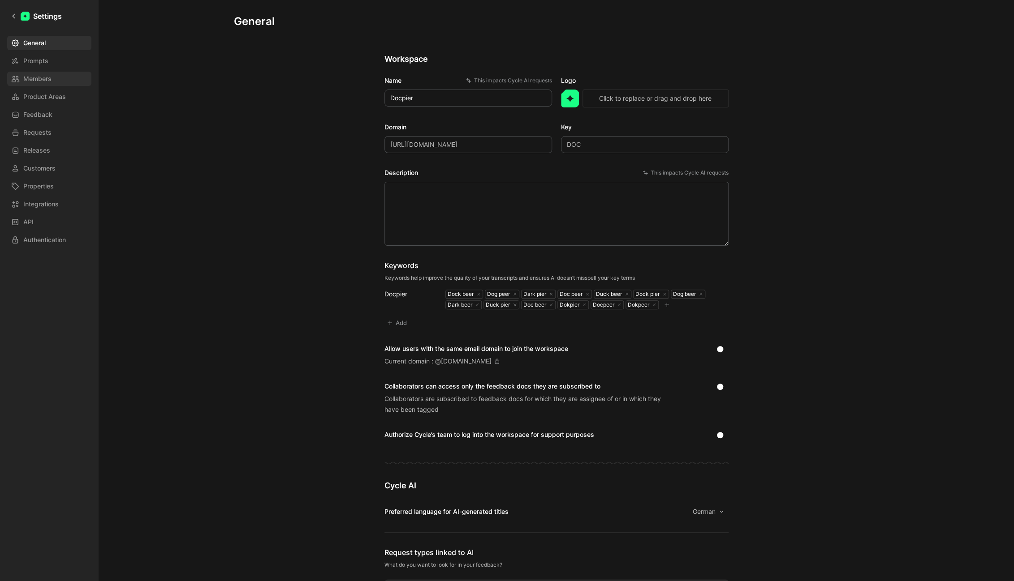
click at [56, 81] on link "Members" at bounding box center [49, 79] width 84 height 14
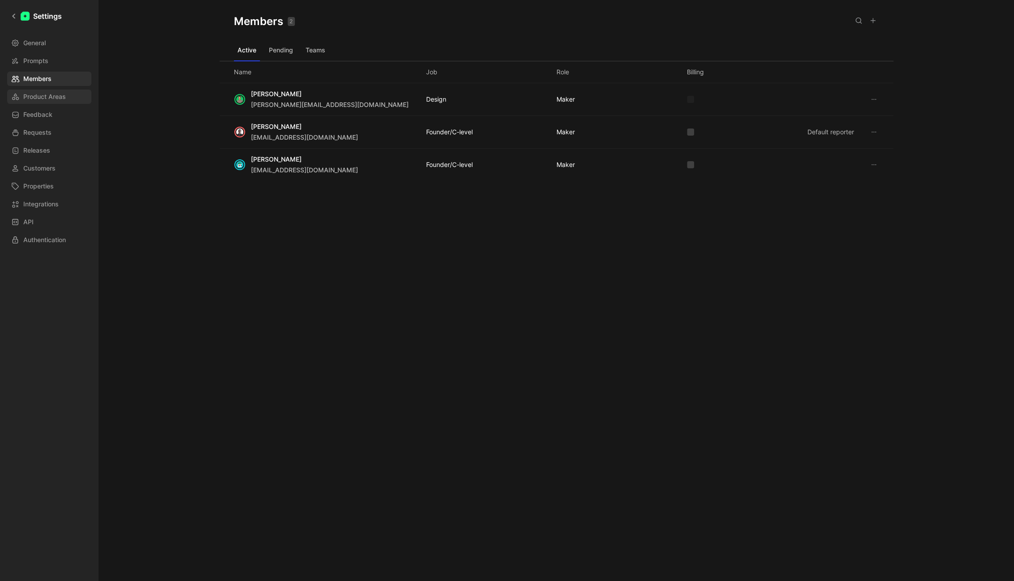
click at [52, 99] on span "Product Areas" at bounding box center [44, 96] width 43 height 11
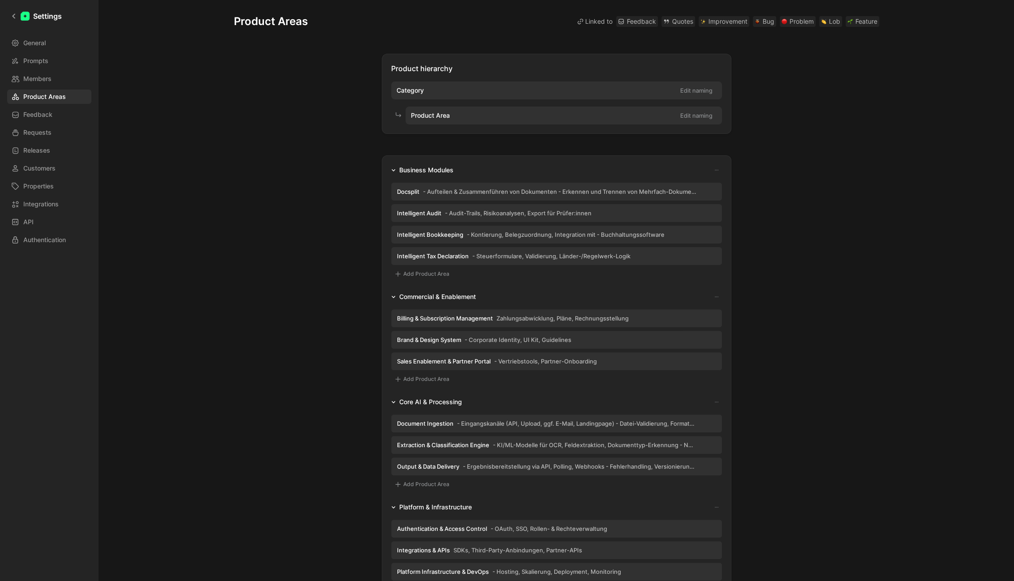
click at [427, 90] on div "Category Edit naming" at bounding box center [556, 91] width 331 height 18
click at [429, 86] on div "Category Edit naming" at bounding box center [556, 91] width 331 height 18
click at [429, 87] on div "Category Edit naming" at bounding box center [556, 91] width 331 height 18
click at [720, 91] on div "Product hierarchy Category Edit naming Product Area Edit naming" at bounding box center [556, 94] width 349 height 80
click at [702, 90] on button "Edit naming" at bounding box center [696, 90] width 40 height 13
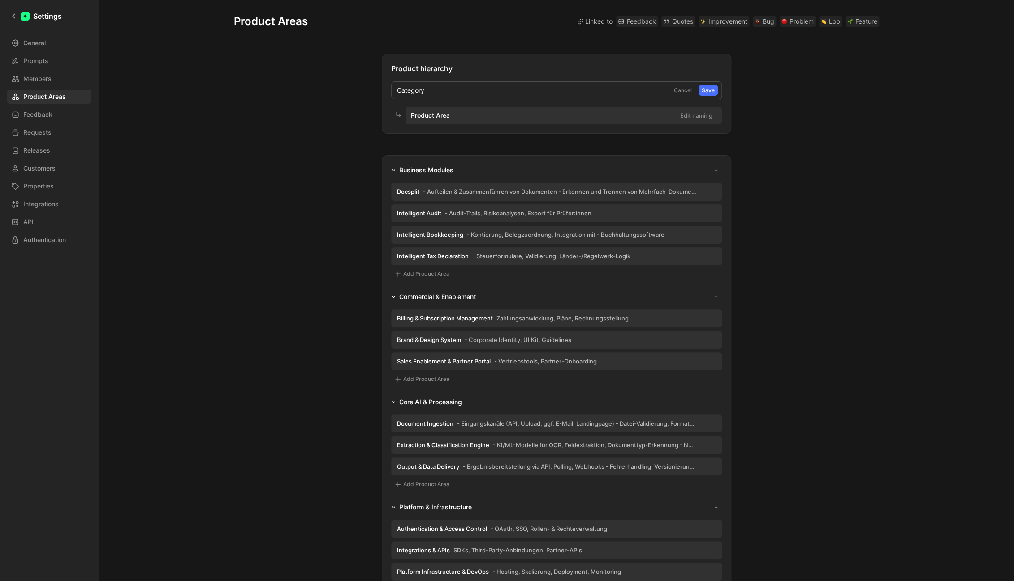
click at [552, 92] on input "Category" at bounding box center [531, 90] width 277 height 17
type input "Kategorie"
click at [480, 114] on div "Product Area Edit naming" at bounding box center [563, 116] width 316 height 18
drag, startPoint x: 467, startPoint y: 116, endPoint x: 408, endPoint y: 116, distance: 59.1
click at [408, 116] on div "Product Area Edit naming" at bounding box center [563, 116] width 316 height 18
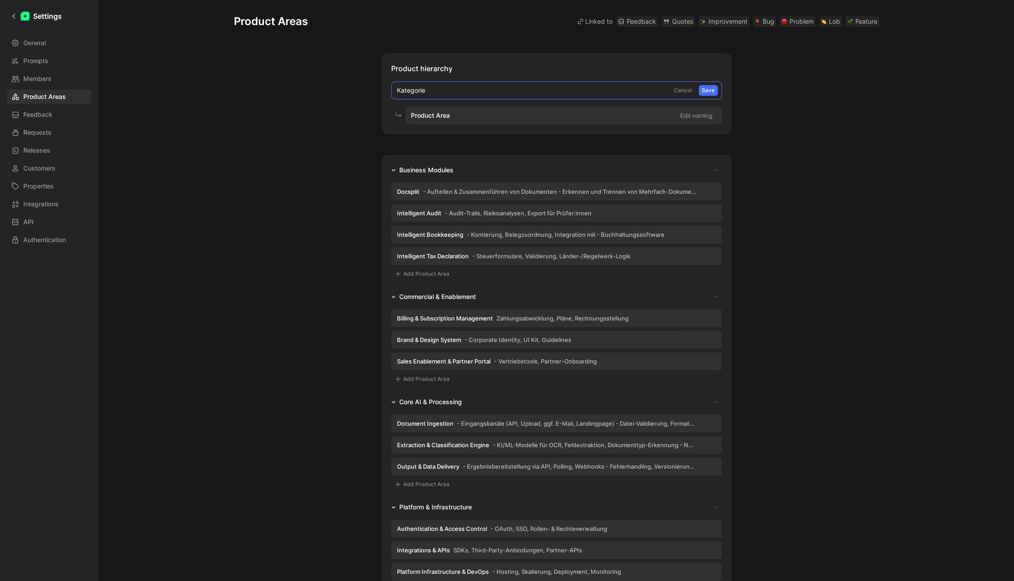
click at [703, 90] on button "Save" at bounding box center [707, 90] width 19 height 11
click at [704, 115] on button "Edit naming" at bounding box center [696, 115] width 40 height 13
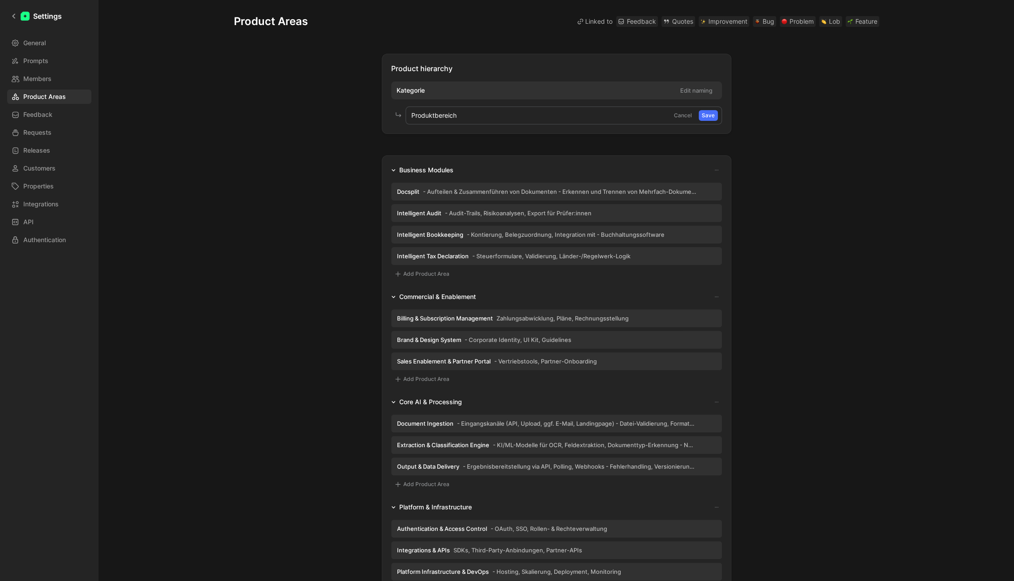
type input "Produktbereich"
click at [705, 114] on button "Save" at bounding box center [707, 115] width 19 height 11
click at [797, 170] on div "Product hierarchy Kategorie Edit naming Produktbereich Edit naming Business Mod…" at bounding box center [556, 435] width 645 height 762
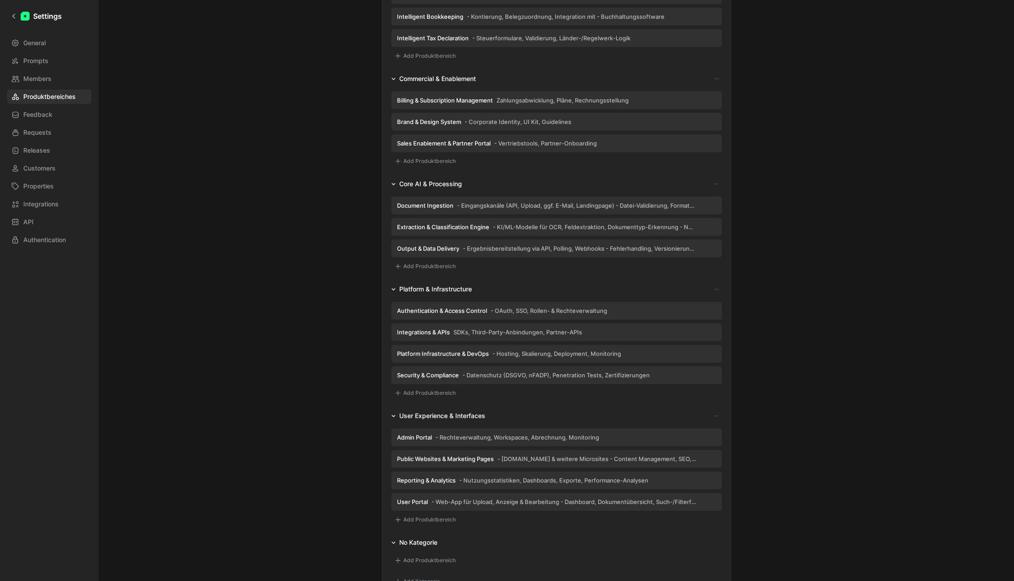
scroll to position [298, 0]
